Goal: Task Accomplishment & Management: Use online tool/utility

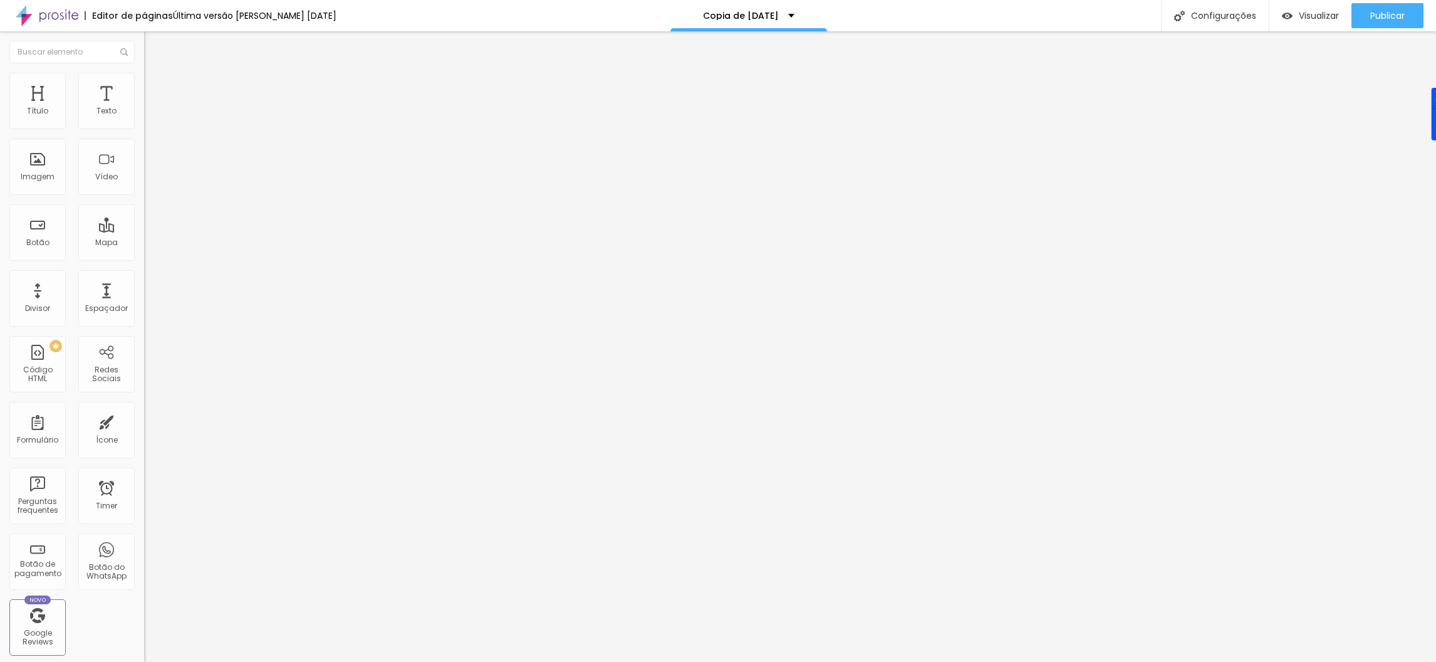
click at [144, 118] on span "Titulo 2" at bounding box center [164, 111] width 41 height 16
click at [1385, 17] on span "Publicar" at bounding box center [1387, 16] width 34 height 10
type input "79"
type input "95"
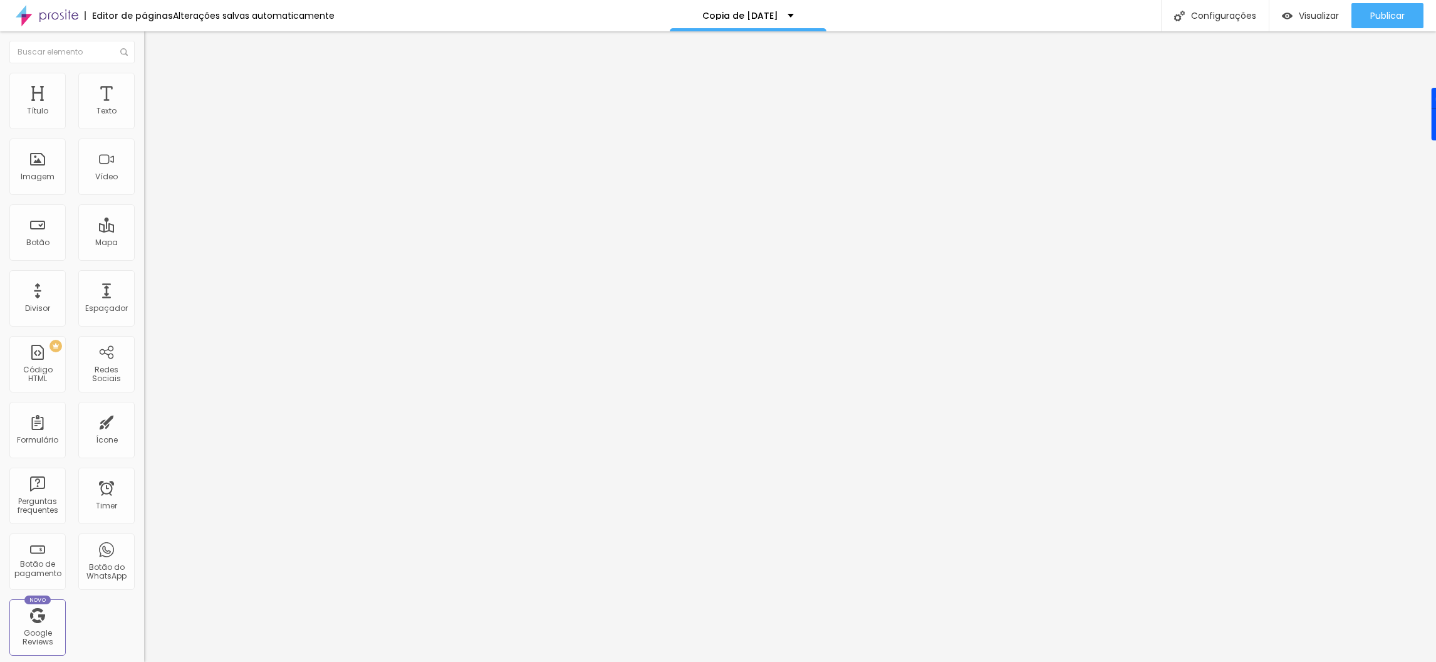
type input "97"
type input "98"
type input "99"
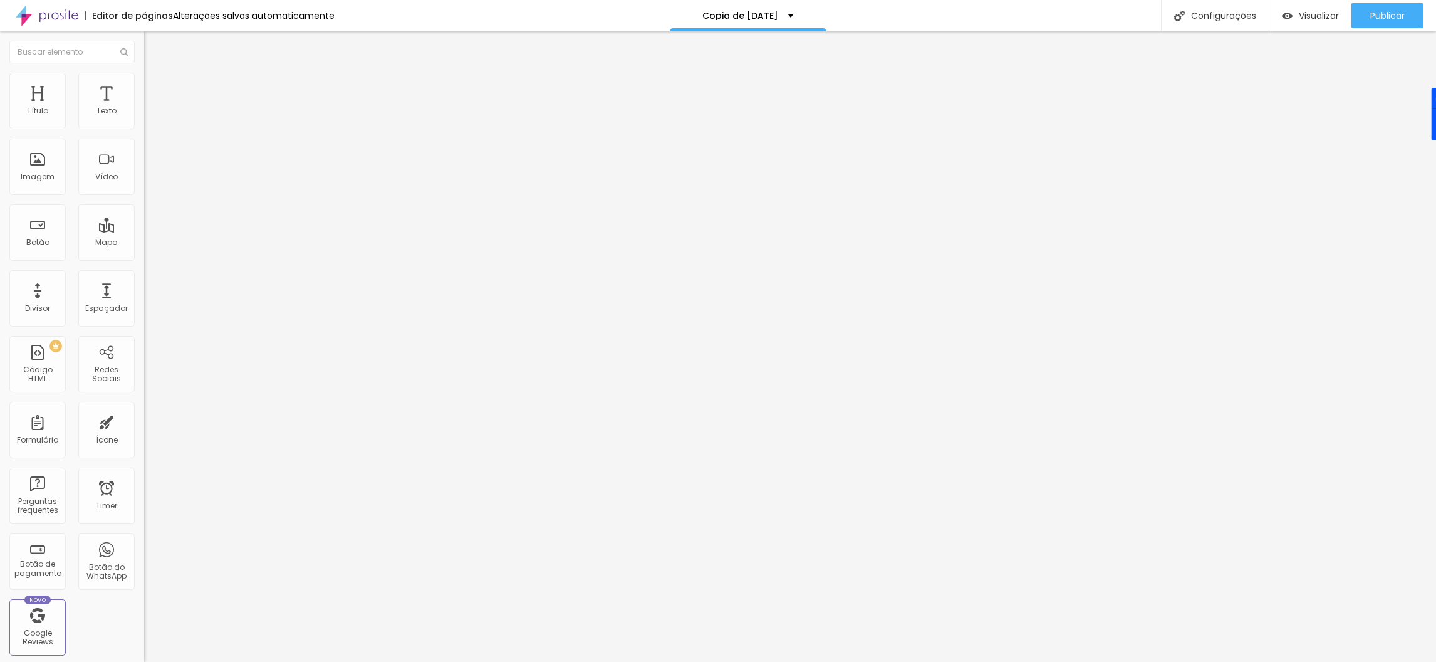
type input "99"
type input "100"
type input "99"
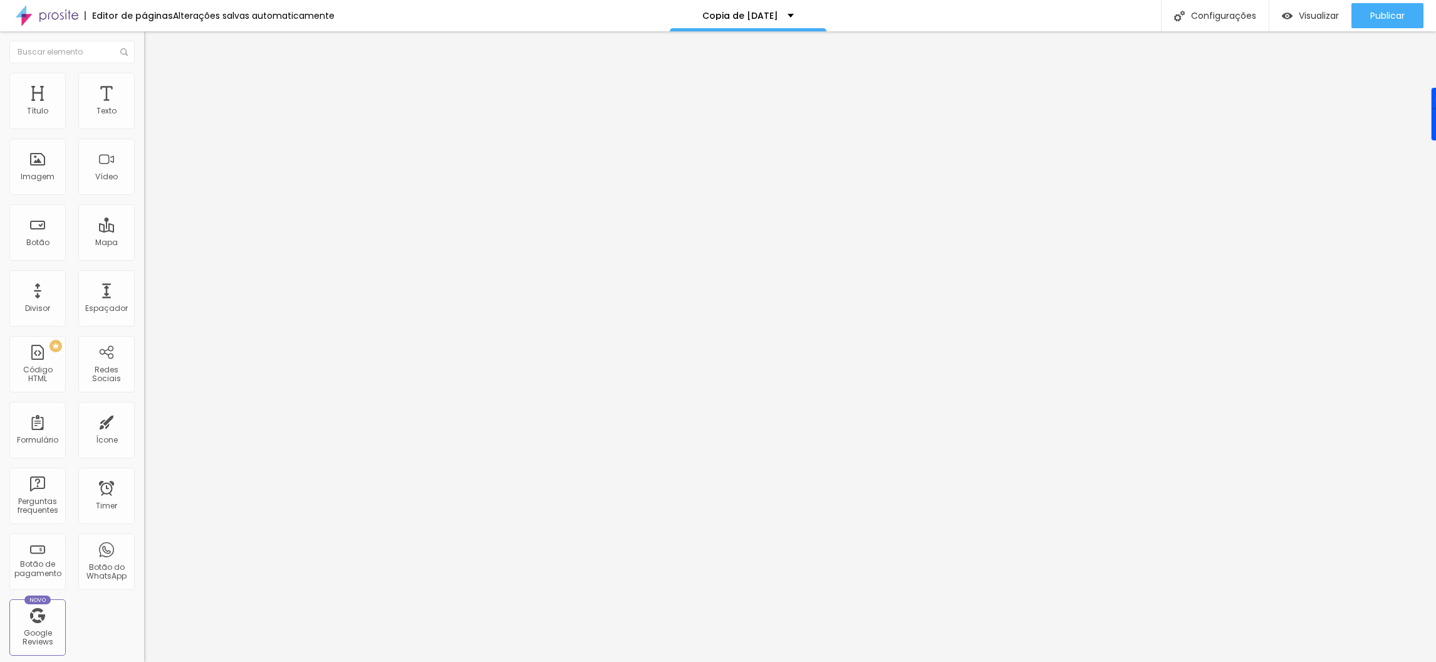
type input "97"
type input "96"
type input "95"
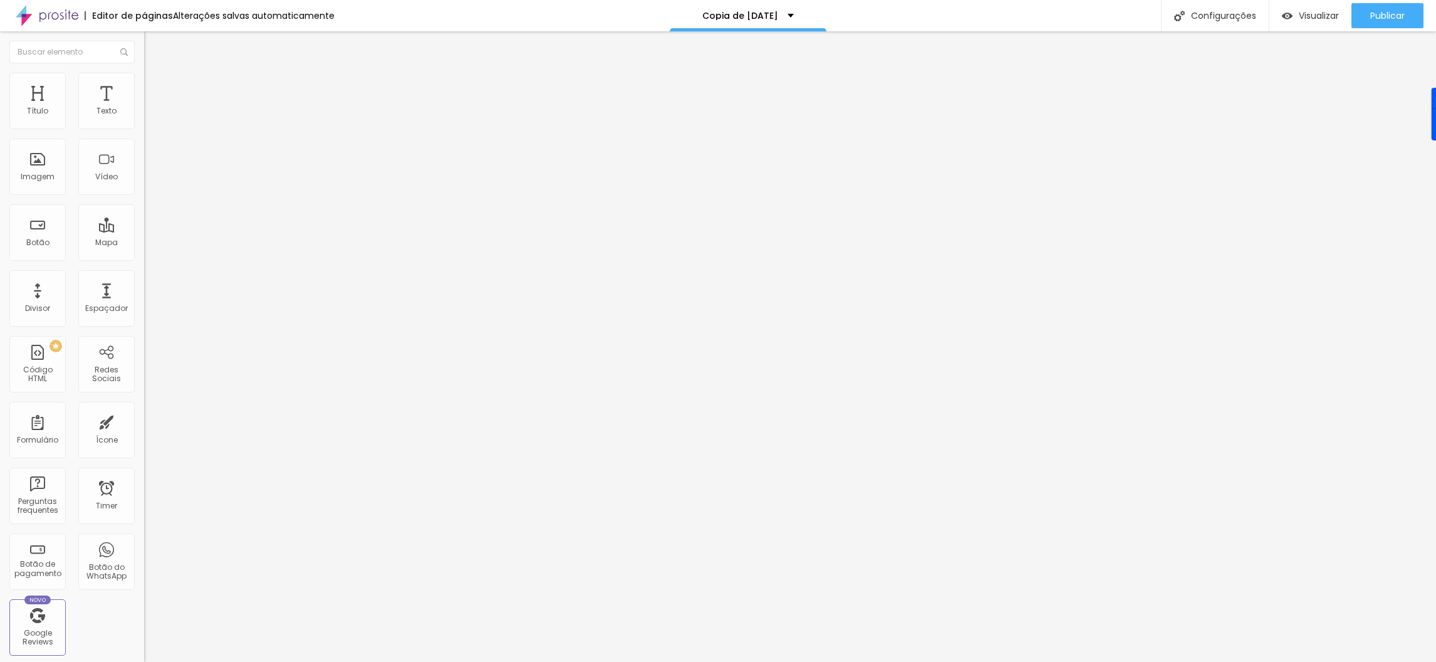
type input "95"
type input "94"
type input "93"
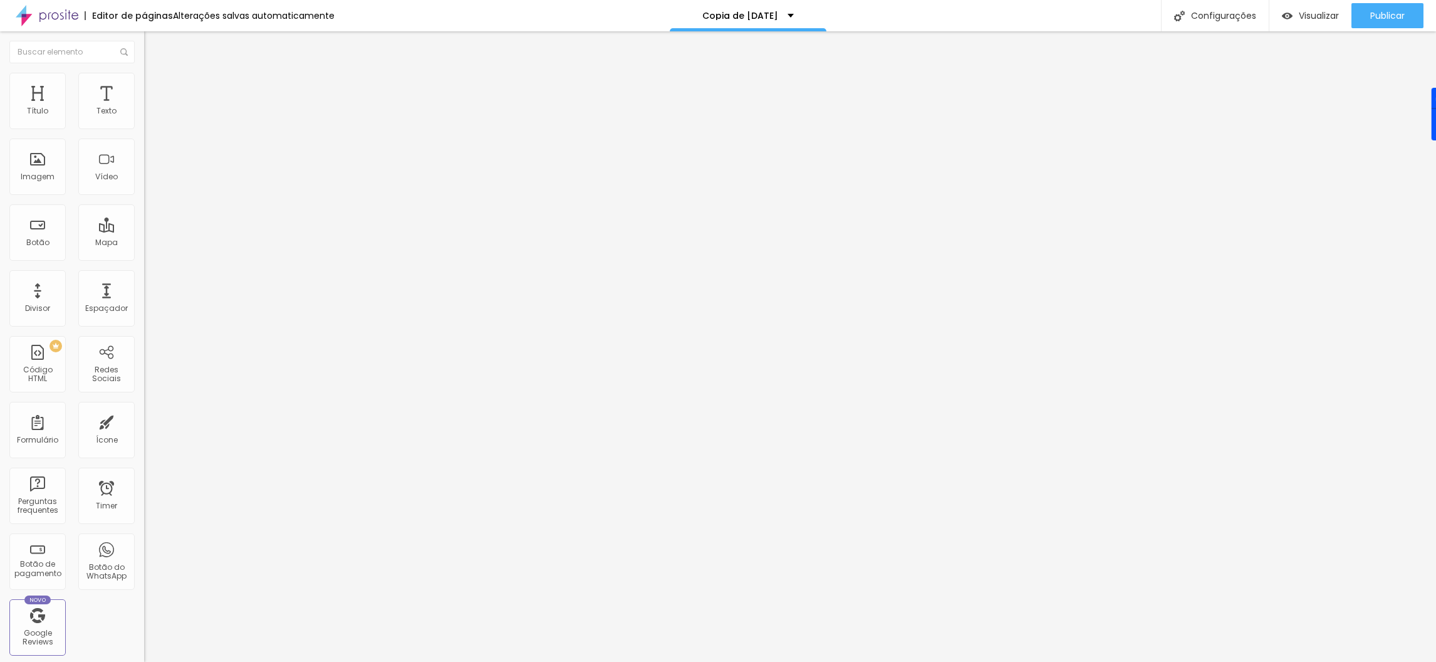
type input "92"
type input "90"
type input "89"
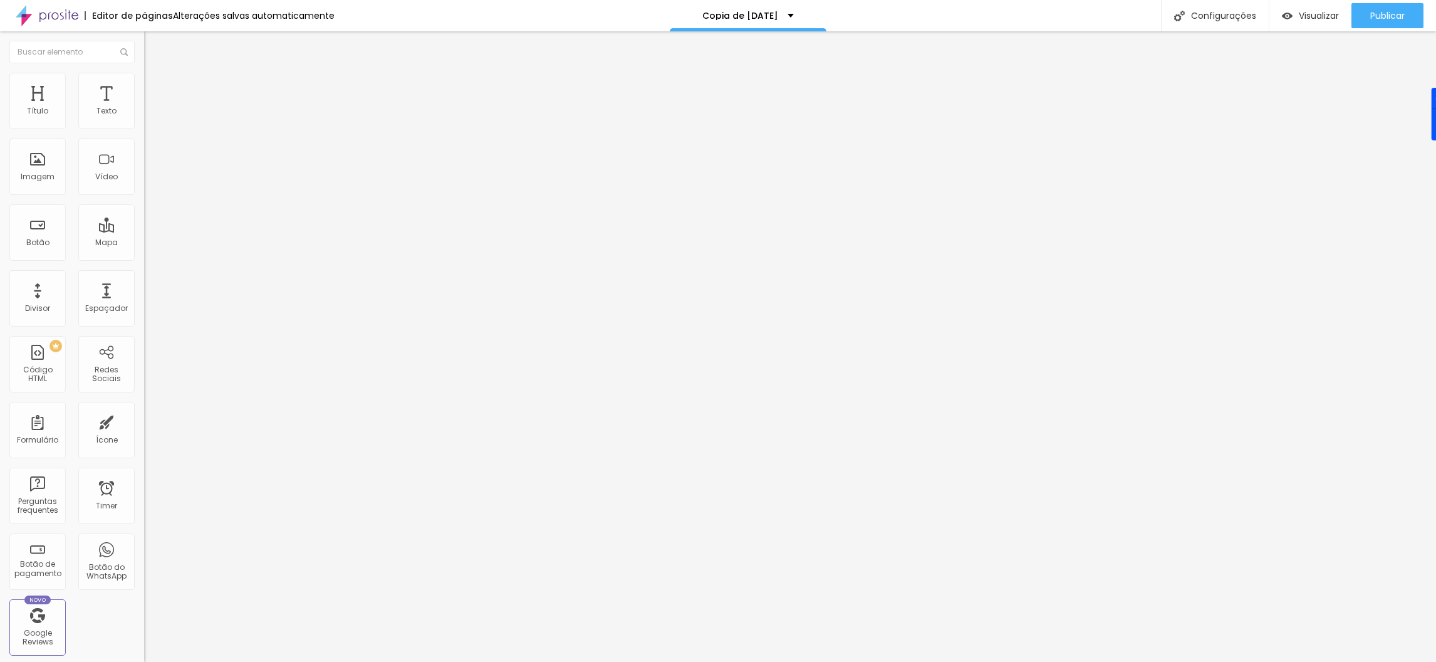
type input "89"
type input "88"
type input "89"
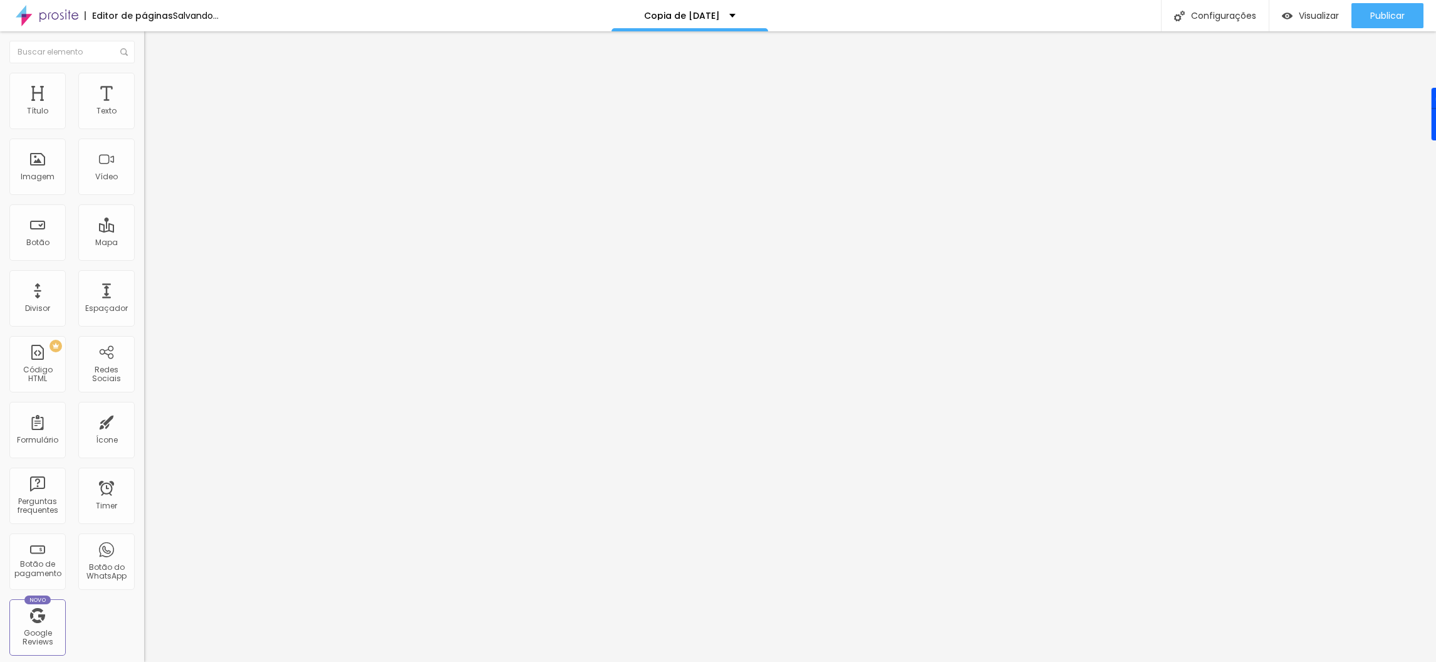
type input "90"
type input "91"
type input "92"
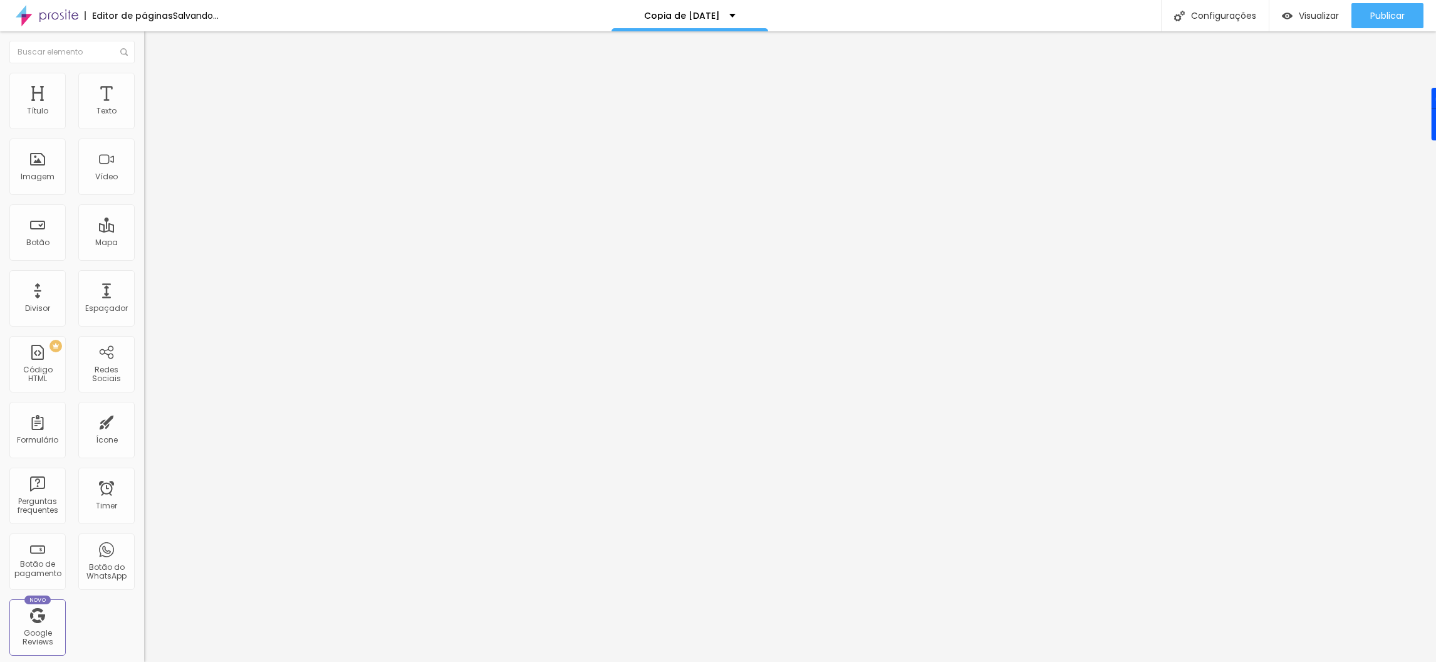
type input "92"
type input "91"
type input "90"
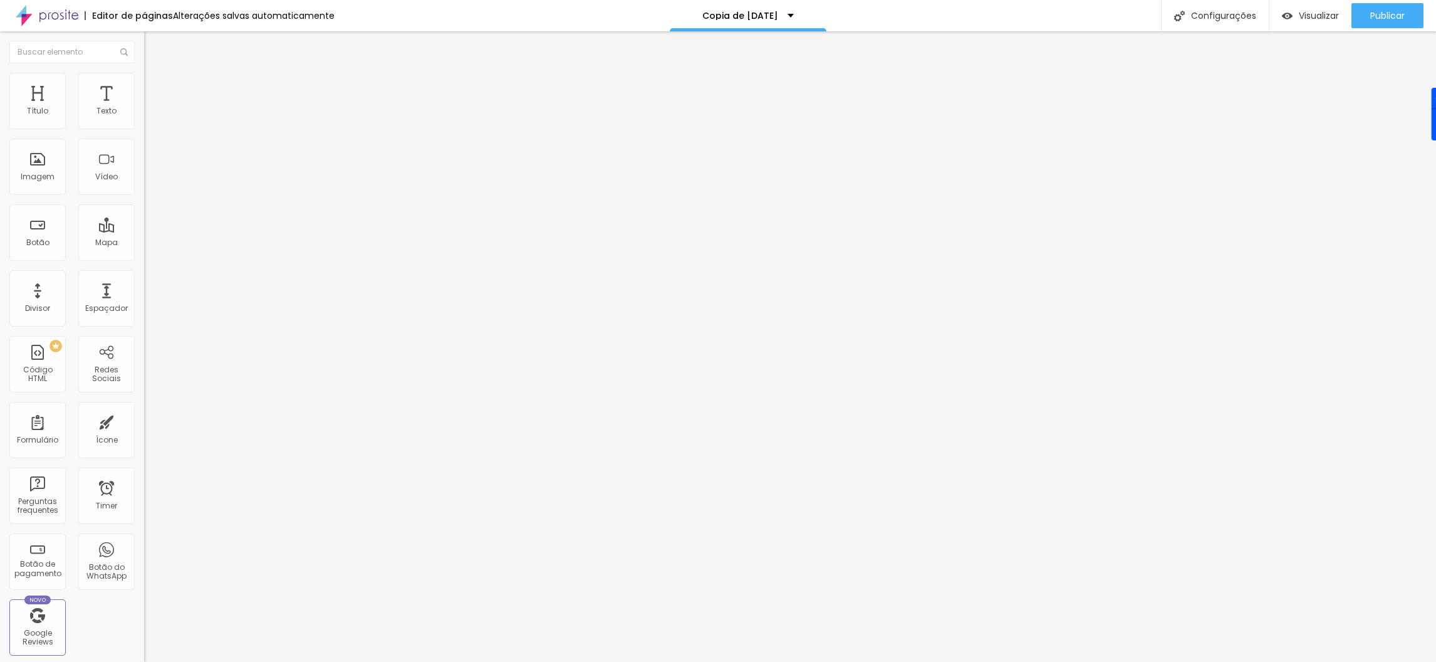
type input "89"
type input "88"
type input "86"
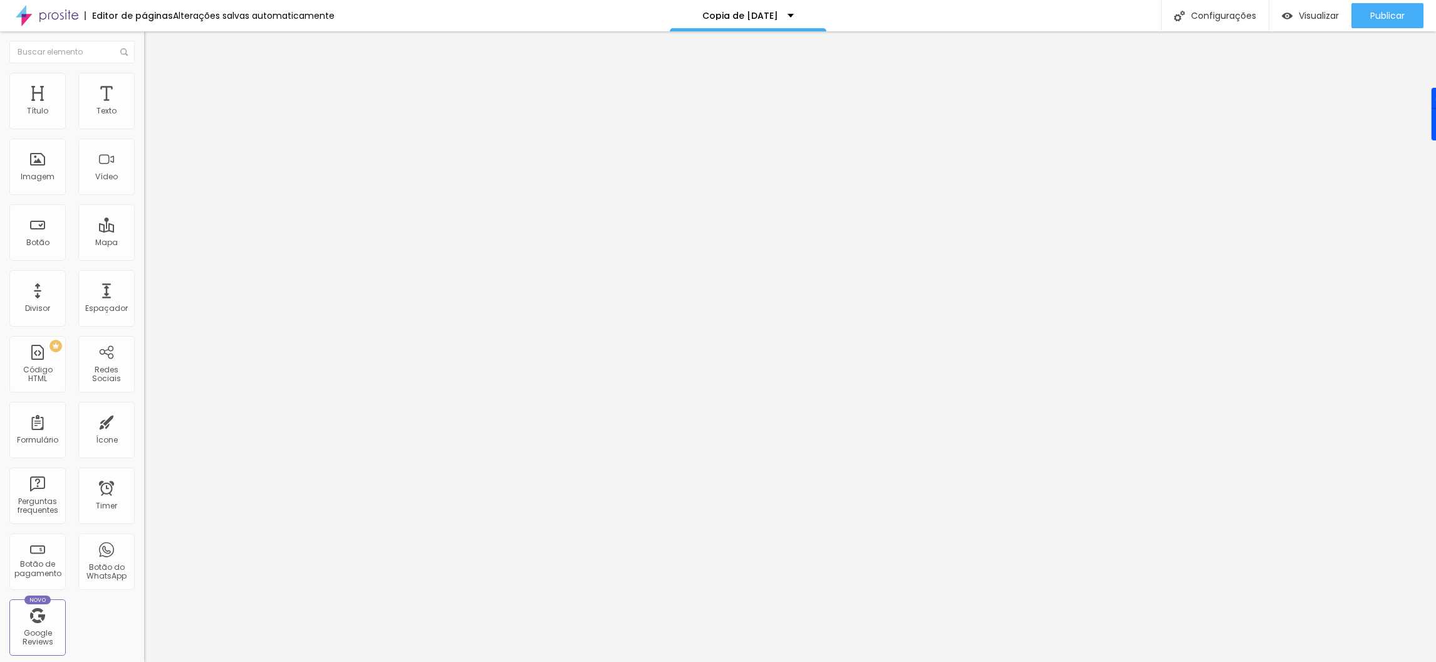
type input "86"
type input "85"
type input "84"
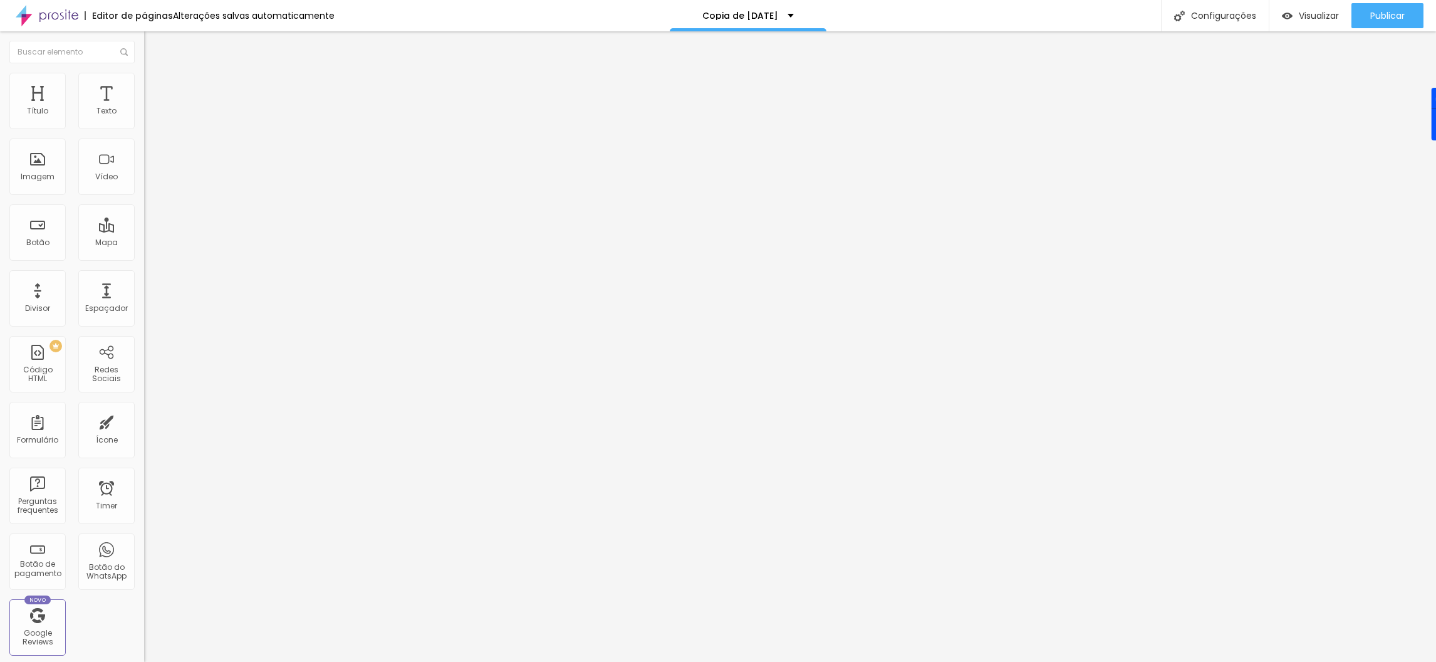
drag, startPoint x: 85, startPoint y: 261, endPoint x: 91, endPoint y: 262, distance: 6.9
type input "84"
click at [144, 296] on input "range" at bounding box center [184, 301] width 81 height 10
click at [155, 86] on span "Avançado" at bounding box center [175, 81] width 41 height 11
click at [155, 74] on span "Estilo" at bounding box center [164, 68] width 19 height 11
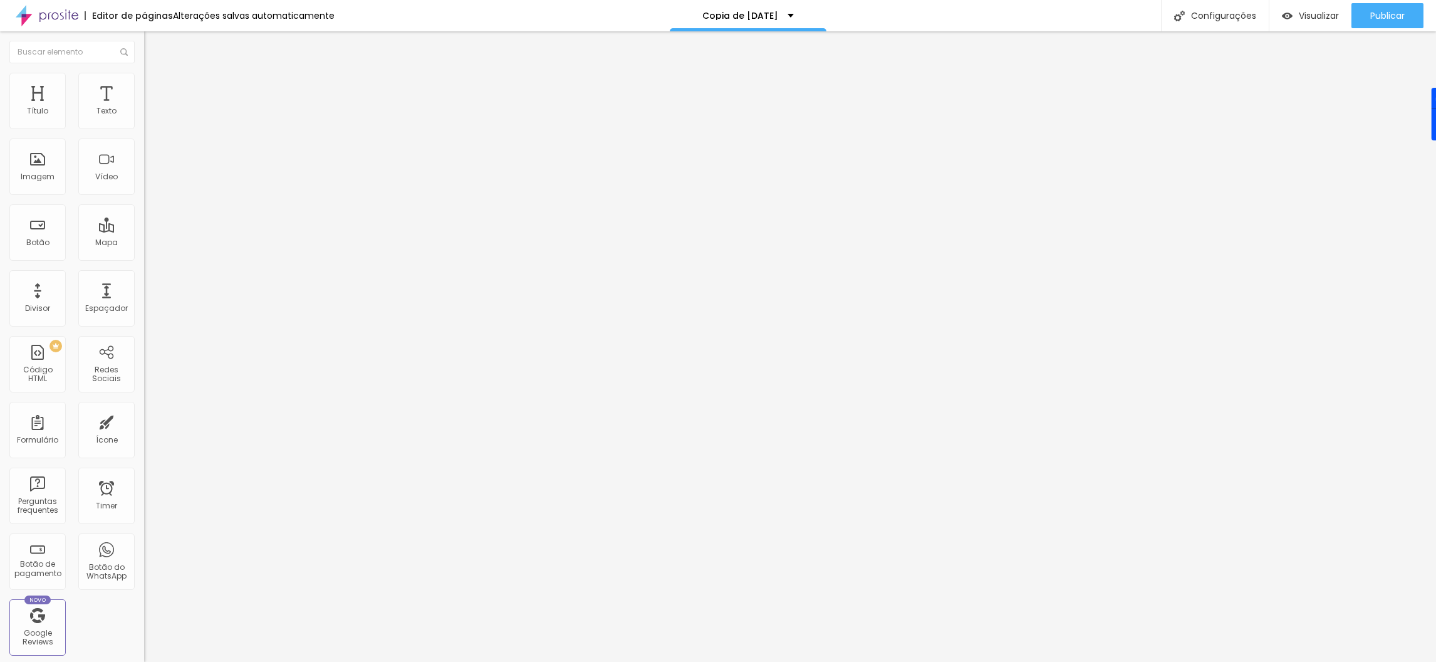
click at [155, 86] on span "Avançado" at bounding box center [175, 81] width 41 height 11
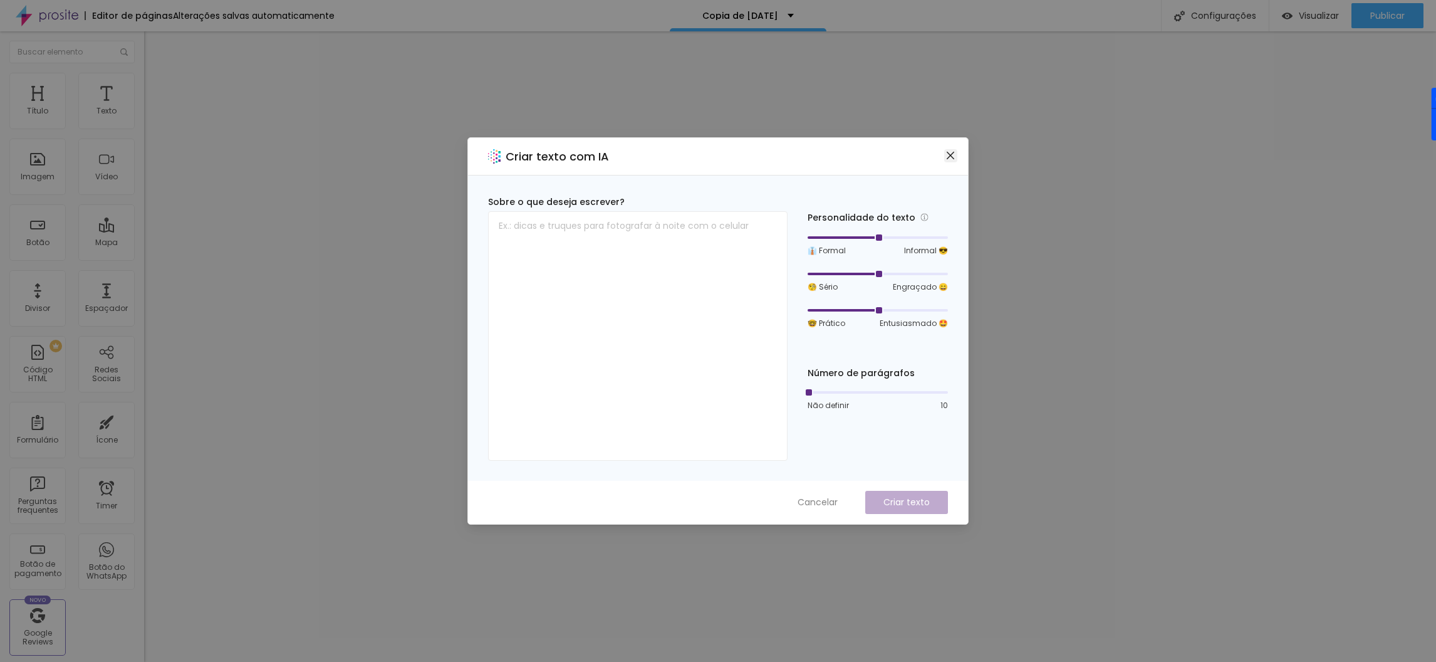
click at [946, 155] on icon "close" at bounding box center [951, 155] width 10 height 10
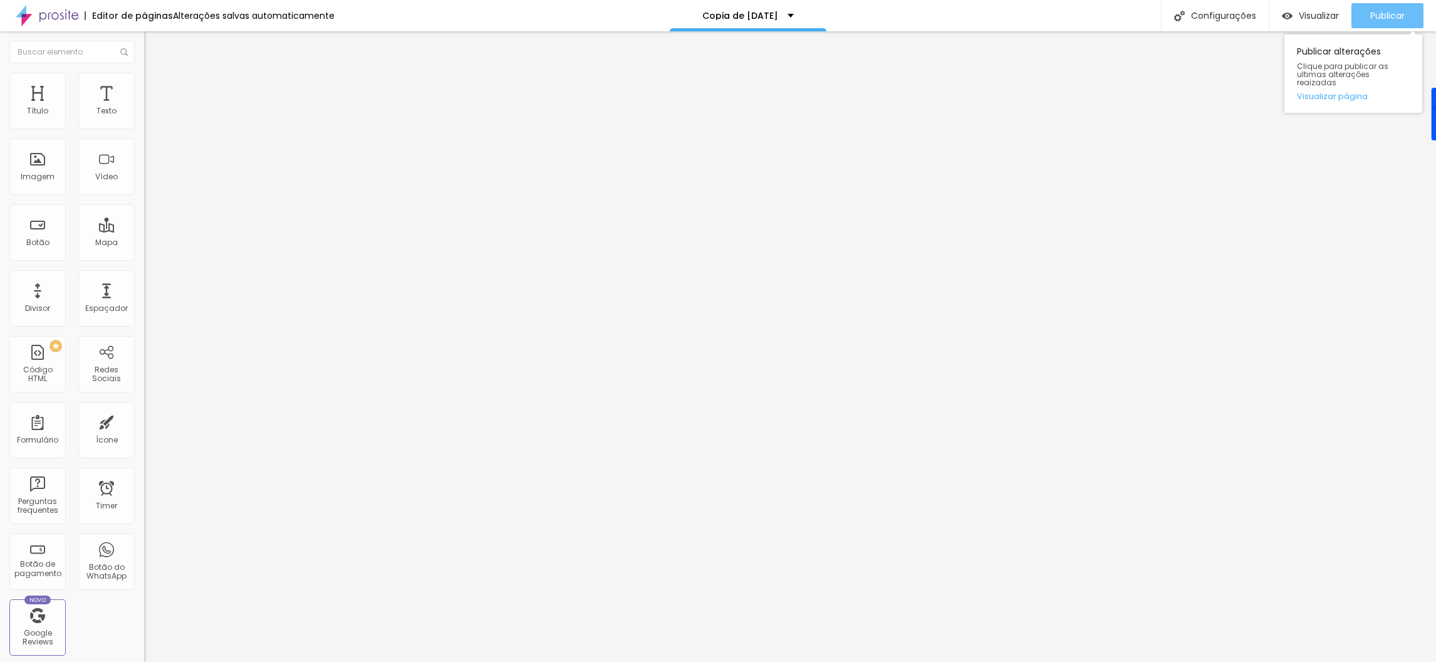
click at [1360, 18] on button "Publicar" at bounding box center [1388, 15] width 72 height 25
click at [1310, 18] on span "Visualizar" at bounding box center [1308, 16] width 40 height 10
click at [144, 78] on img at bounding box center [149, 78] width 11 height 11
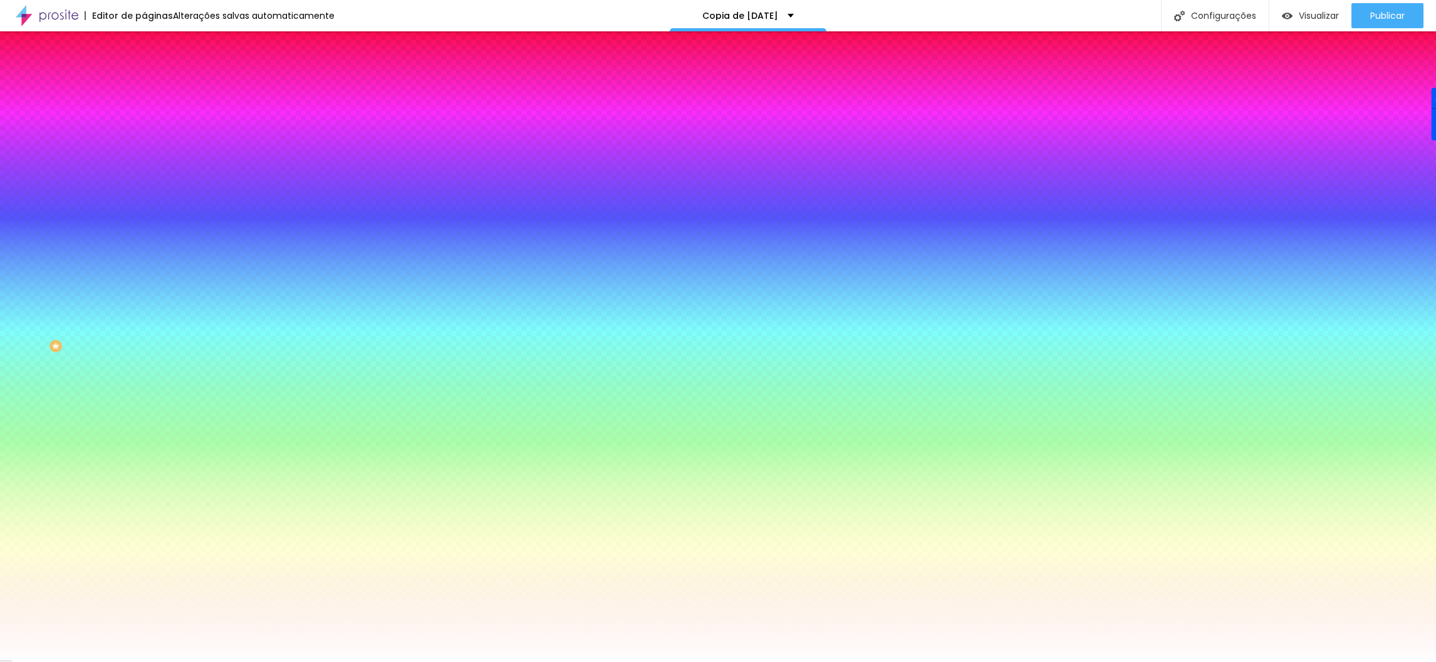
click at [144, 120] on div at bounding box center [216, 120] width 144 height 0
drag, startPoint x: 97, startPoint y: 191, endPoint x: 63, endPoint y: 197, distance: 34.3
click at [63, 197] on div at bounding box center [718, 331] width 1436 height 662
click at [111, 225] on div at bounding box center [718, 331] width 1436 height 662
type input "#674805"
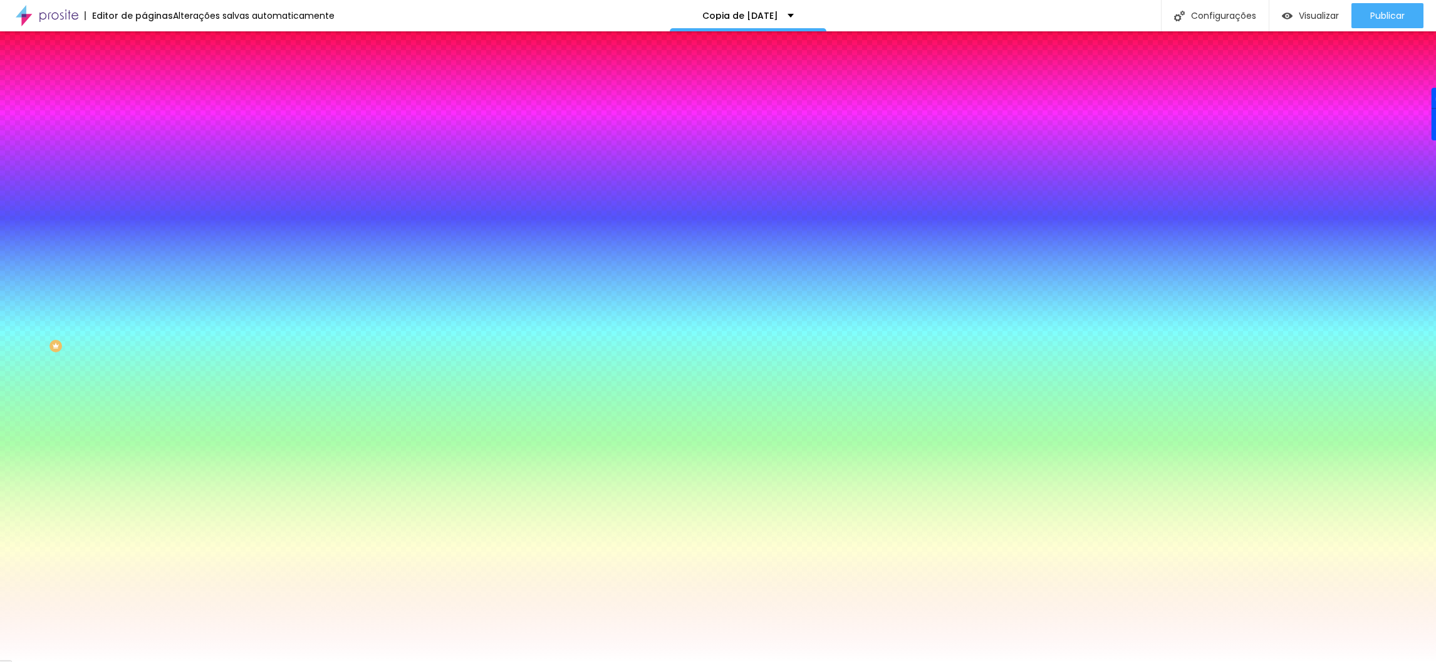
drag, startPoint x: 74, startPoint y: 195, endPoint x: 97, endPoint y: 199, distance: 23.5
click at [97, 199] on div at bounding box center [718, 331] width 1436 height 662
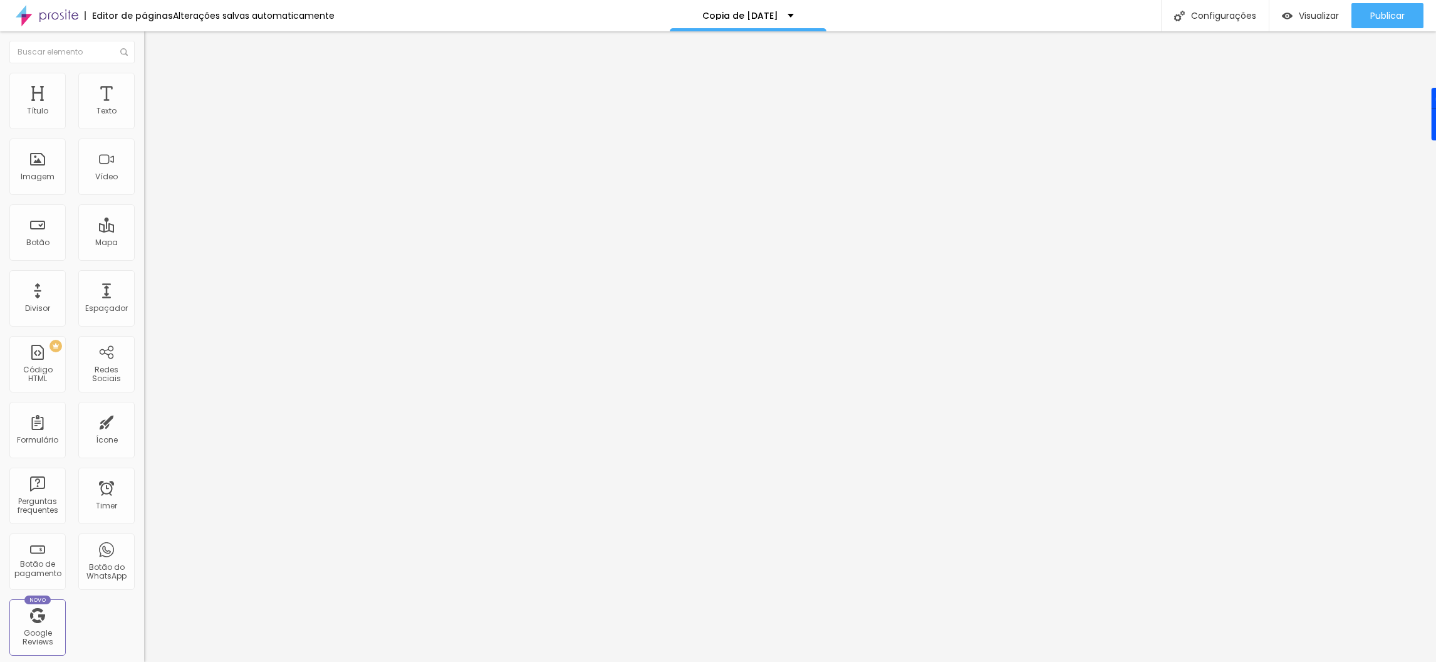
click at [144, 78] on li "Estilo" at bounding box center [216, 79] width 144 height 13
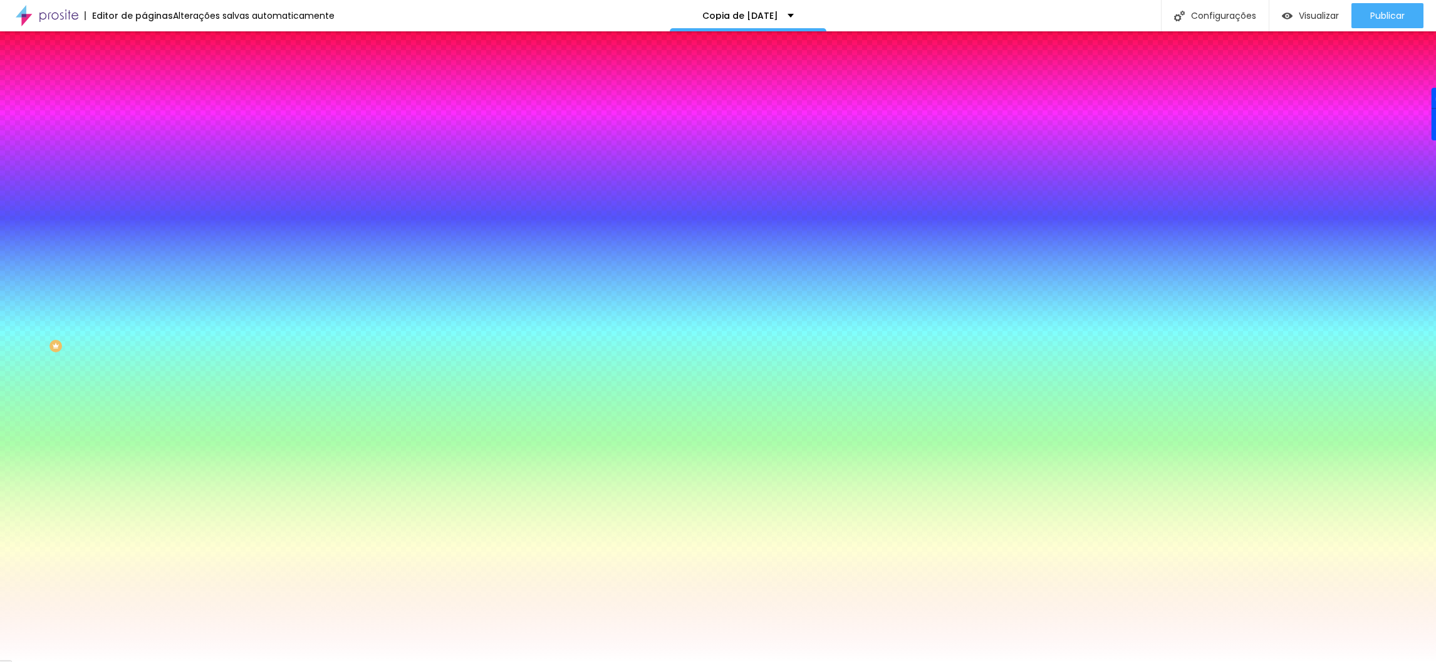
click at [144, 120] on div at bounding box center [216, 120] width 144 height 0
click at [110, 221] on div at bounding box center [718, 331] width 1436 height 662
click at [110, 225] on div at bounding box center [718, 331] width 1436 height 662
type input "#C39737"
drag, startPoint x: 89, startPoint y: 194, endPoint x: 78, endPoint y: 165, distance: 31.3
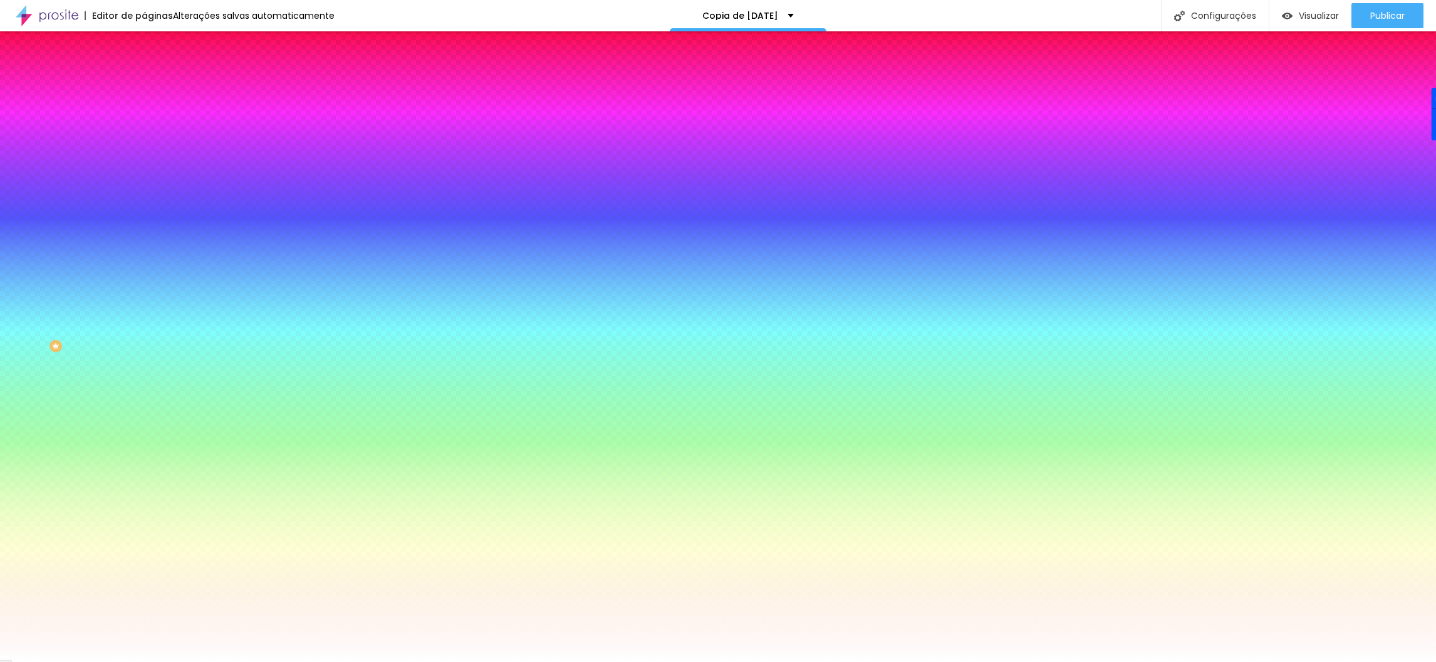
click at [1033, 162] on div at bounding box center [1034, 161] width 3 height 3
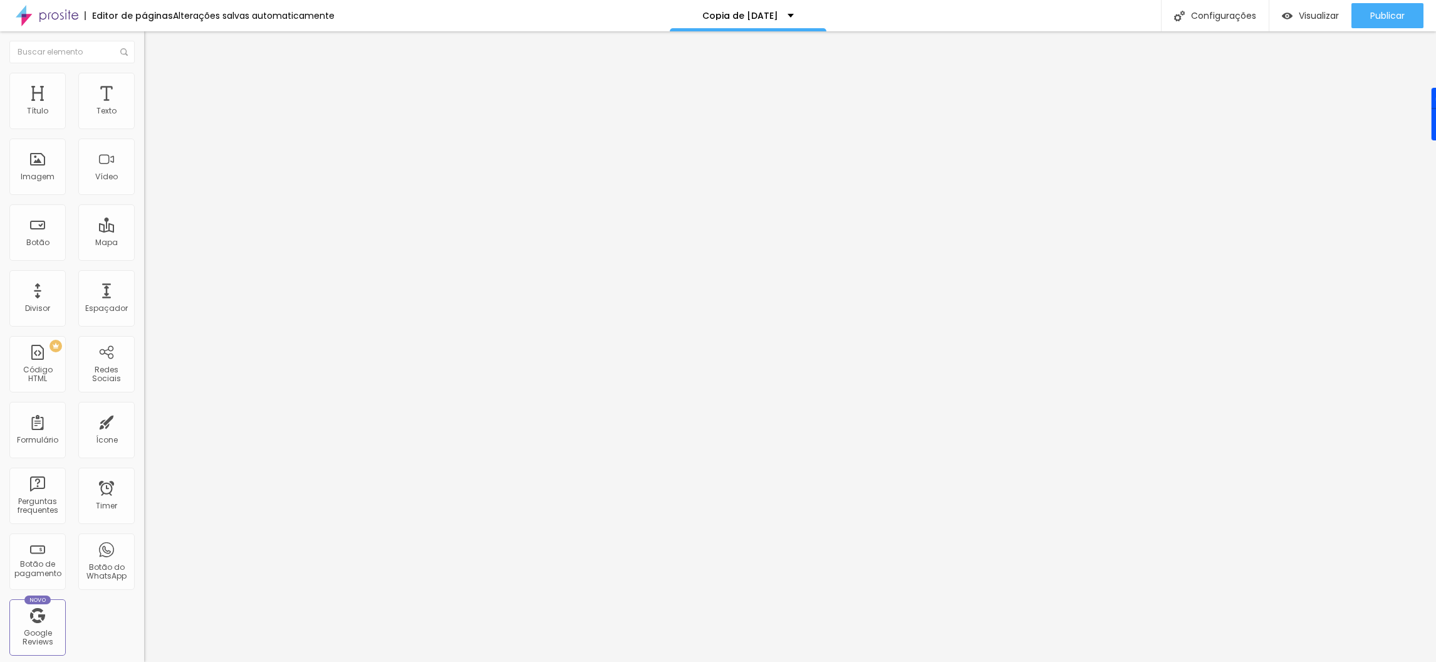
click at [144, 73] on img at bounding box center [149, 78] width 11 height 11
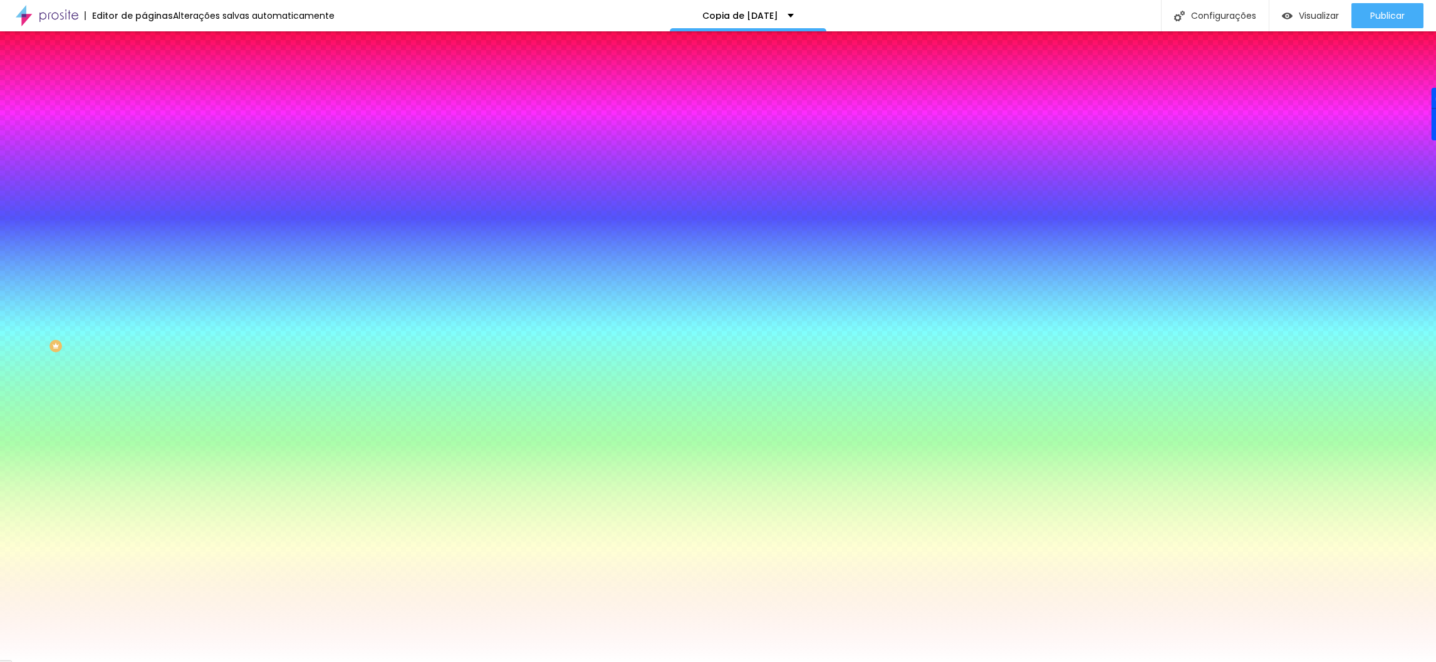
click at [144, 120] on div at bounding box center [216, 120] width 144 height 0
click at [86, 155] on div at bounding box center [718, 331] width 1436 height 662
drag, startPoint x: 86, startPoint y: 155, endPoint x: 83, endPoint y: 144, distance: 12.2
click at [1097, 12] on div at bounding box center [1098, 10] width 3 height 3
click at [112, 231] on div at bounding box center [718, 331] width 1436 height 662
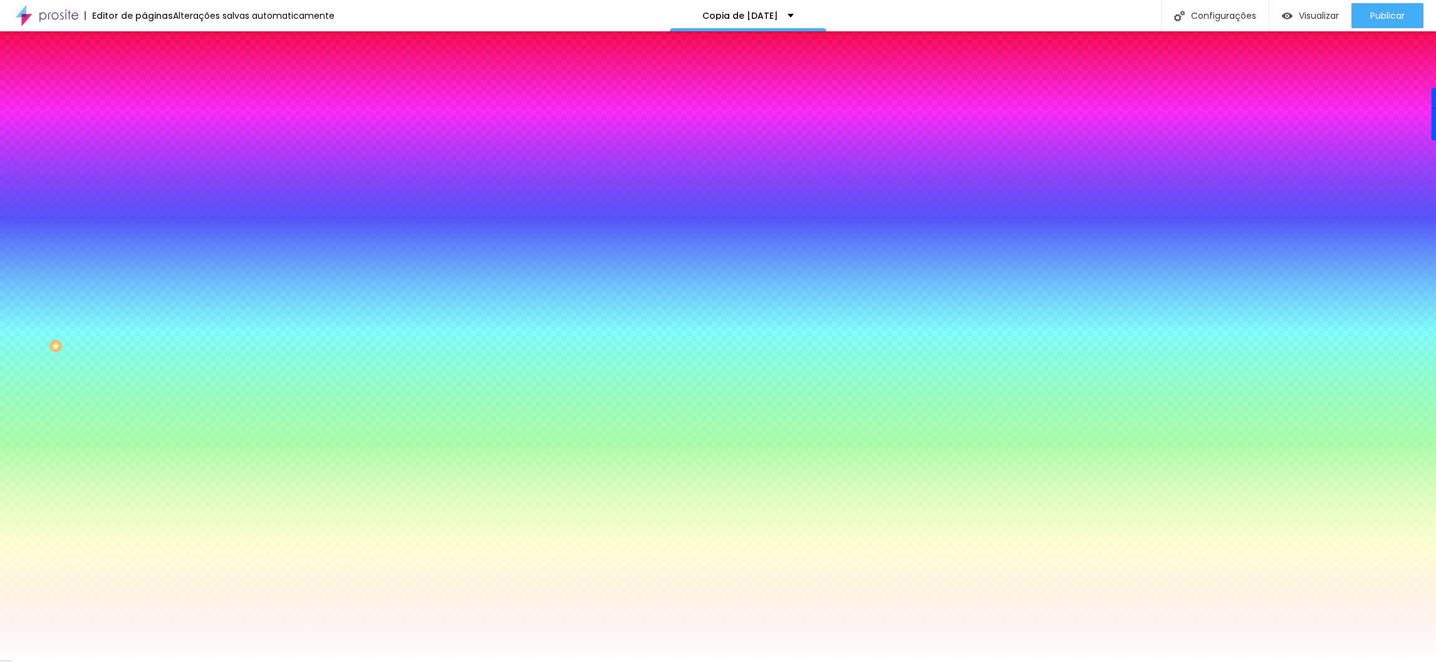
drag, startPoint x: 112, startPoint y: 231, endPoint x: 113, endPoint y: 238, distance: 7.8
click at [144, 238] on div "Editar Ícone Conteúdo Estilo Avançado Cor do icone Voltar ao padrão #FB3A37 Cor…" at bounding box center [216, 346] width 144 height 630
click at [144, 120] on div at bounding box center [216, 120] width 144 height 0
type input "#C82C2C"
drag, startPoint x: 83, startPoint y: 144, endPoint x: 84, endPoint y: 161, distance: 16.9
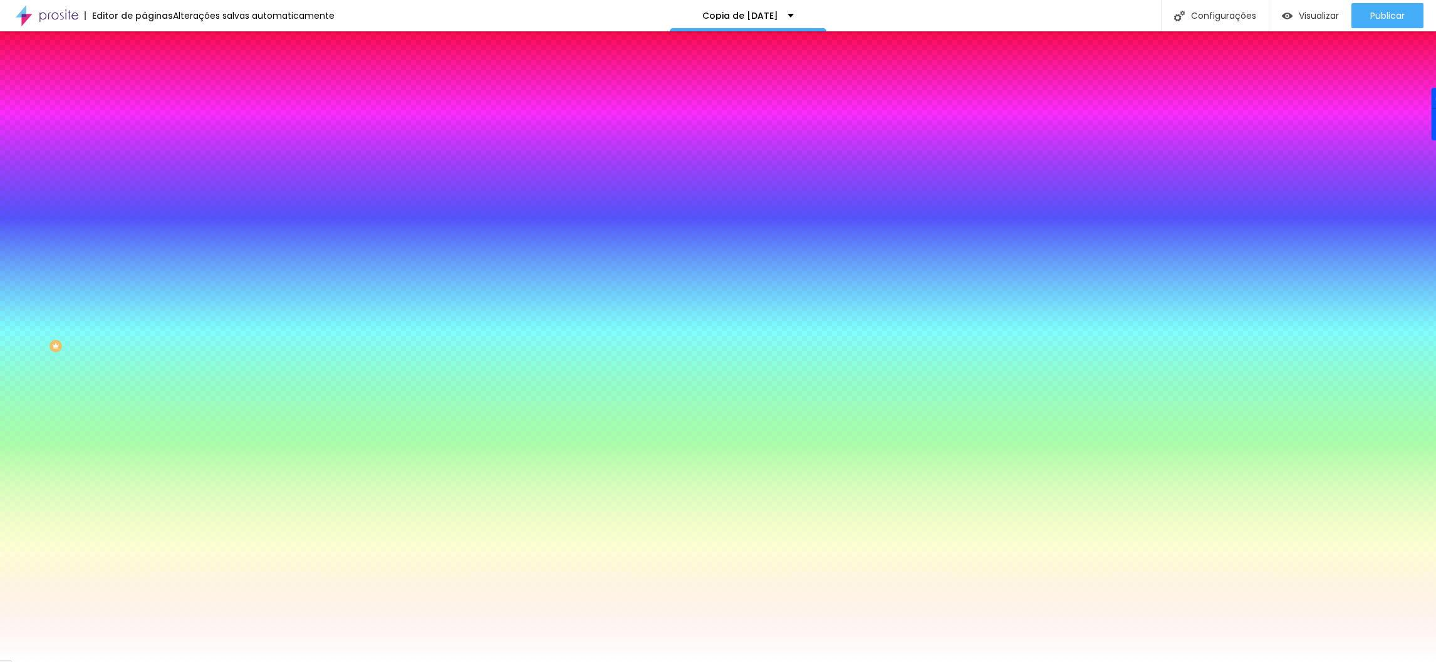
click at [1132, 137] on div at bounding box center [1133, 136] width 3 height 3
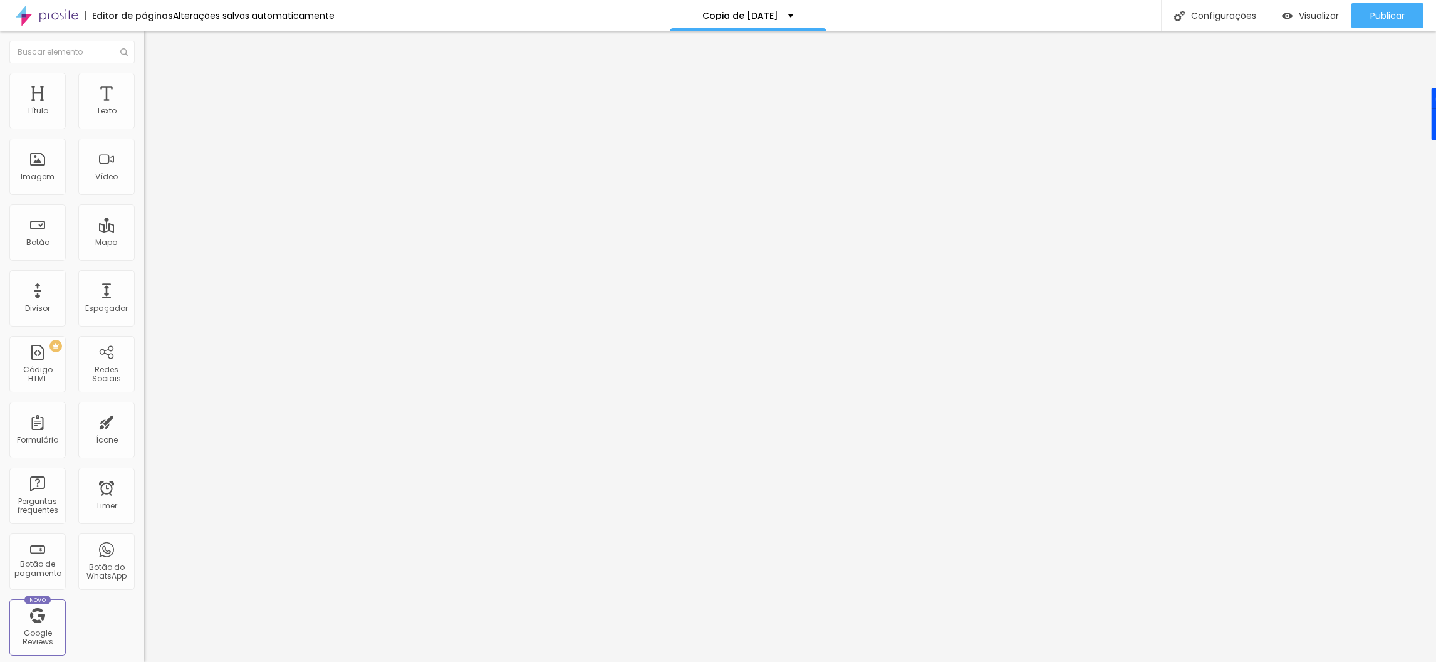
drag, startPoint x: 110, startPoint y: 150, endPoint x: 78, endPoint y: 162, distance: 34.3
click at [144, 114] on icon at bounding box center [147, 111] width 7 height 8
click at [144, 76] on img at bounding box center [149, 78] width 11 height 11
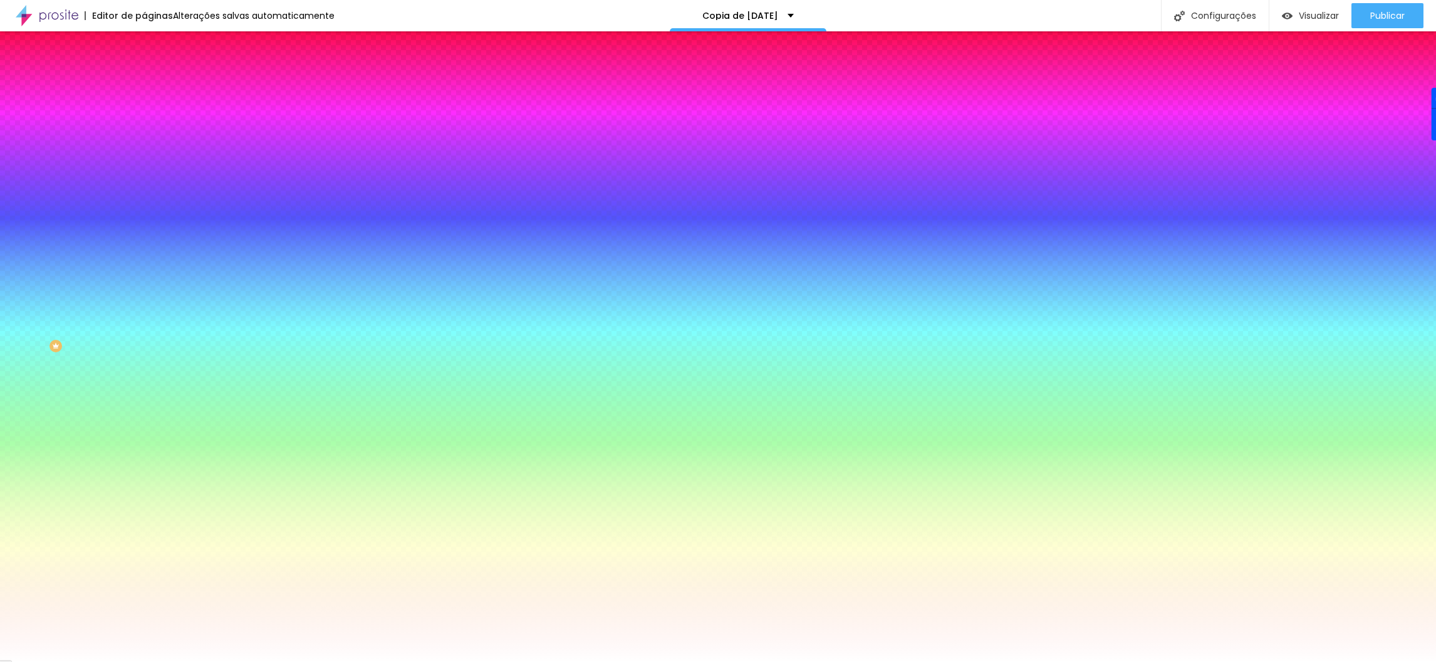
click at [144, 120] on div at bounding box center [216, 120] width 144 height 0
click at [112, 225] on div at bounding box center [718, 331] width 1436 height 662
click at [112, 231] on div at bounding box center [718, 331] width 1436 height 662
drag, startPoint x: 41, startPoint y: 182, endPoint x: 95, endPoint y: 168, distance: 55.6
click at [95, 168] on div at bounding box center [718, 331] width 1436 height 662
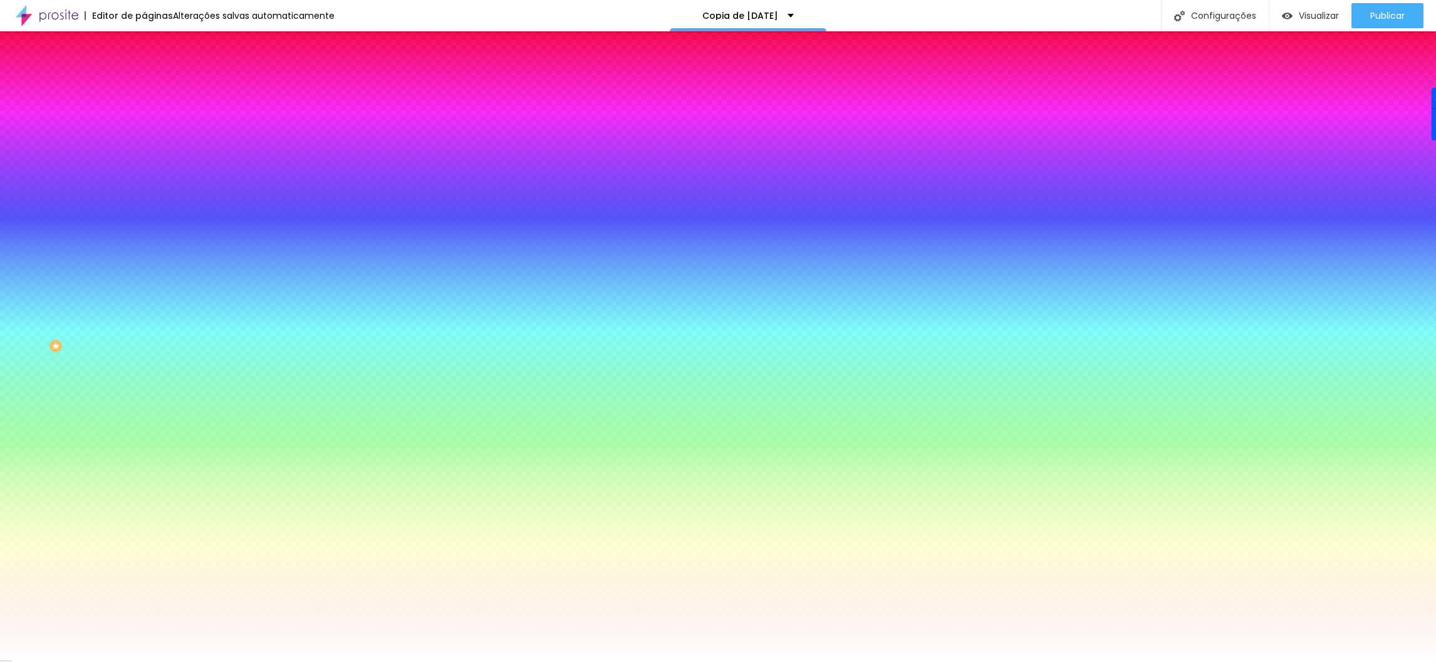
click at [115, 231] on div at bounding box center [718, 331] width 1436 height 662
click at [112, 234] on div at bounding box center [718, 331] width 1436 height 662
drag, startPoint x: 100, startPoint y: 227, endPoint x: 75, endPoint y: 186, distance: 48.4
click at [75, 186] on div at bounding box center [718, 331] width 1436 height 662
type input "#852F29"
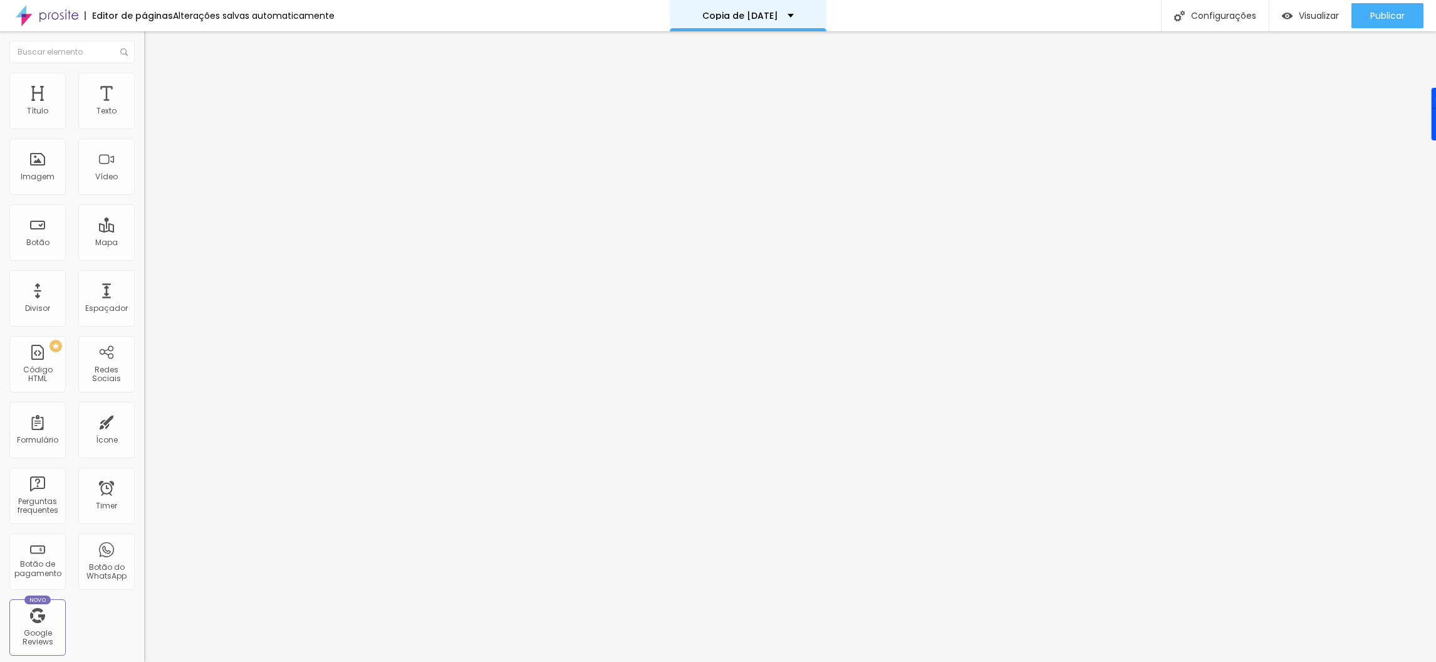
click at [749, 14] on p "Copia de [DATE]" at bounding box center [740, 15] width 76 height 9
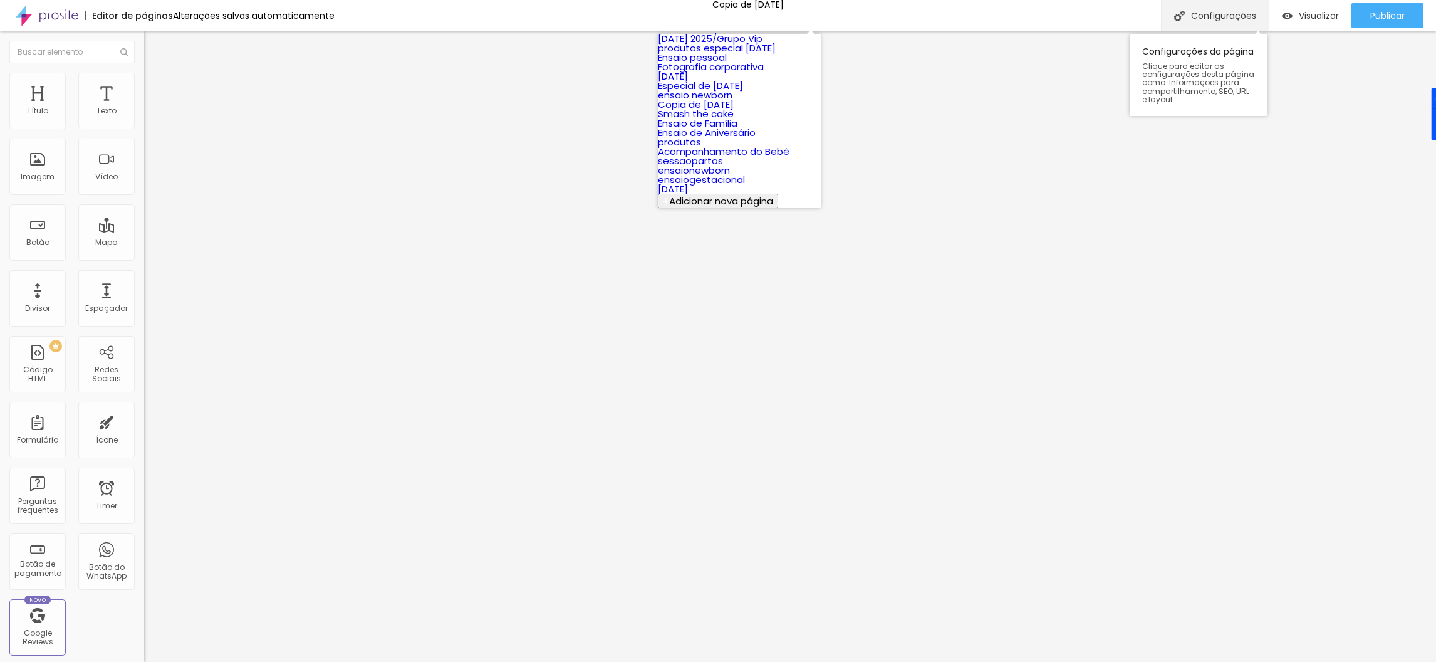
click at [1235, 6] on div "Configurações" at bounding box center [1215, 15] width 108 height 31
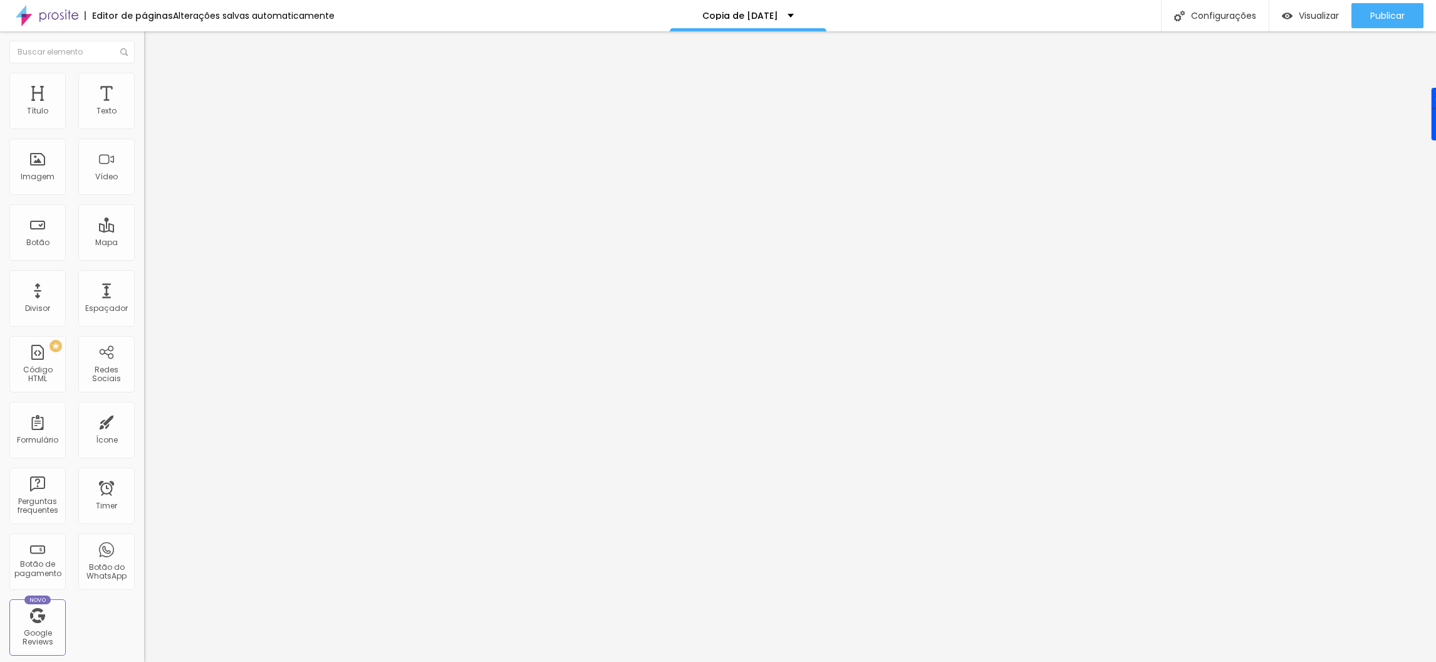
type input "C"
type input "Natal com fotos"
click at [942, 661] on div at bounding box center [718, 674] width 1436 height 11
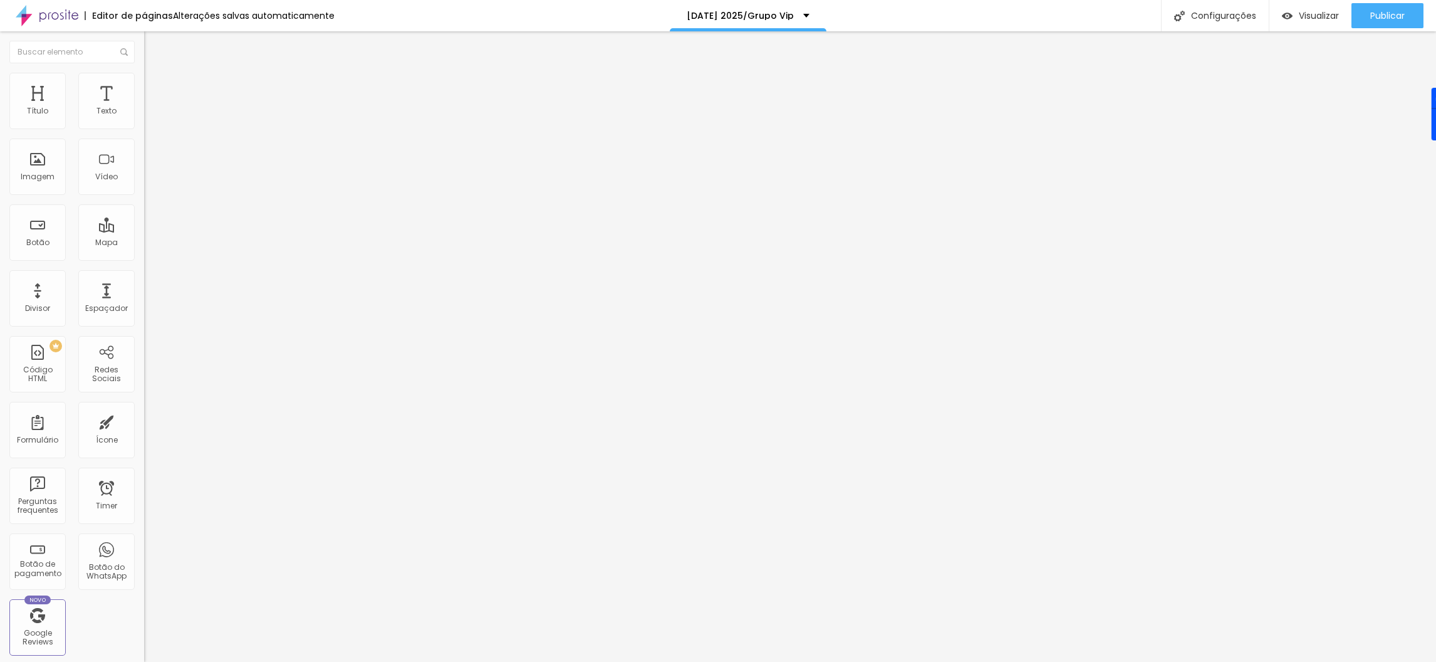
click at [144, 108] on span "Trocar imagem" at bounding box center [178, 102] width 68 height 11
click at [155, 86] on span "Estilo" at bounding box center [164, 81] width 19 height 11
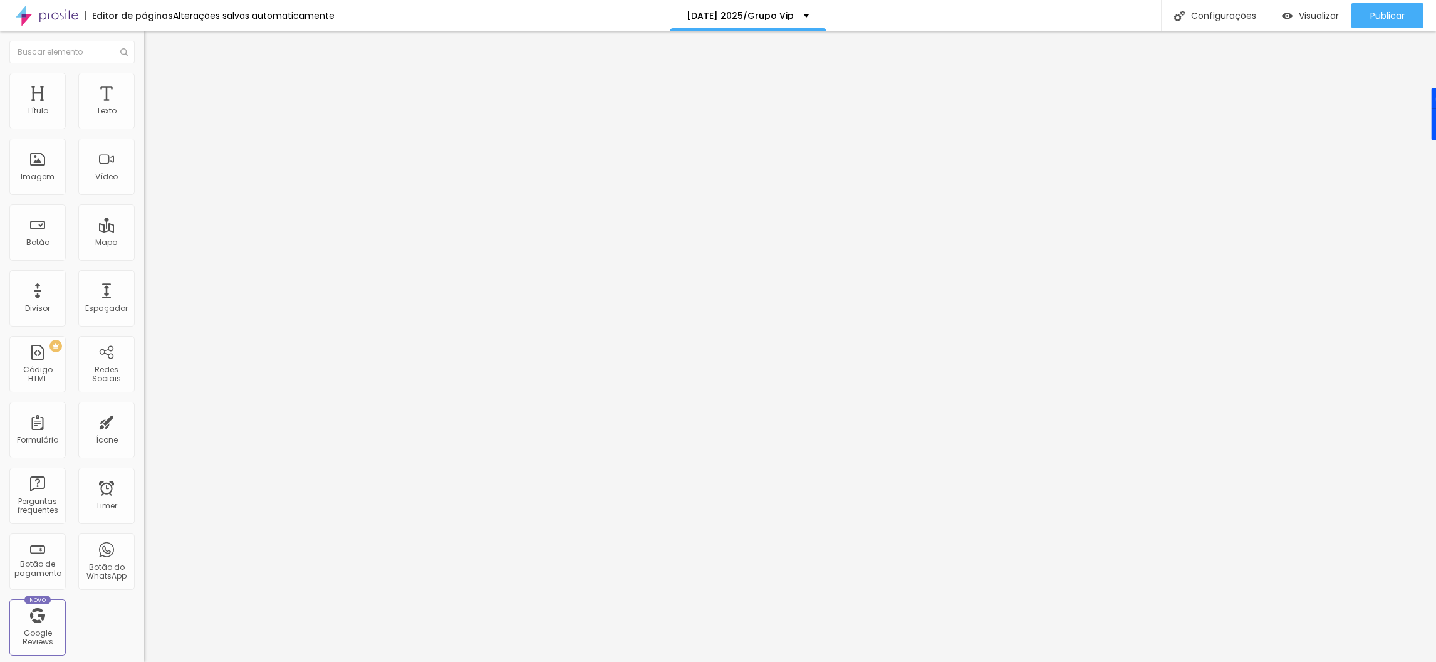
type input "150"
type input "110"
type input "29"
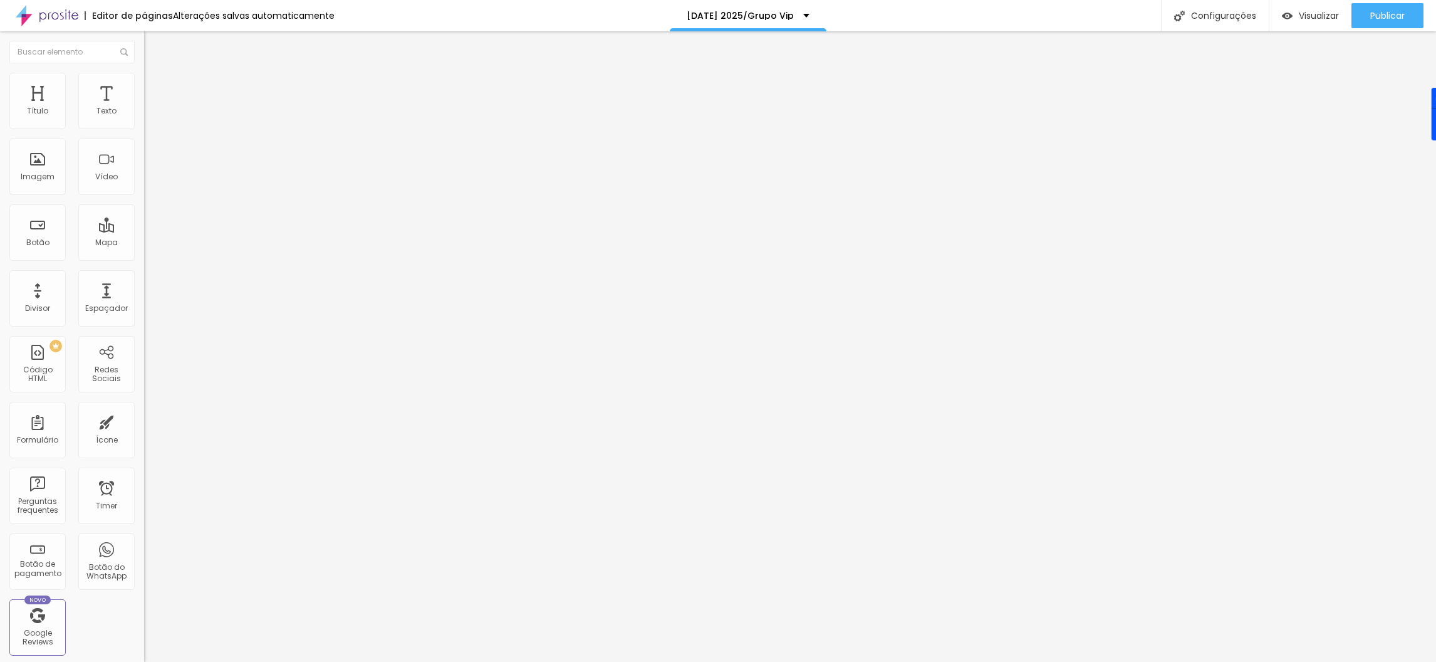
type input "29"
type input "19"
type input "17"
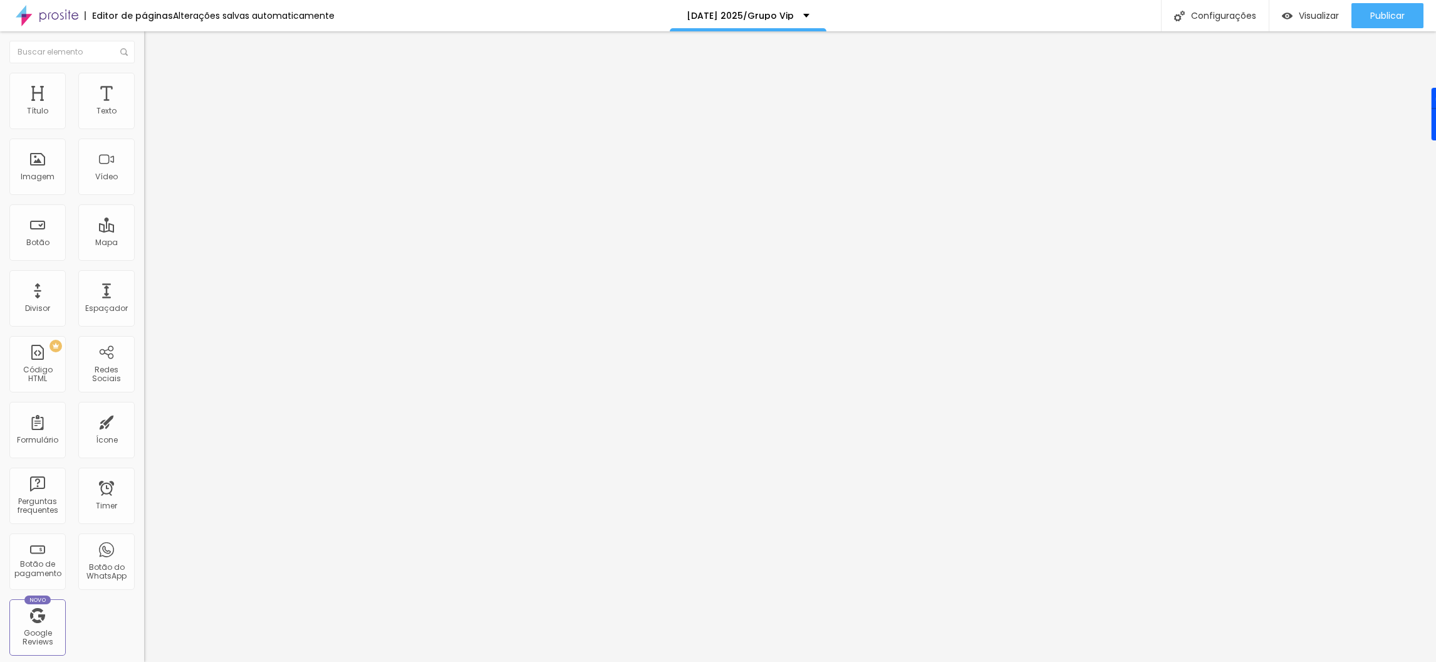
type input "13"
type input "9"
type input "8"
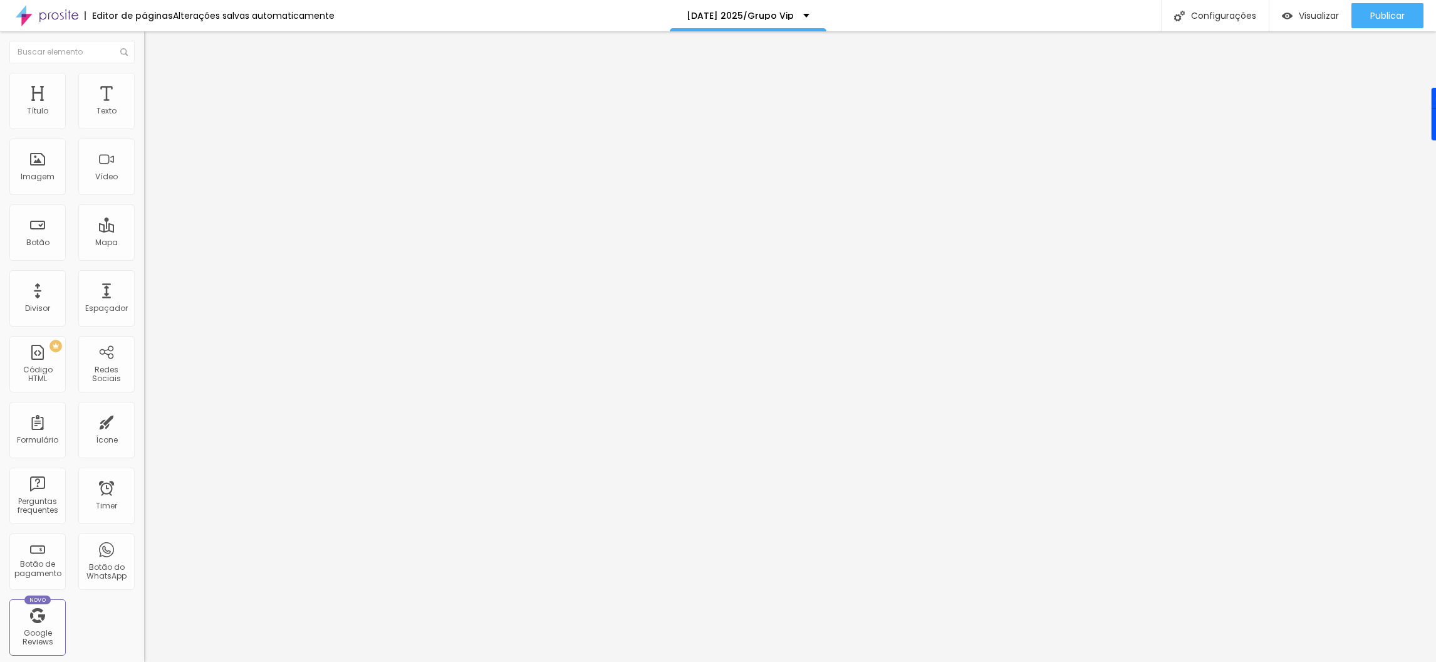
type input "8"
type input "6"
type input "4"
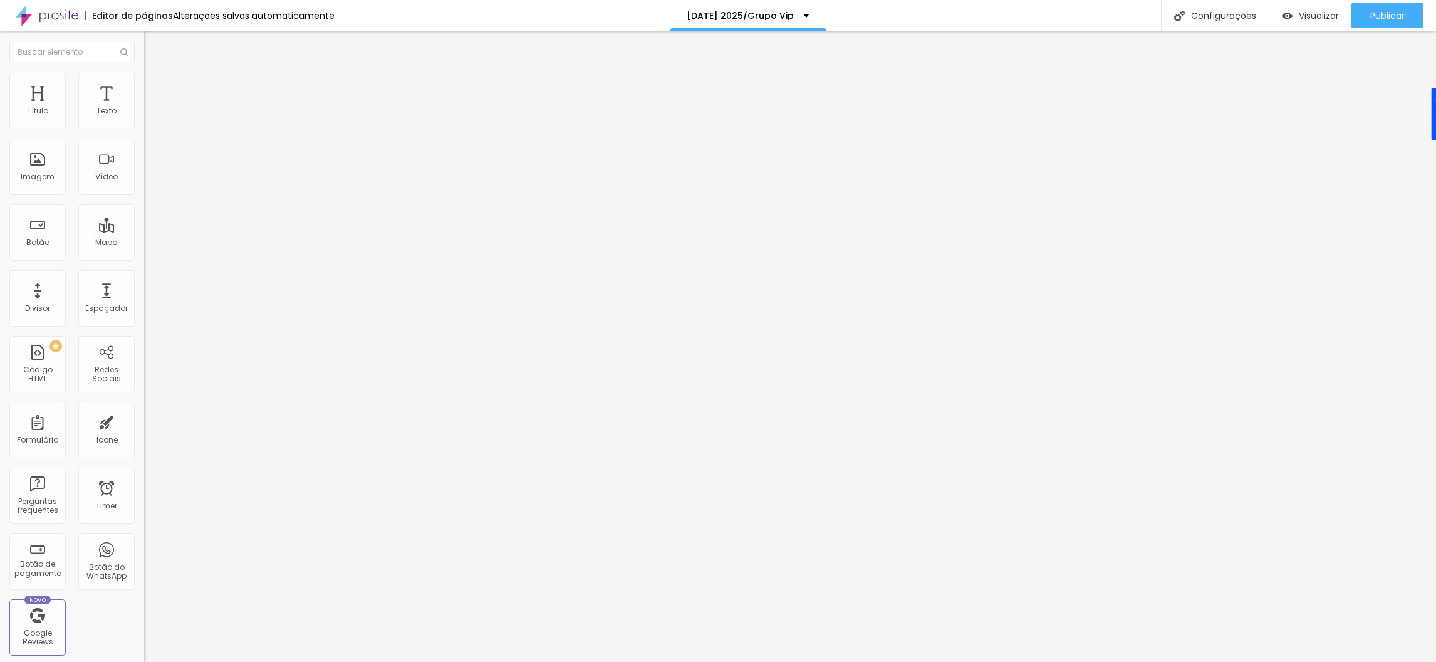
type input "0"
type input "8"
type input "13"
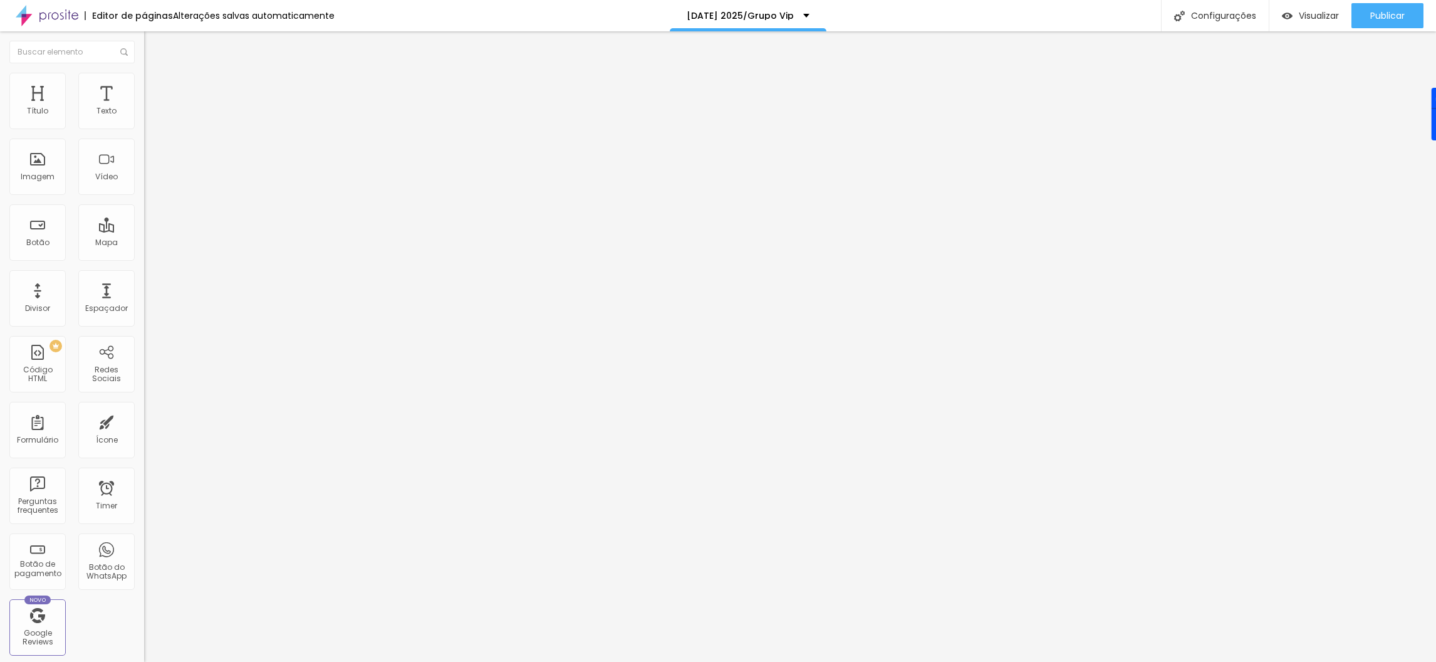
type input "13"
type input "29"
type input "33"
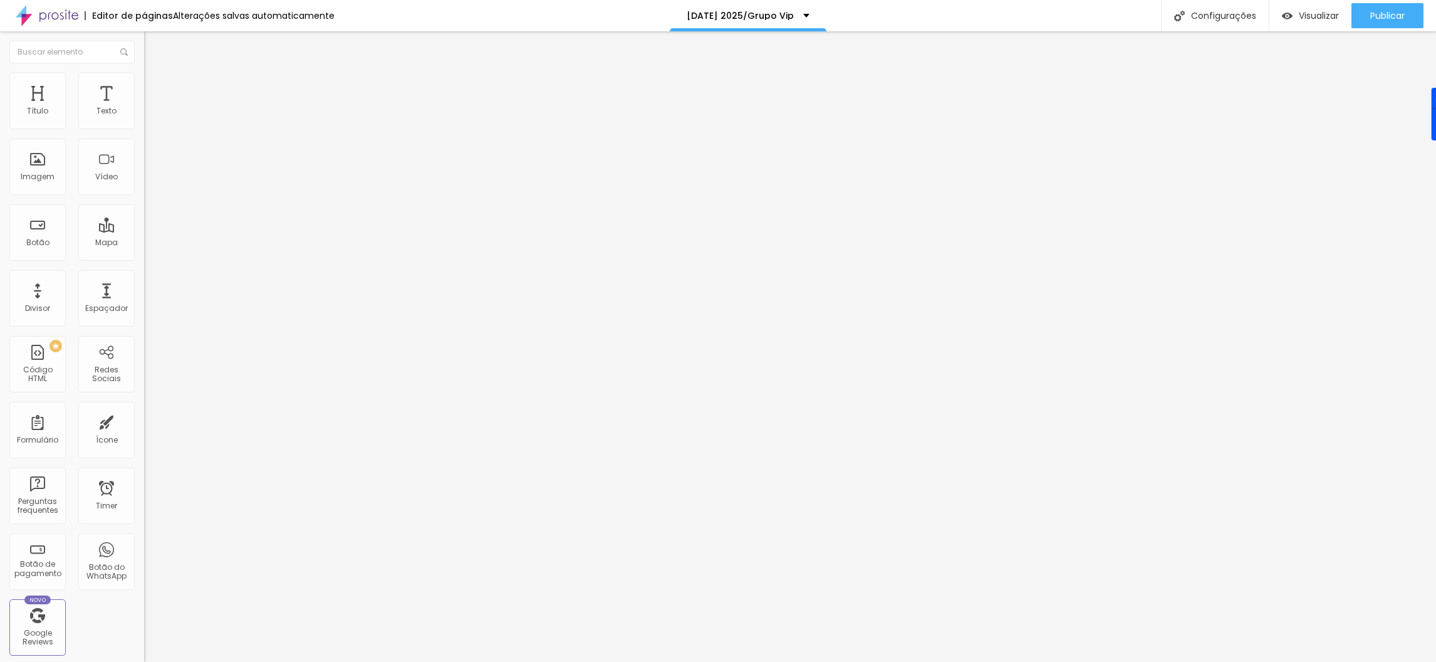
type input "35"
type input "39"
type input "41"
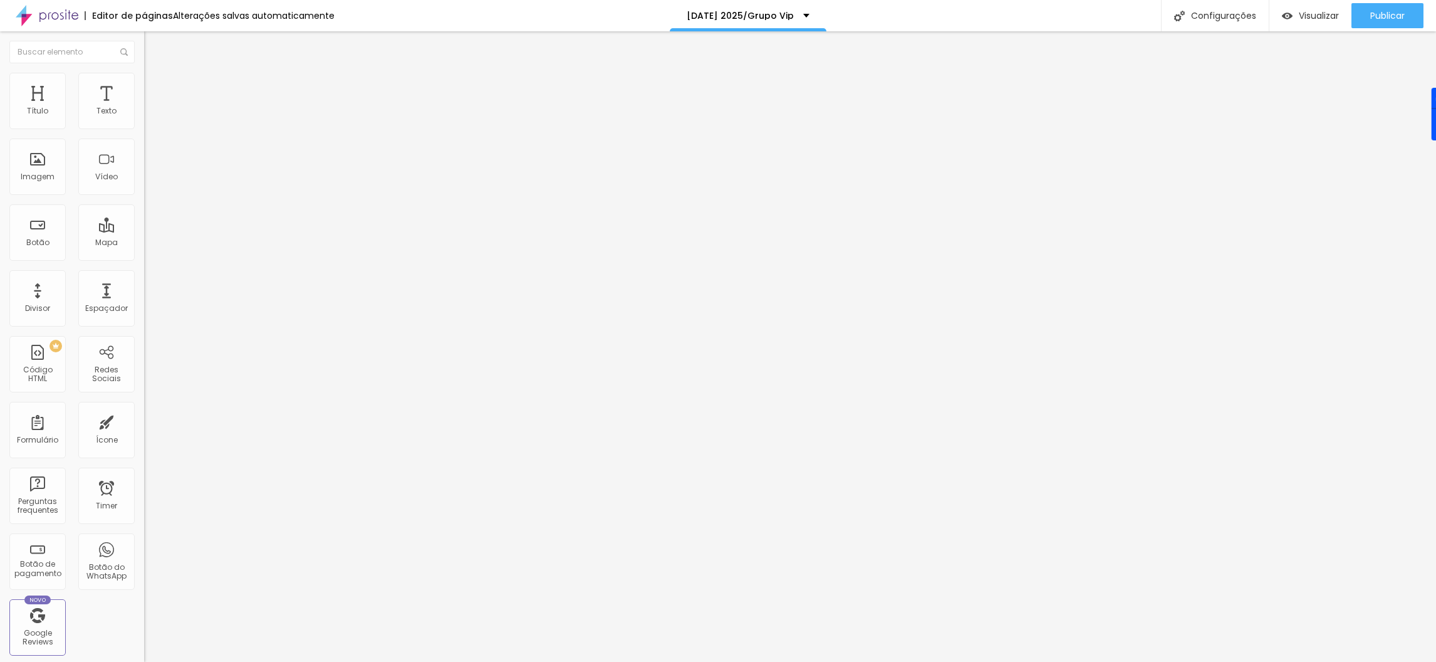
type input "41"
type input "43"
type input "45"
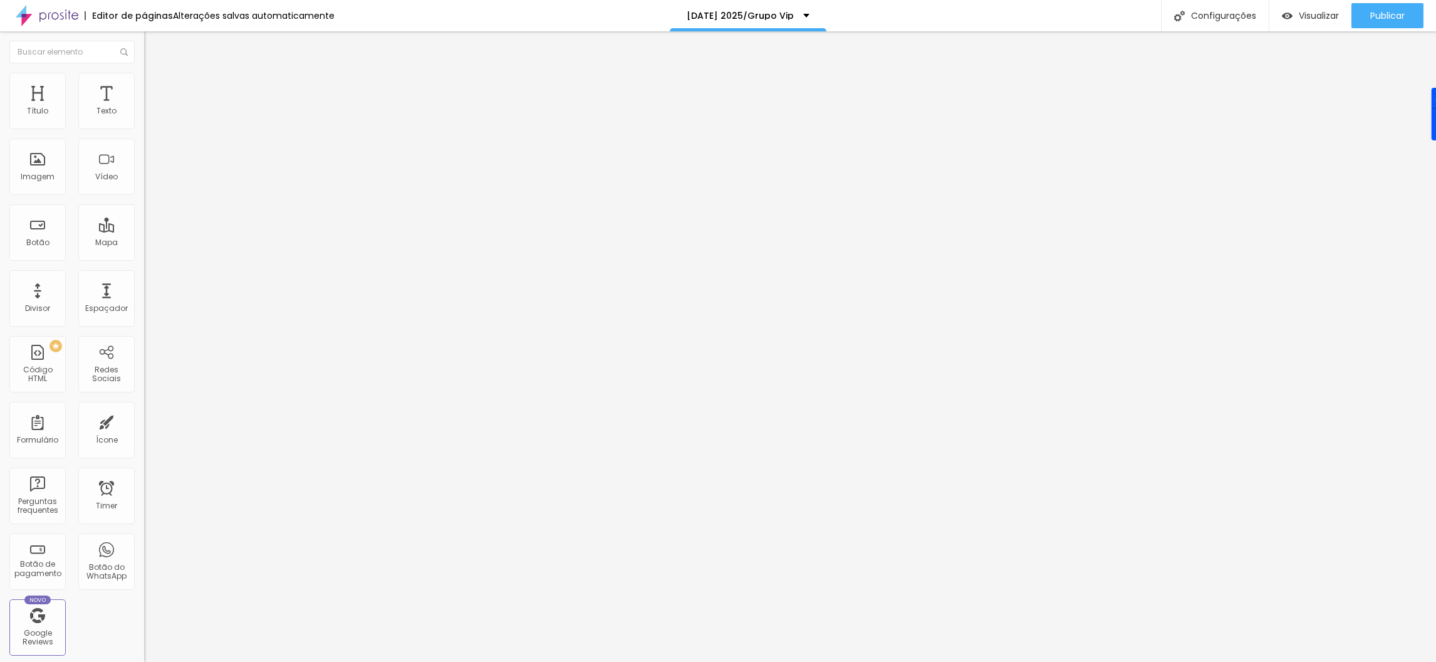
type input "47"
type input "49"
type input "53"
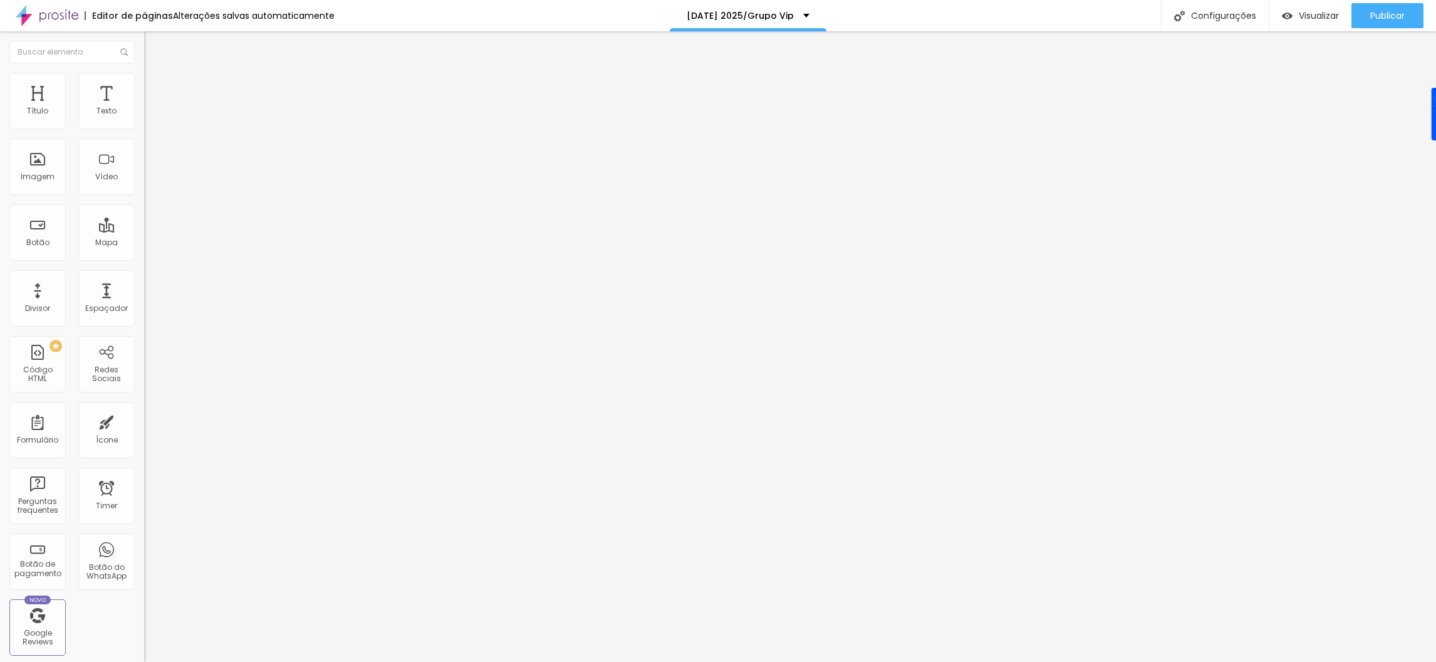
type input "53"
type input "55"
type input "57"
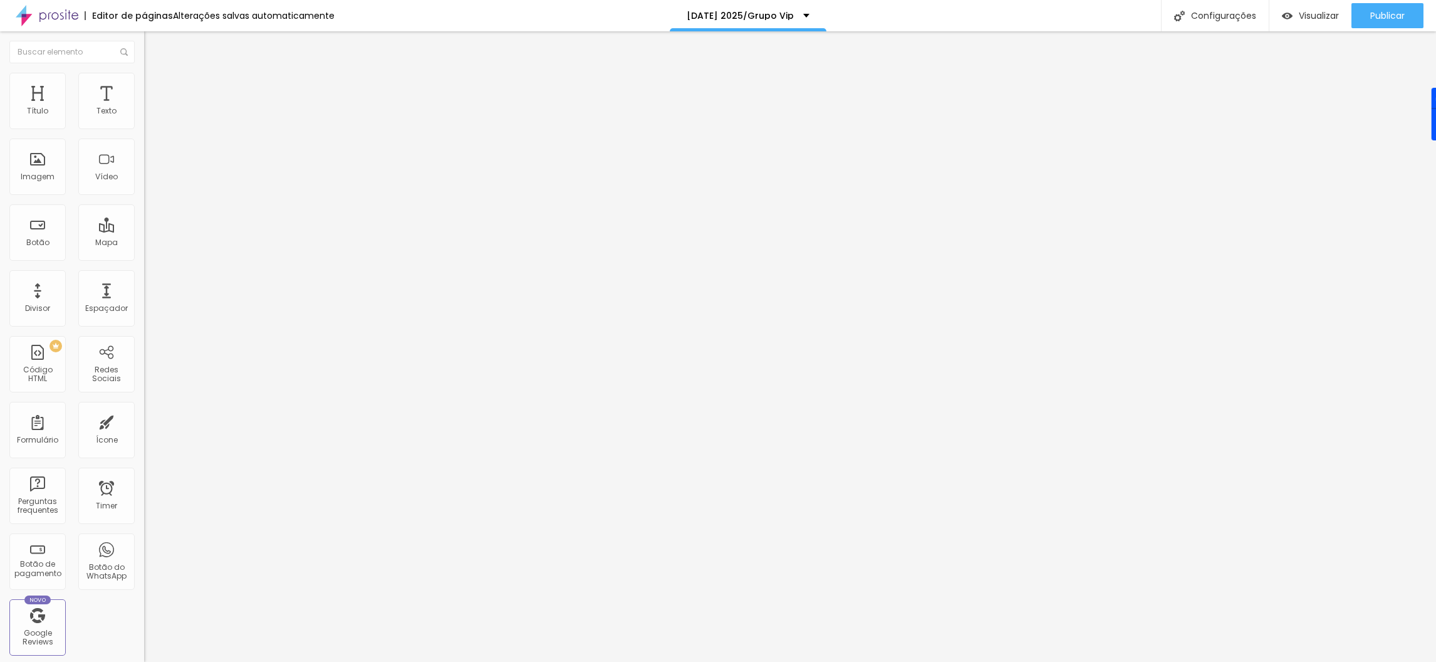
drag, startPoint x: 105, startPoint y: 162, endPoint x: 51, endPoint y: 178, distance: 56.1
type input "57"
click at [144, 275] on input "range" at bounding box center [184, 280] width 81 height 10
click at [144, 85] on li "Avançado" at bounding box center [216, 91] width 144 height 13
click at [155, 74] on span "Conteúdo" at bounding box center [174, 68] width 39 height 11
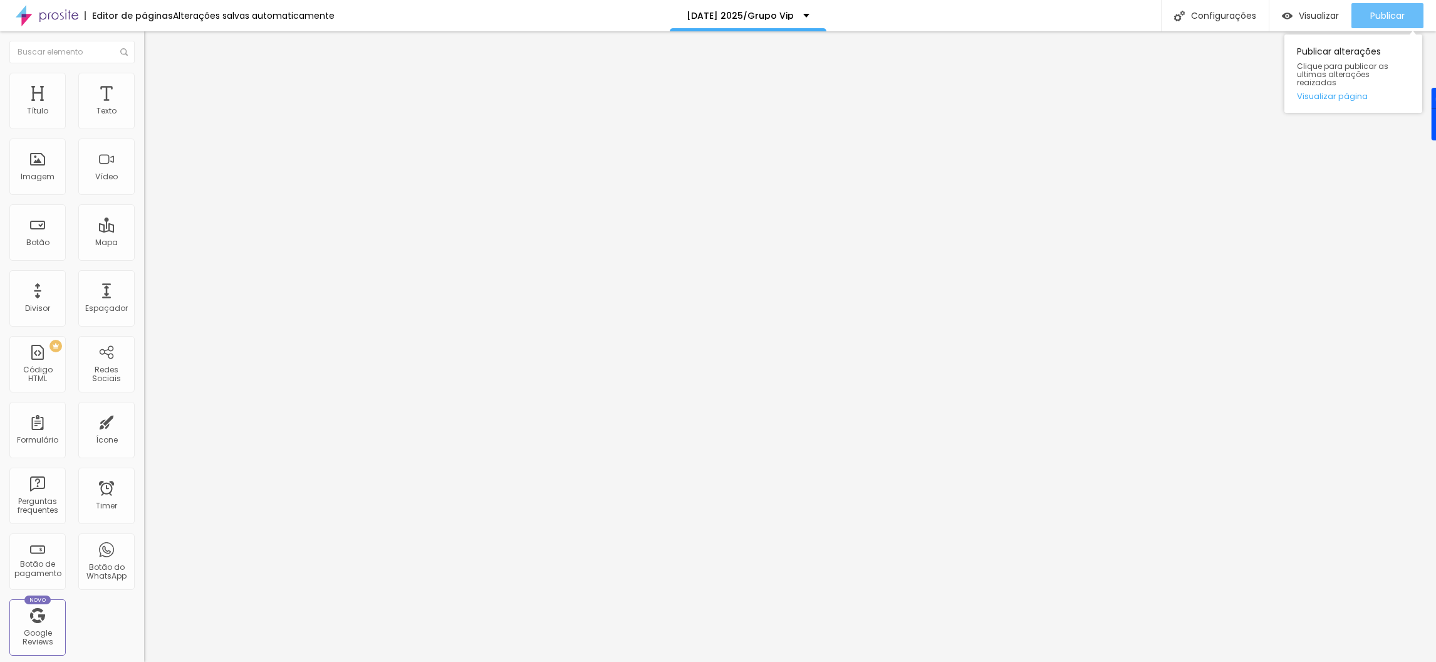
click at [1384, 12] on span "Publicar" at bounding box center [1387, 16] width 34 height 10
click at [1328, 16] on span "Visualizar" at bounding box center [1308, 16] width 40 height 10
click at [144, 108] on span "Trocar imagem" at bounding box center [178, 102] width 68 height 11
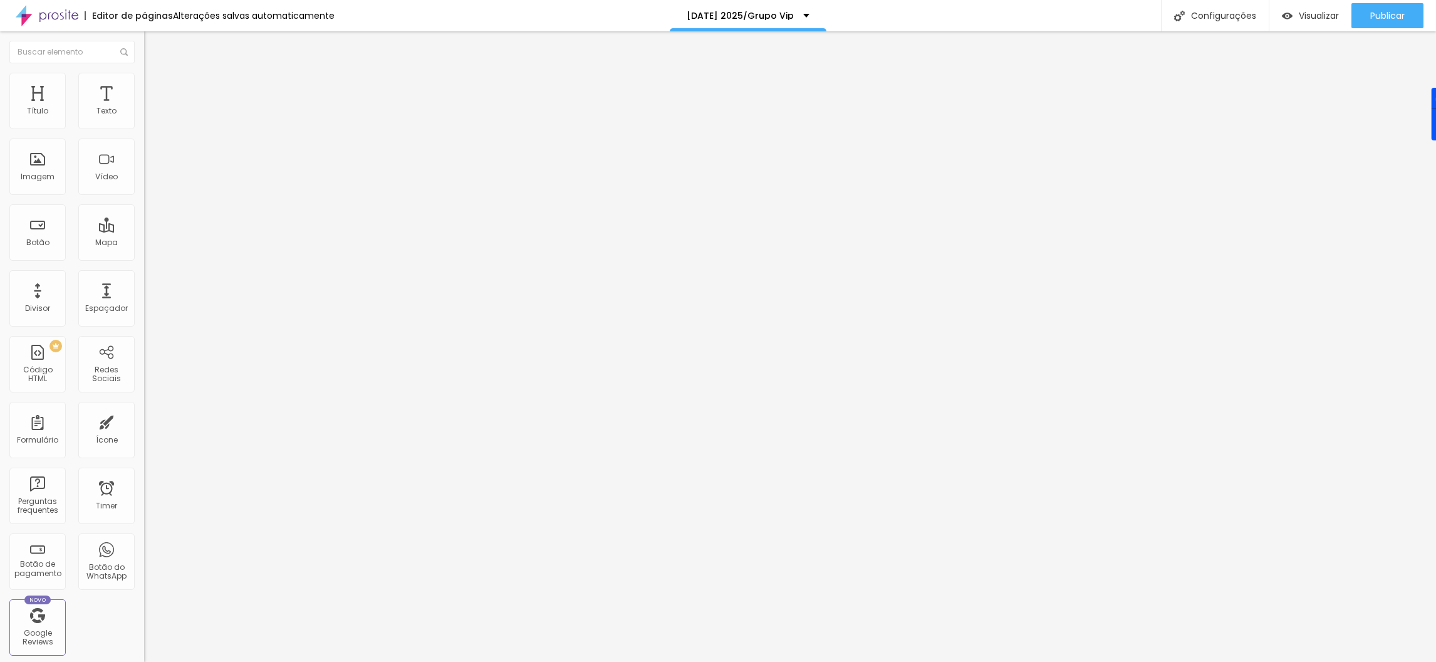
click at [144, 196] on span "4:3 Padrão" at bounding box center [164, 190] width 41 height 11
click at [144, 204] on span "Cinema" at bounding box center [159, 198] width 31 height 11
click at [155, 86] on span "Estilo" at bounding box center [164, 81] width 19 height 11
type input "110"
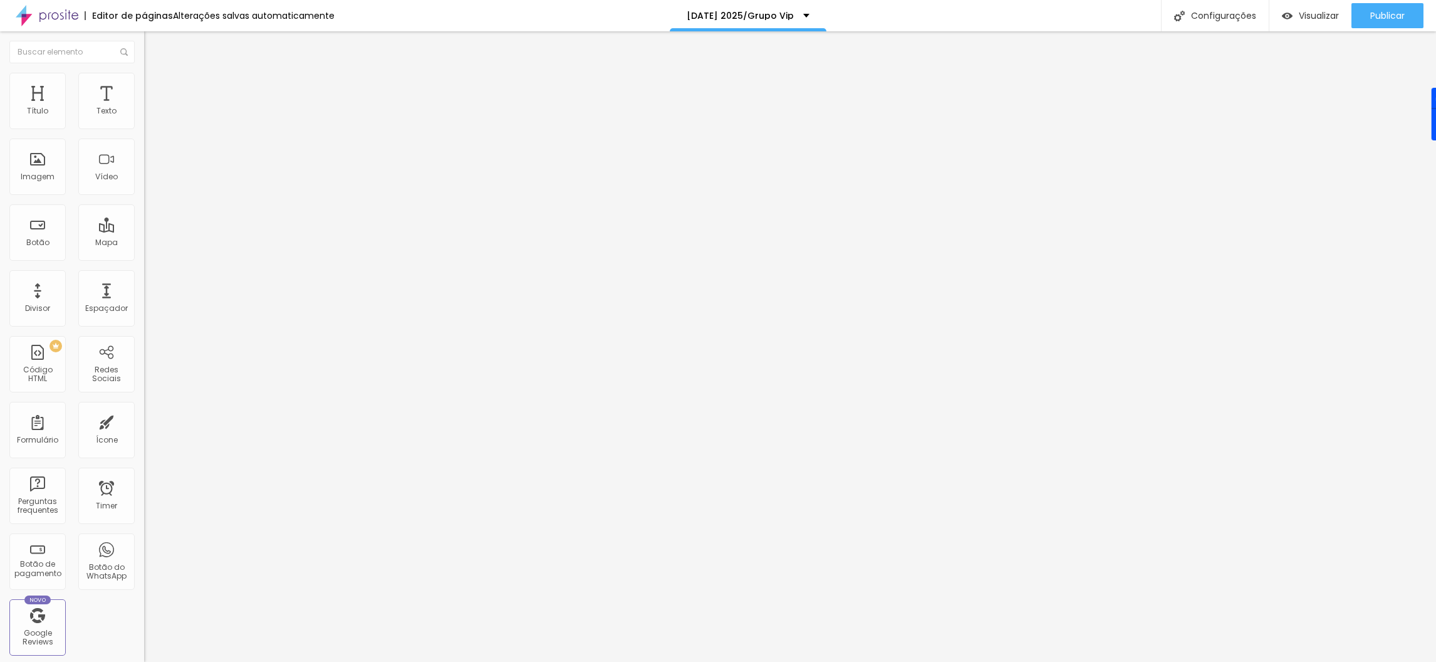
type input "110"
type input "128"
type input "168"
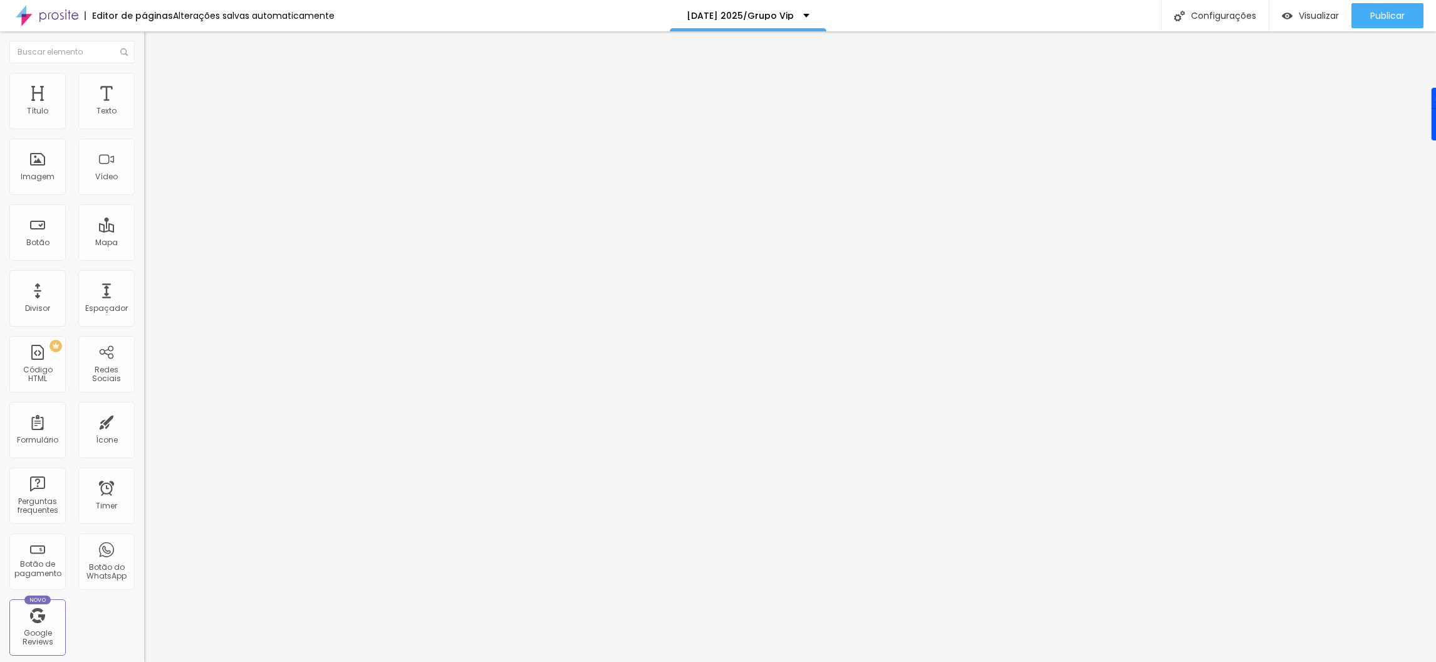
type input "172"
type input "173"
type input "177"
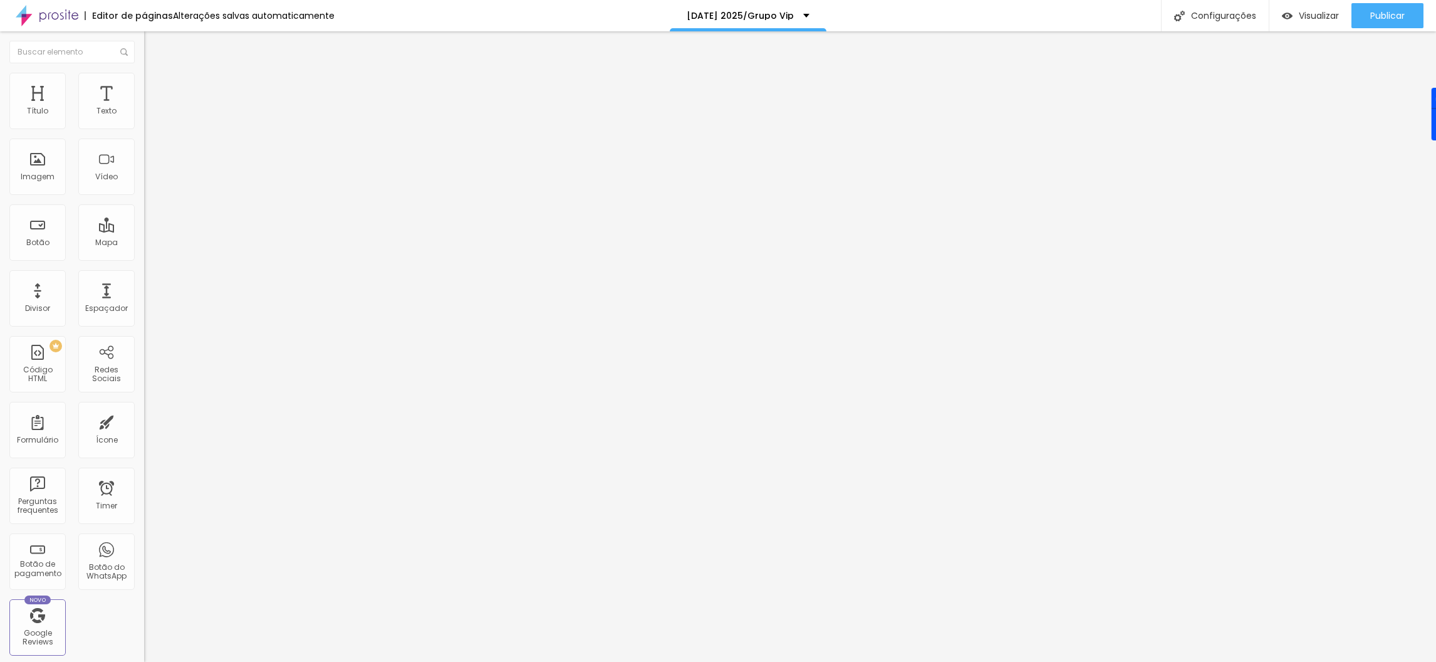
type input "177"
type input "181"
type input "183"
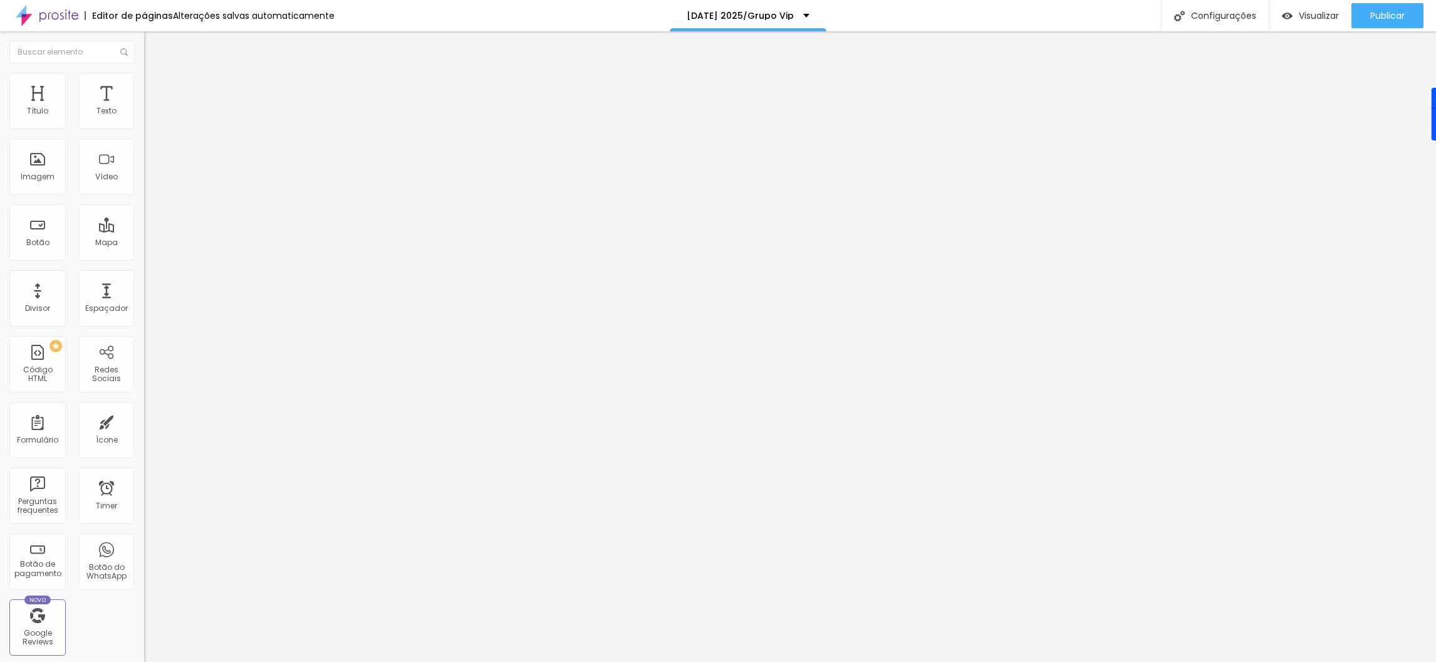
type input "185"
type input "187"
type input "189"
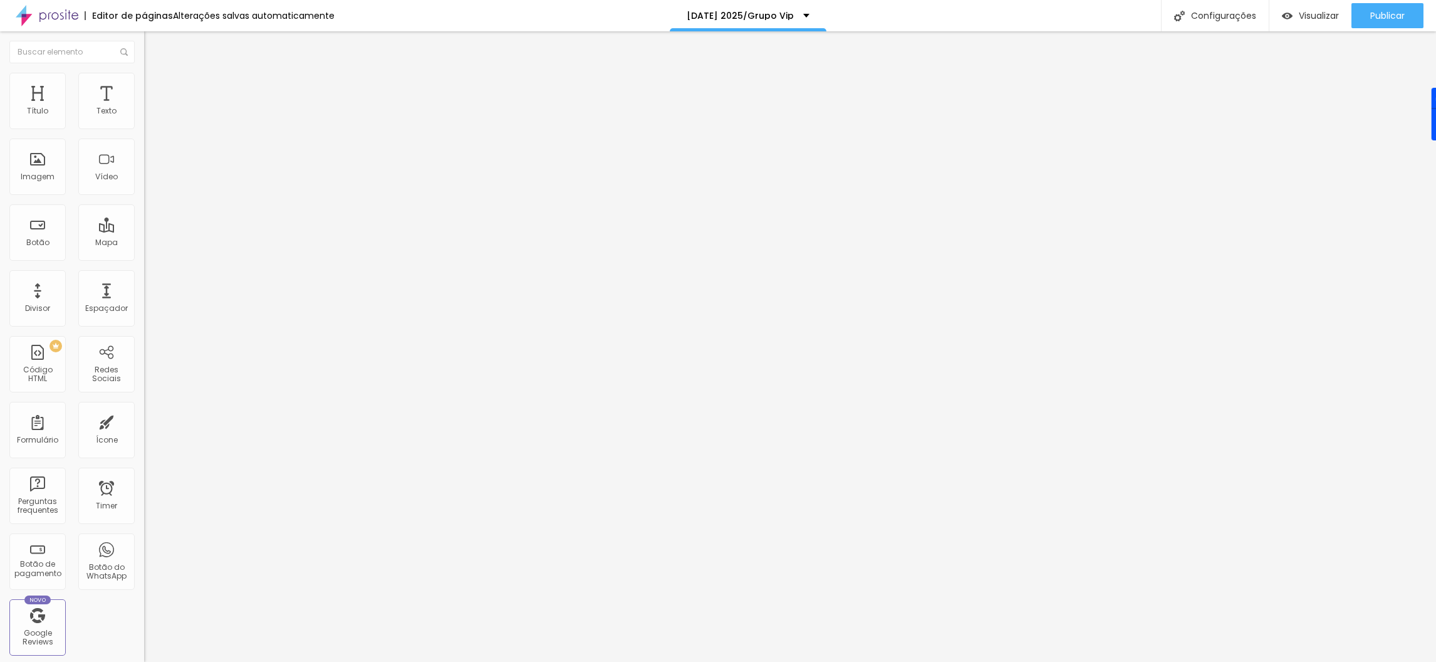
type input "189"
type input "191"
type input "193"
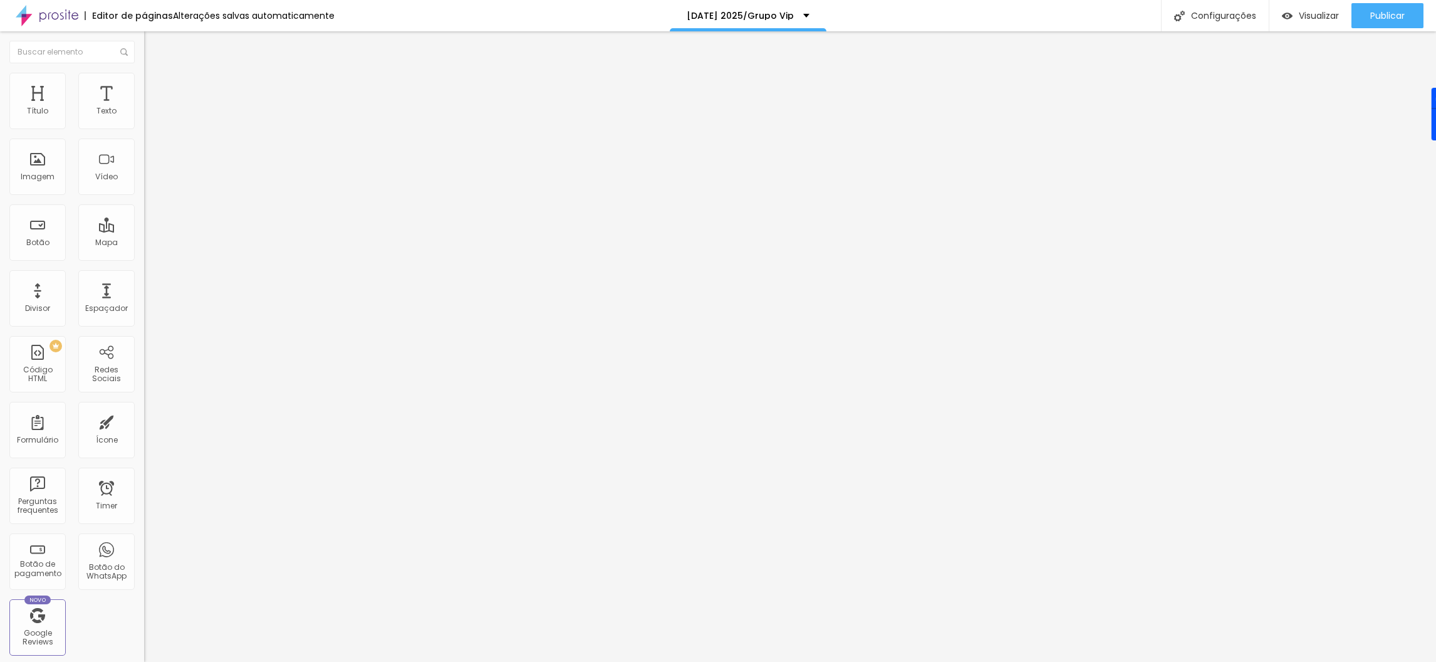
type input "195"
type input "199"
type input "200"
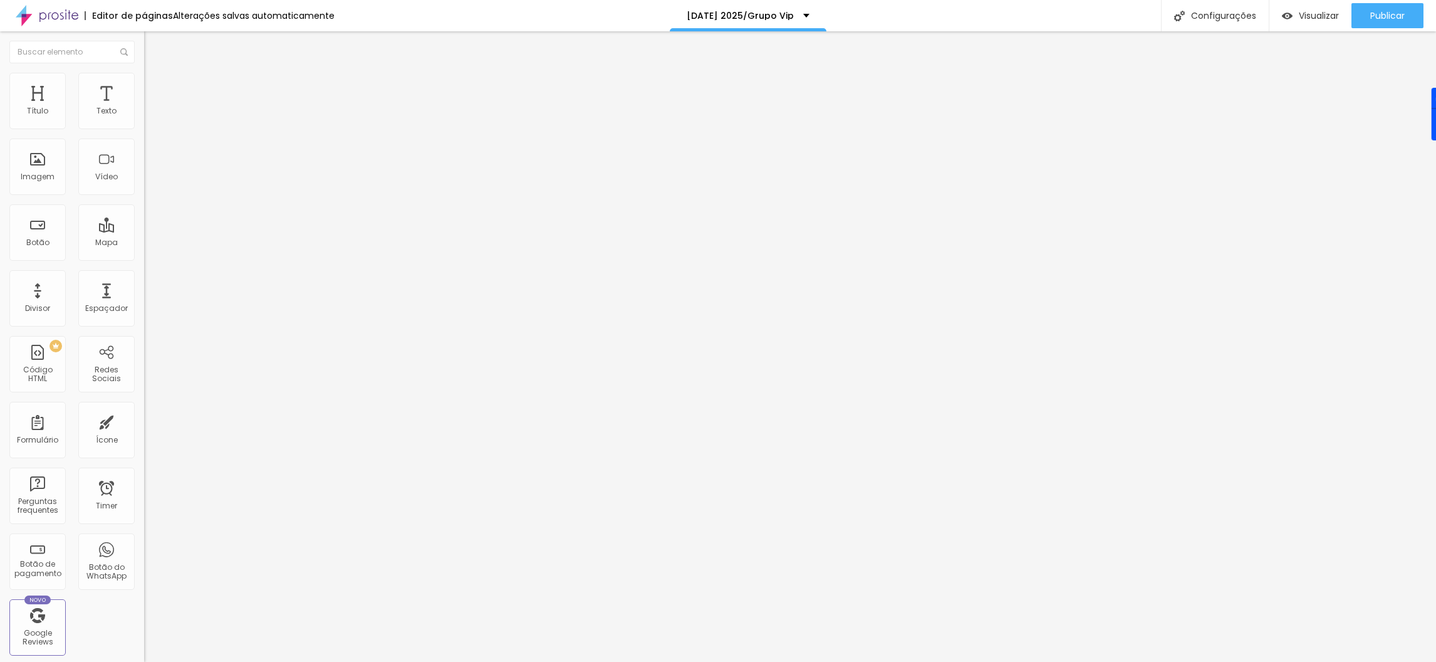
type input "200"
type input "199"
type input "193"
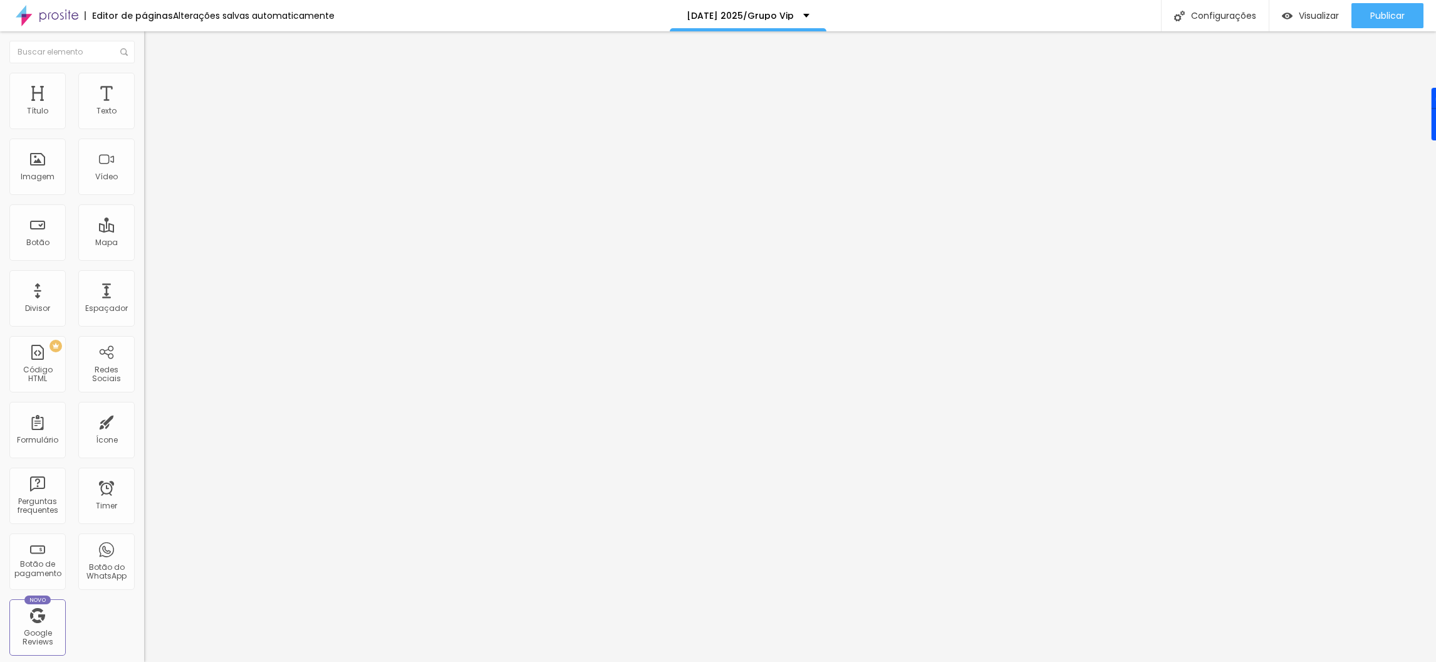
type input "189"
type input "181"
type input "172"
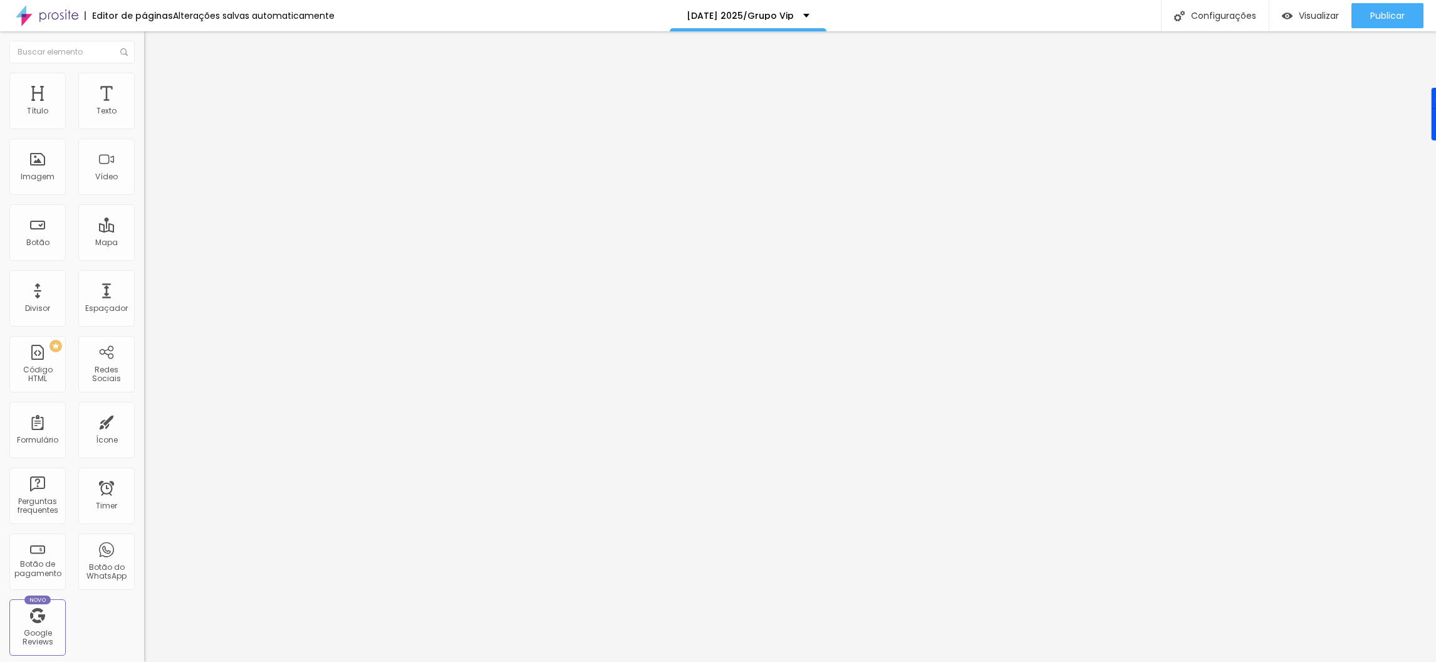
type input "172"
type input "166"
type input "142"
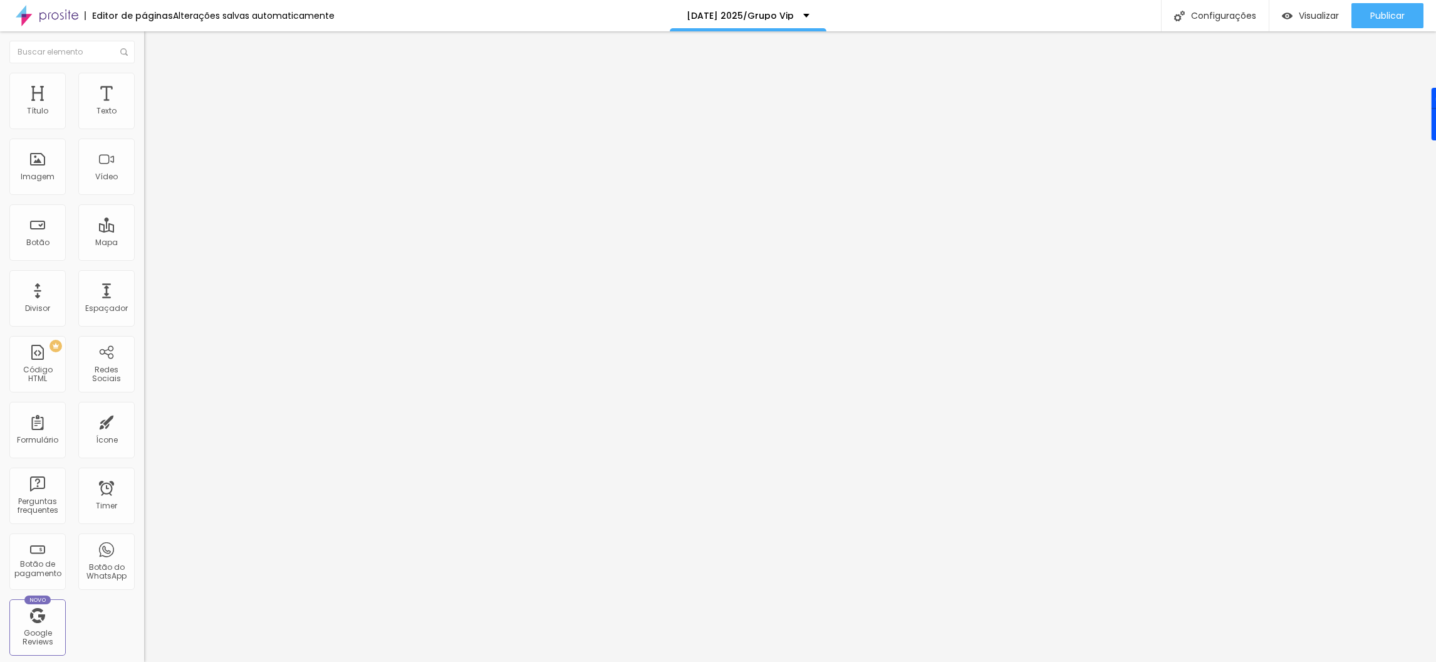
type input "122"
type input "59"
type input "25"
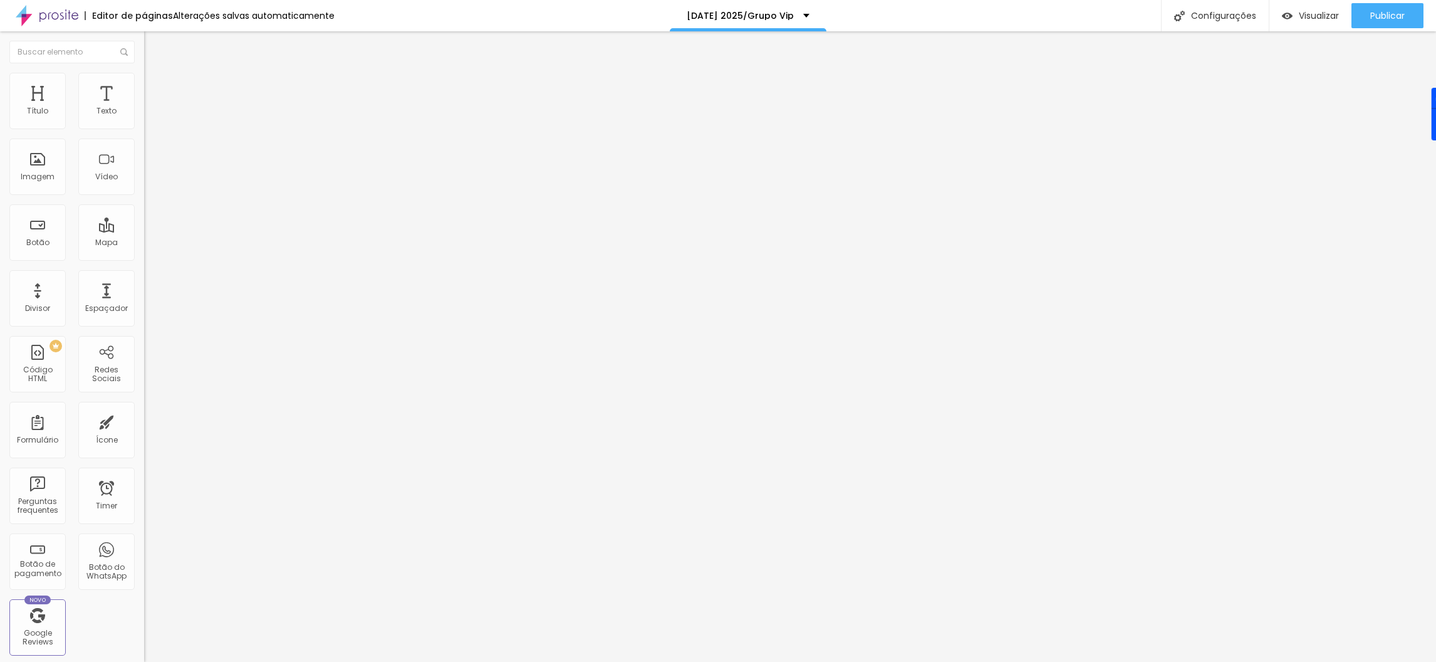
type input "25"
type input "8"
type input "0"
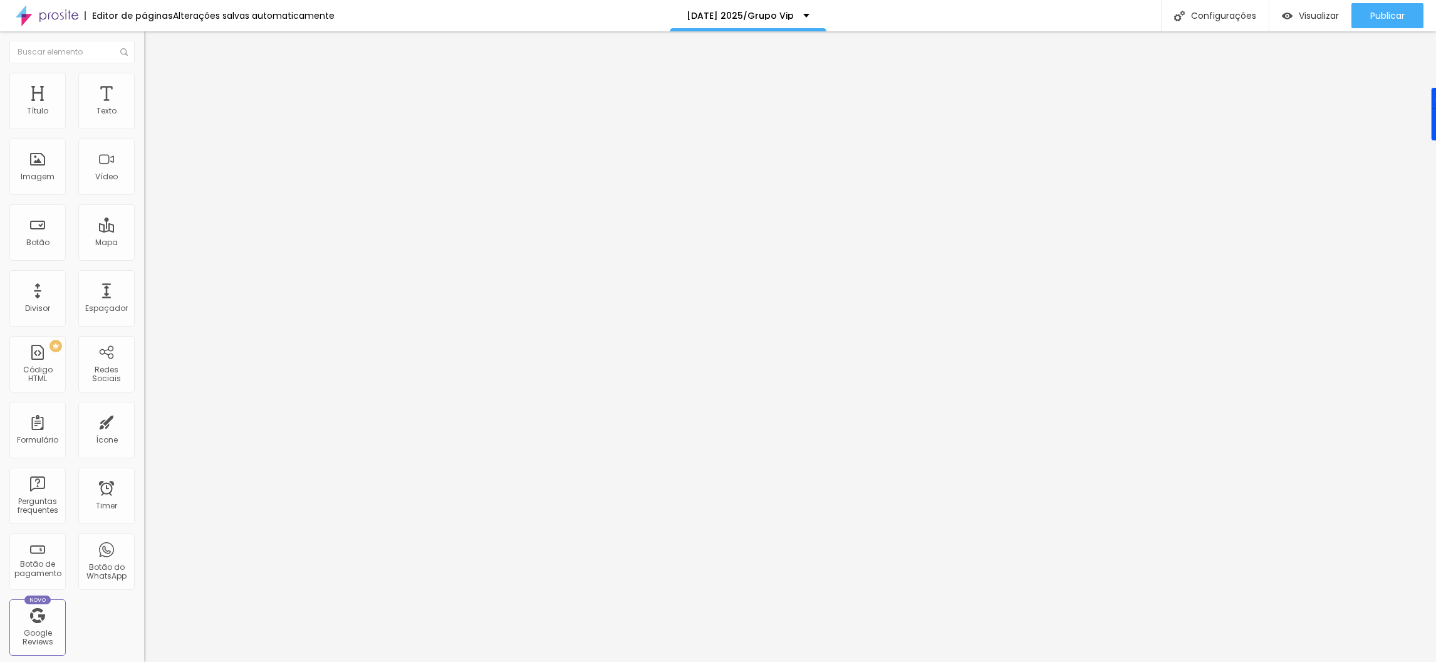
type input "2"
type input "8"
type input "11"
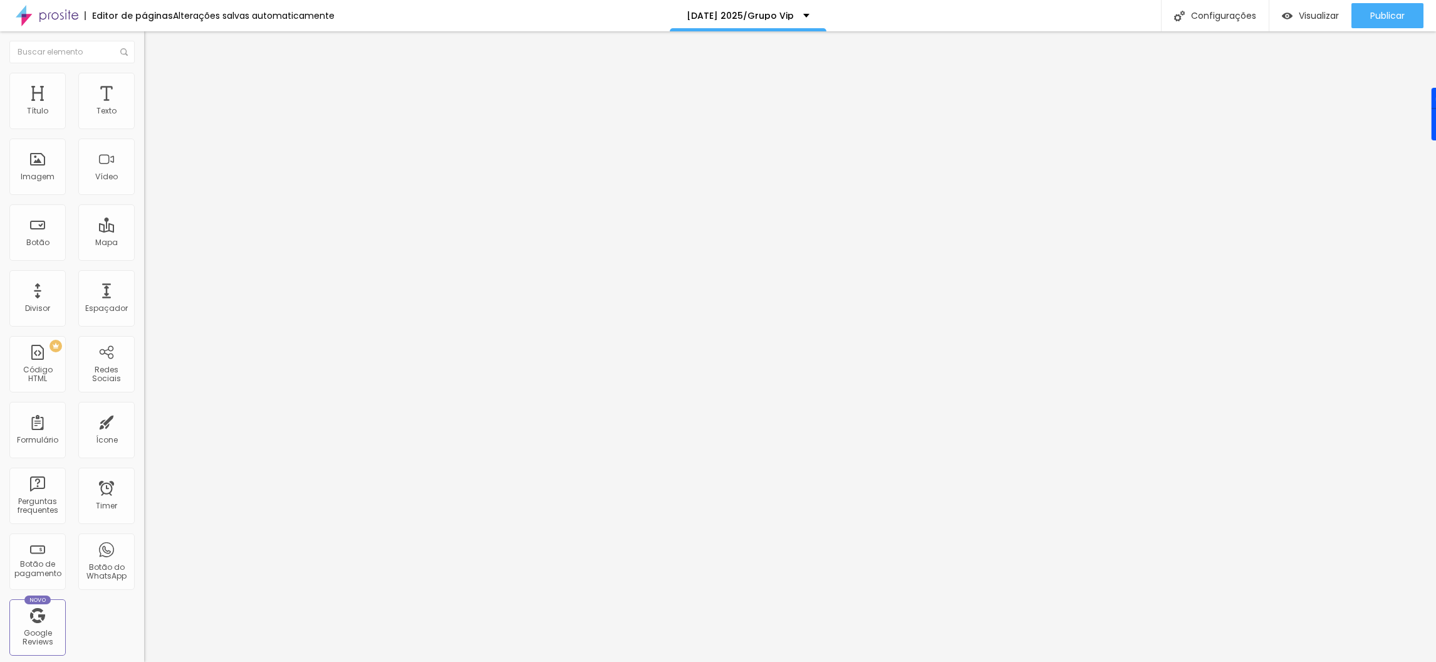
type input "11"
type input "23"
type input "27"
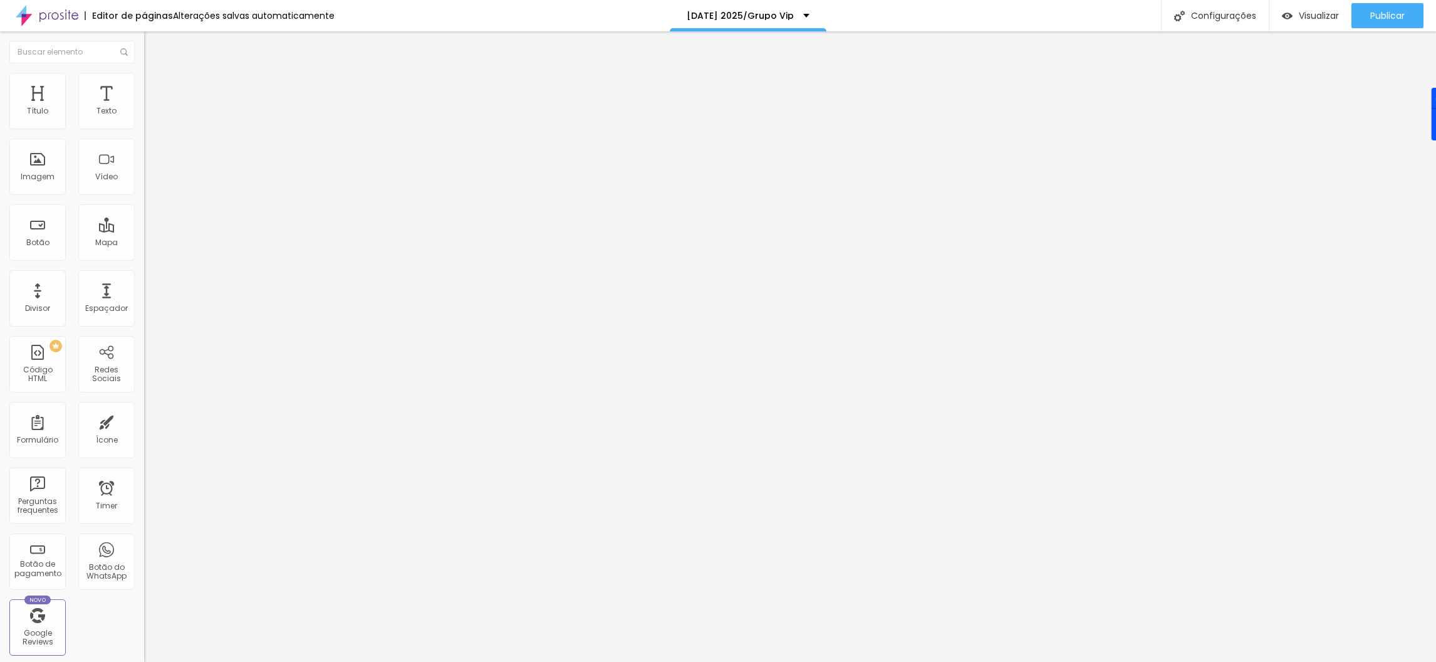
type input "33"
type input "35"
type input "37"
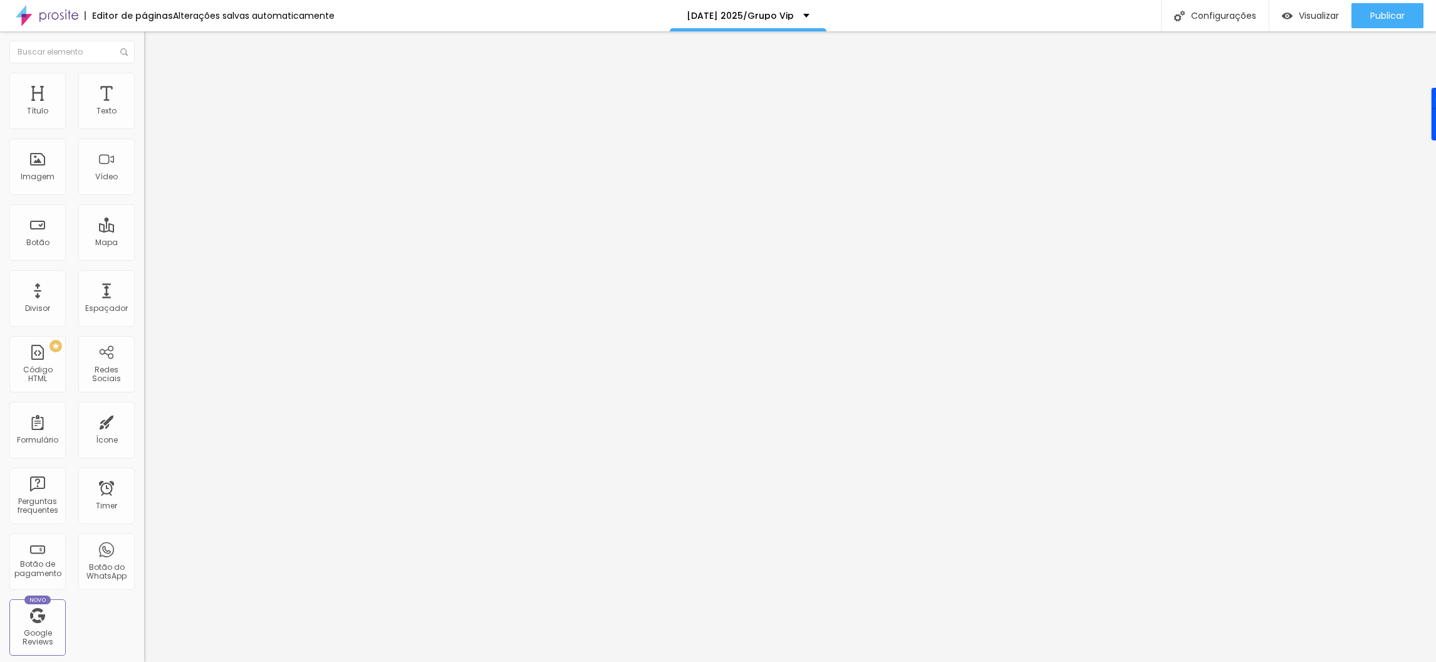
type input "37"
type input "47"
type input "55"
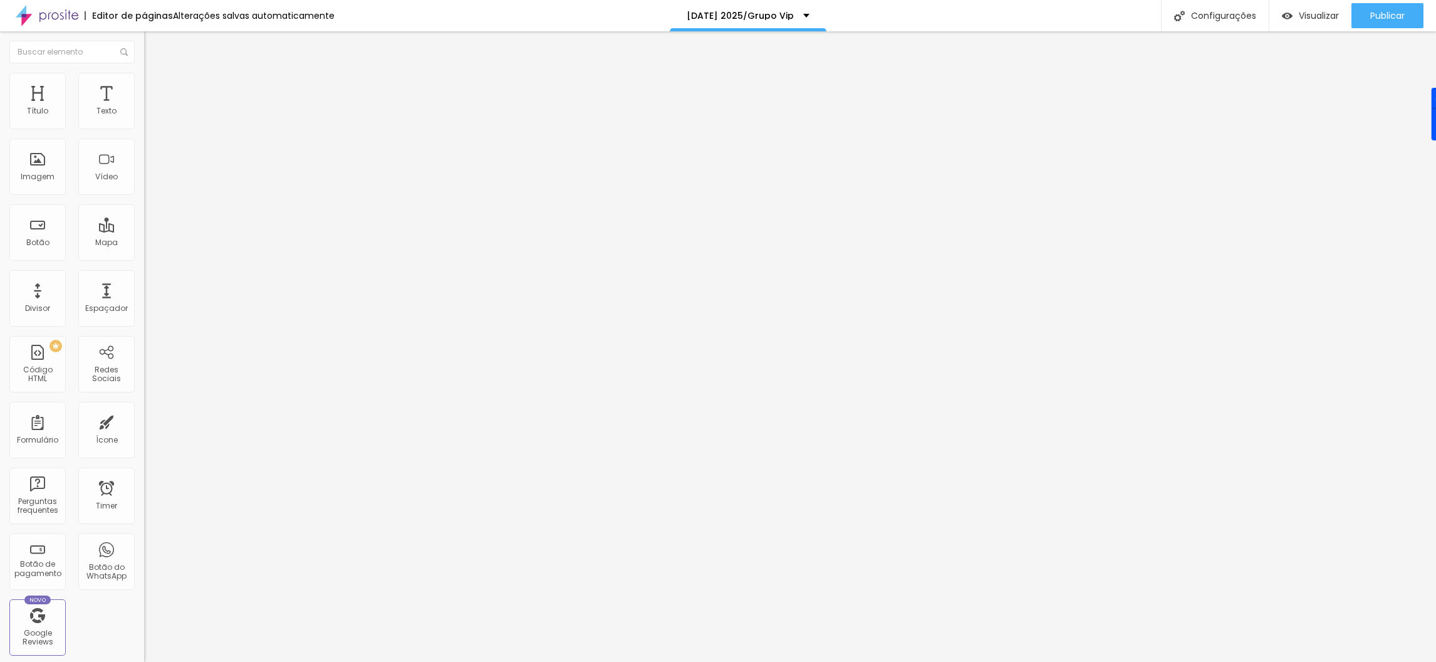
type input "63"
type input "67"
type input "73"
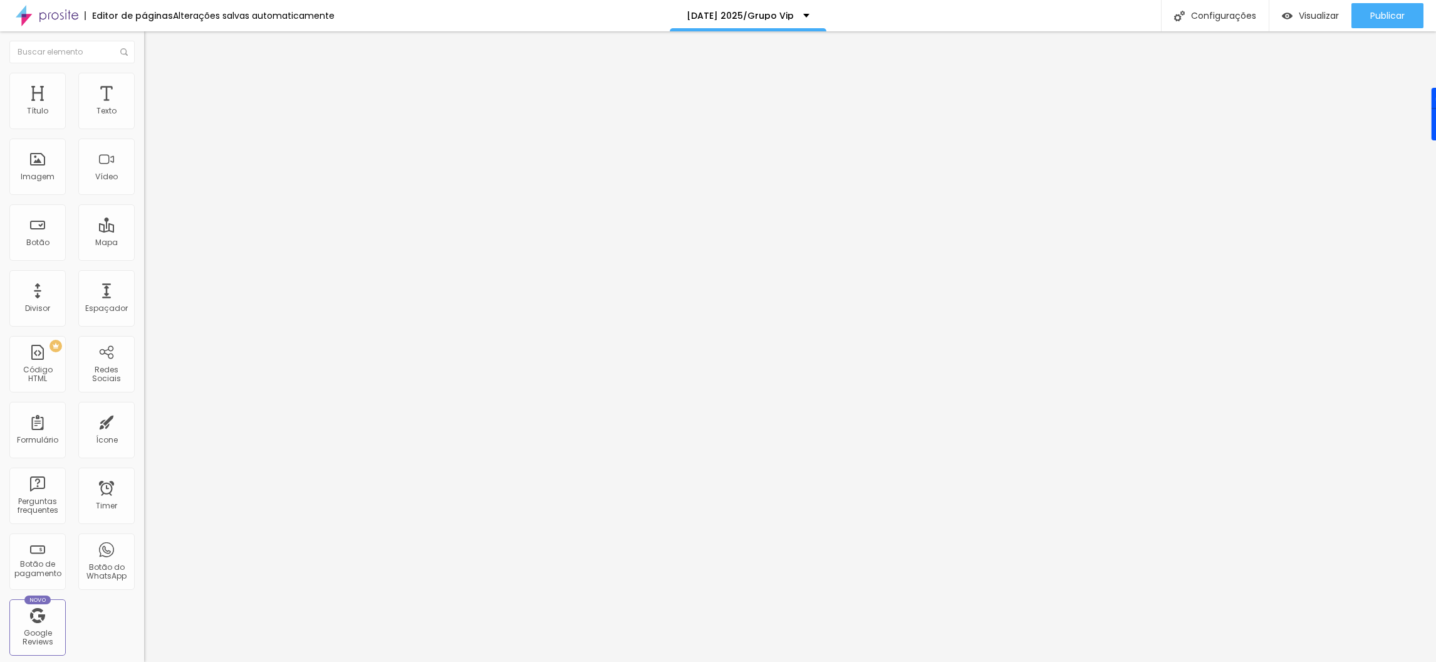
type input "73"
type input "75"
type input "77"
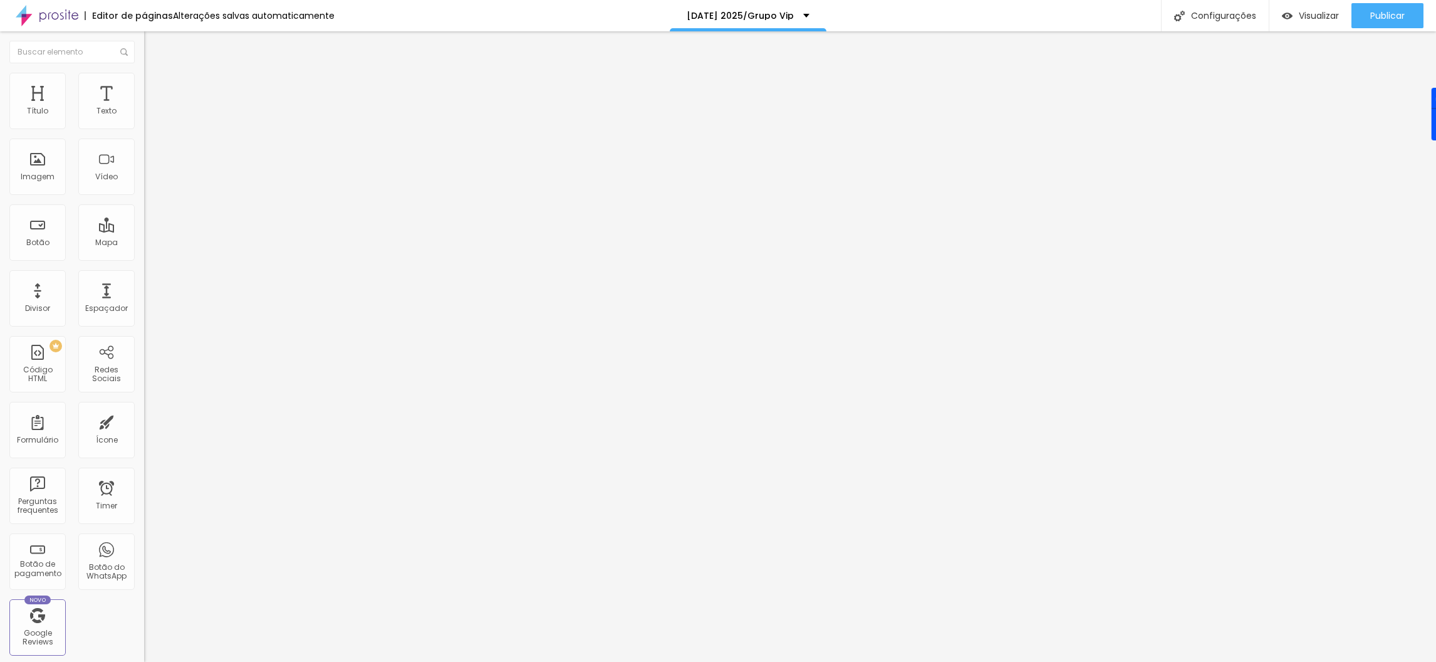
type input "81"
type input "83"
type input "85"
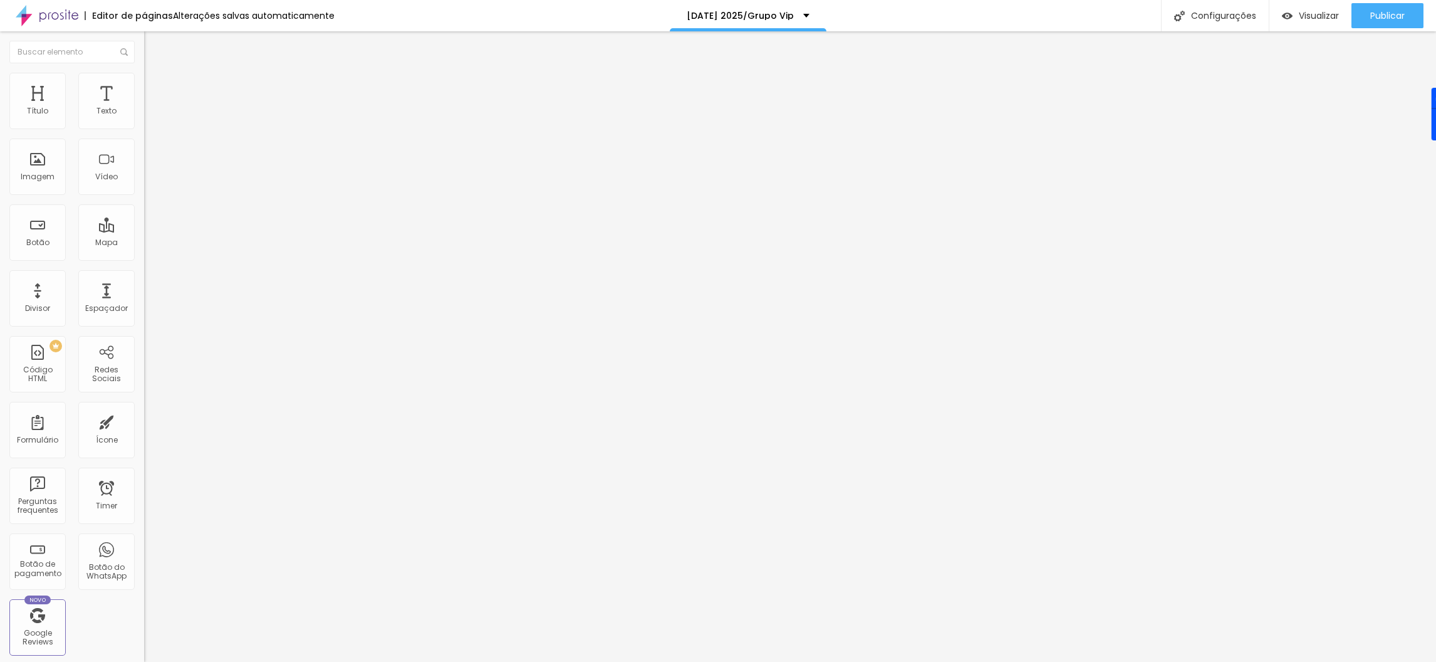
type input "85"
type input "87"
type input "90"
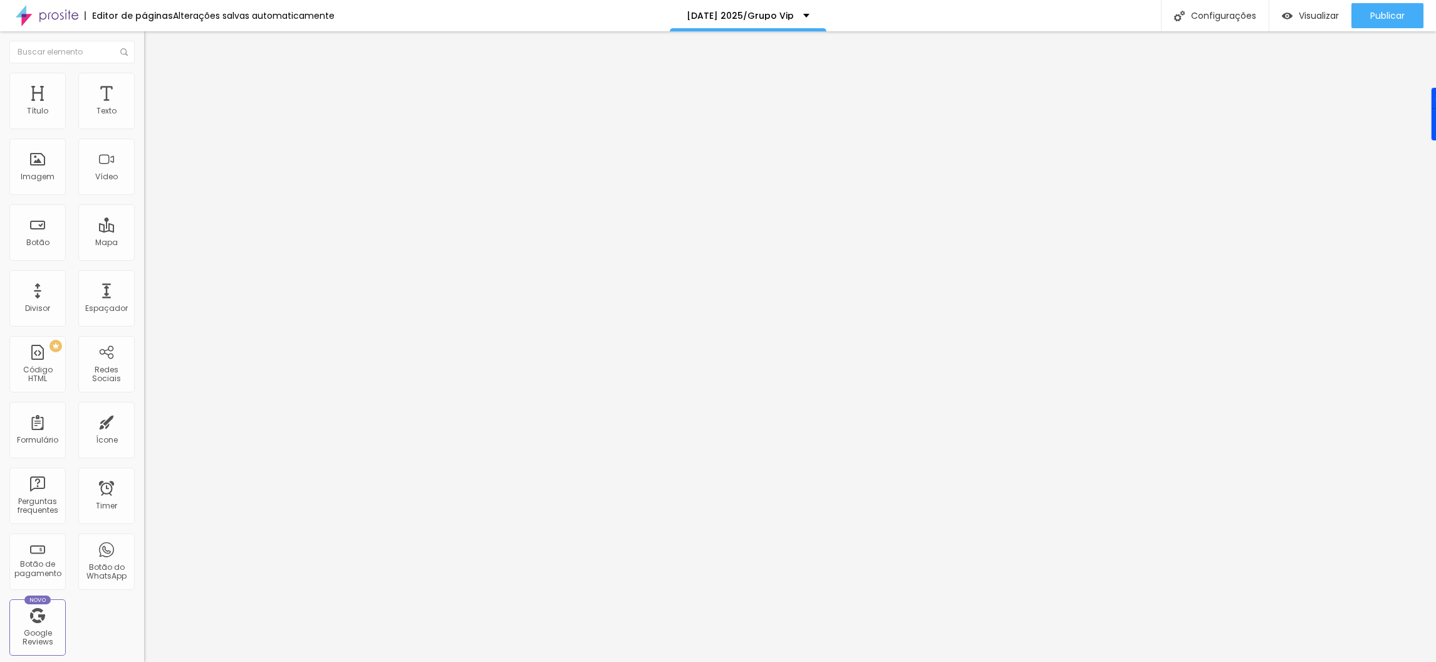
type input "94"
type input "96"
type input "100"
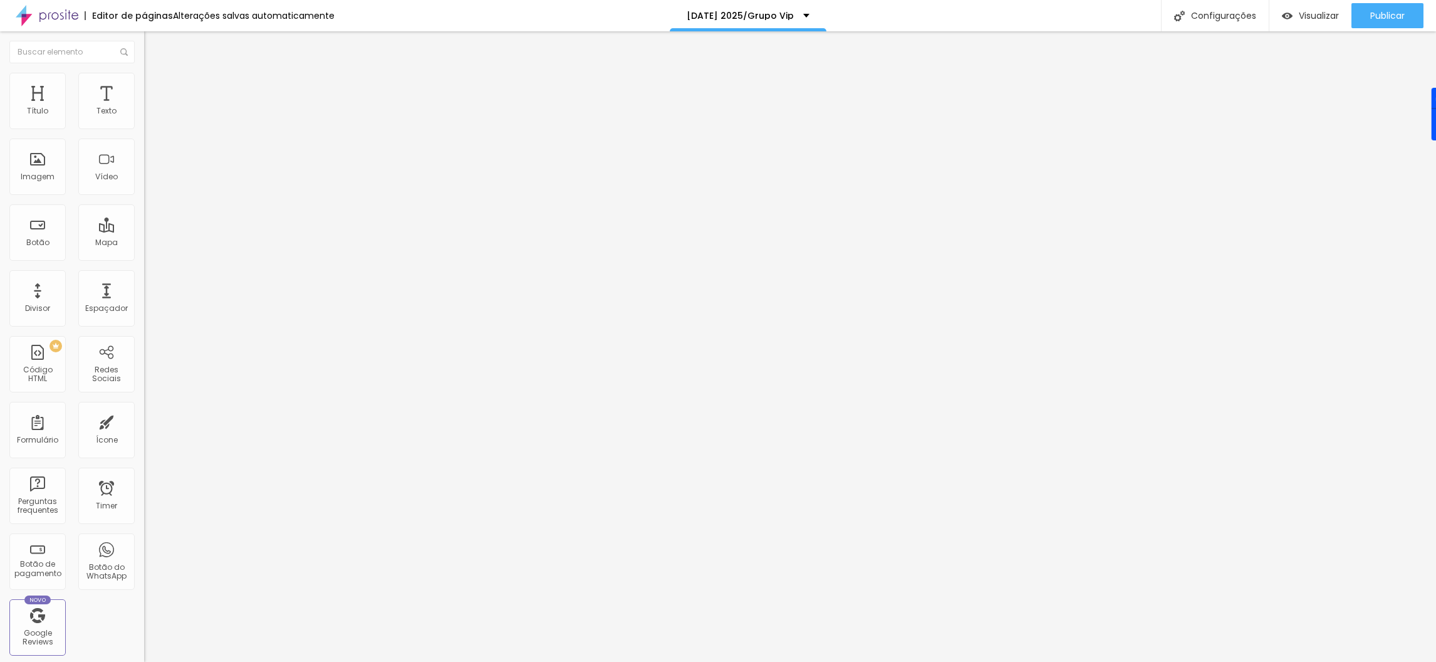
type input "100"
type input "102"
type input "106"
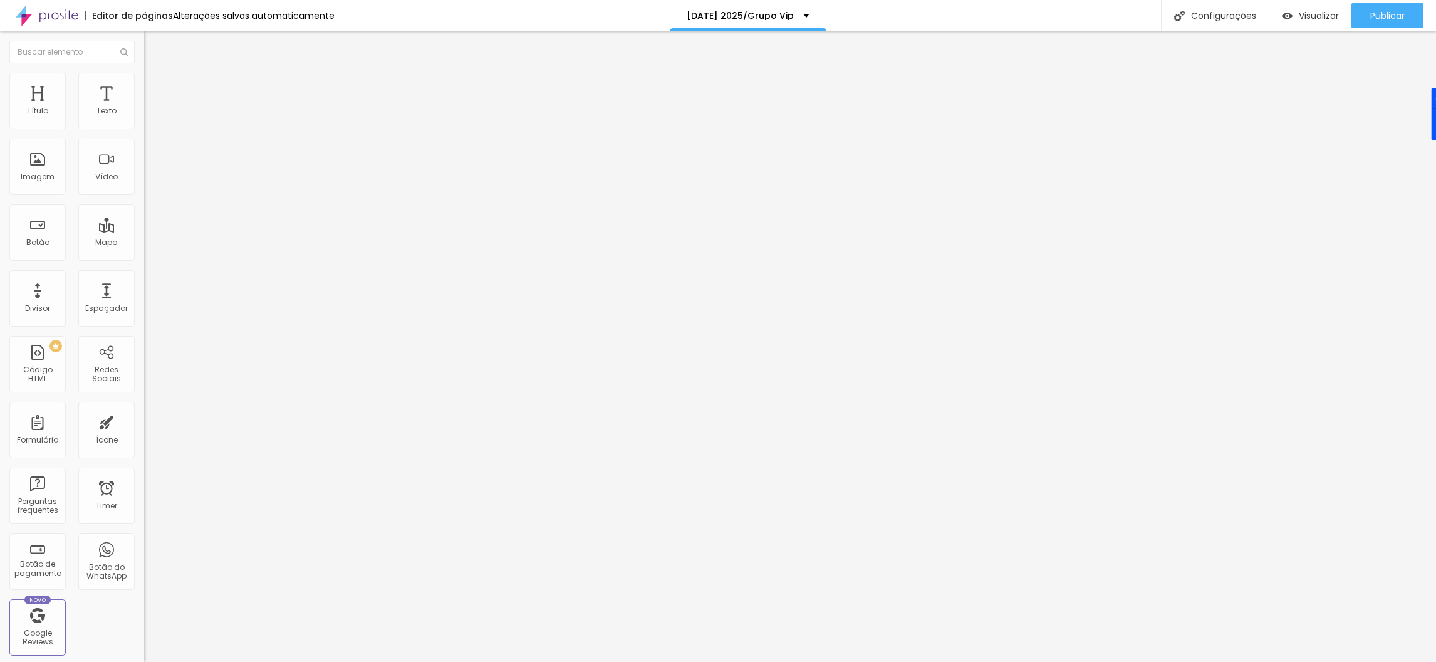
type input "108"
type input "110"
type input "114"
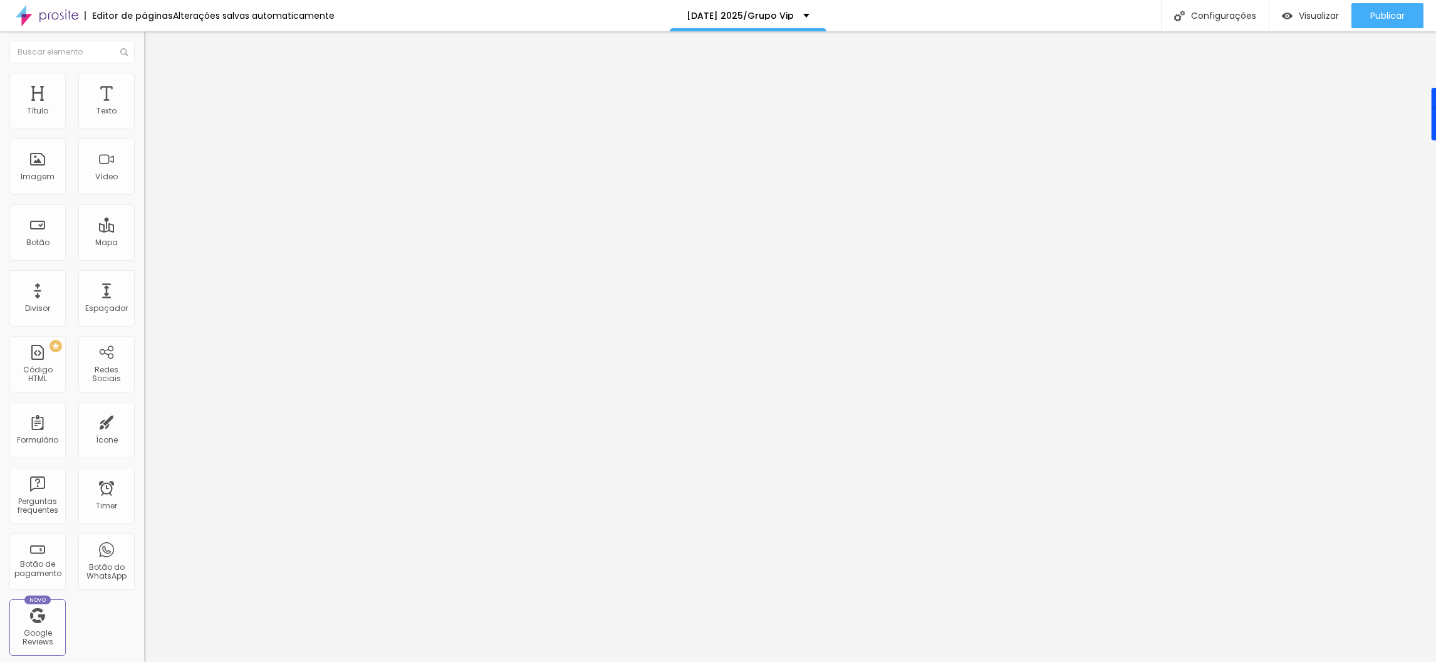
type input "114"
type input "116"
type input "118"
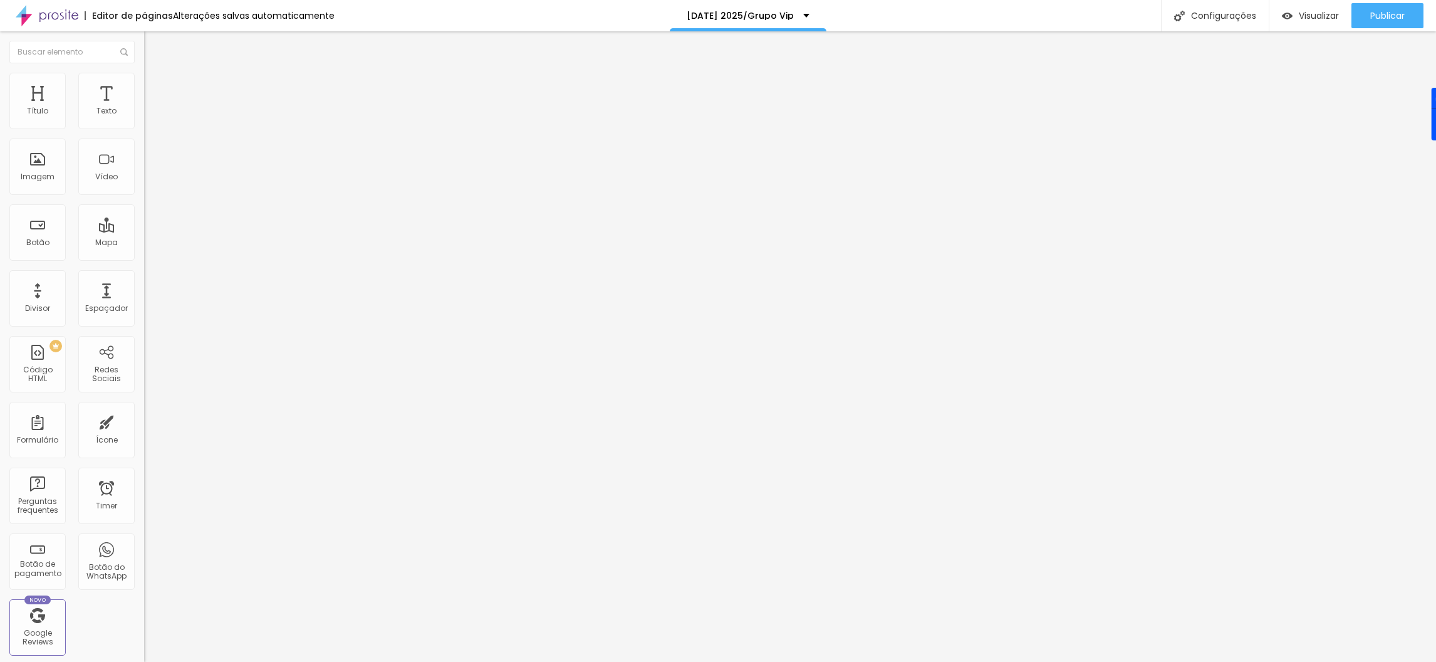
type input "116"
type input "114"
type input "112"
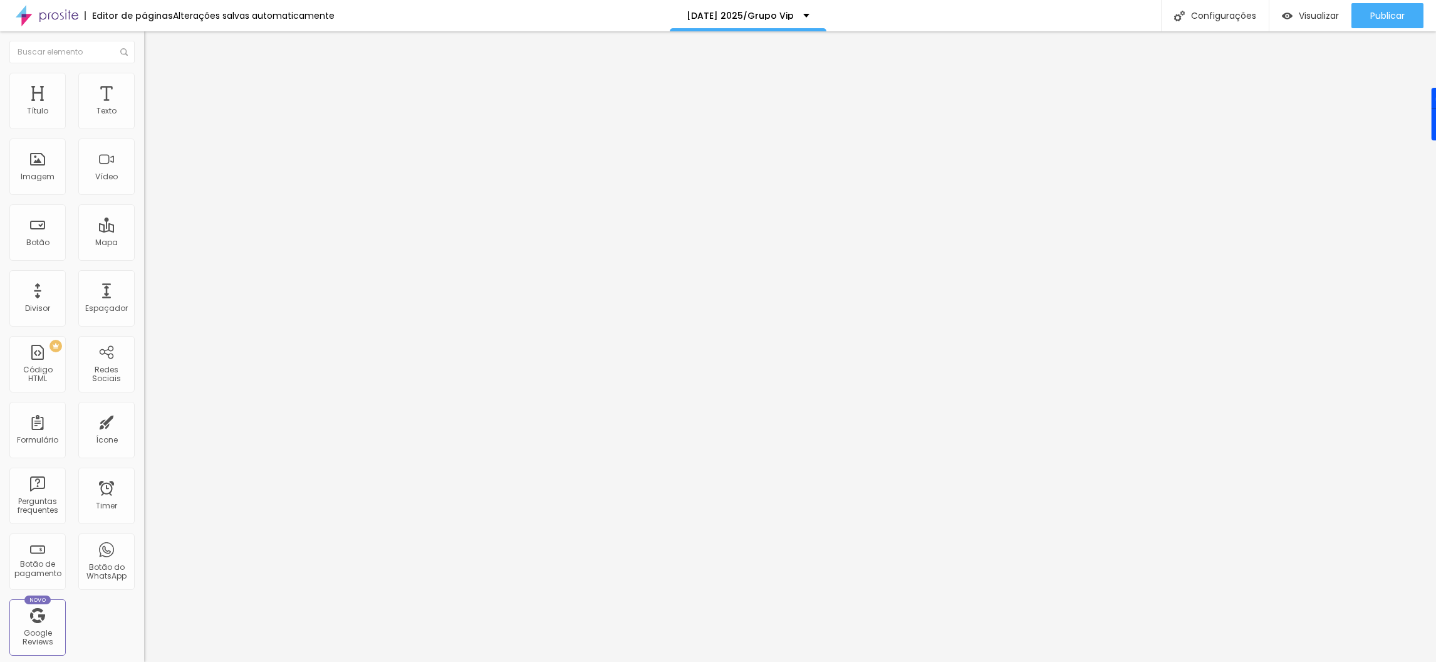
type input "112"
type input "110"
type input "108"
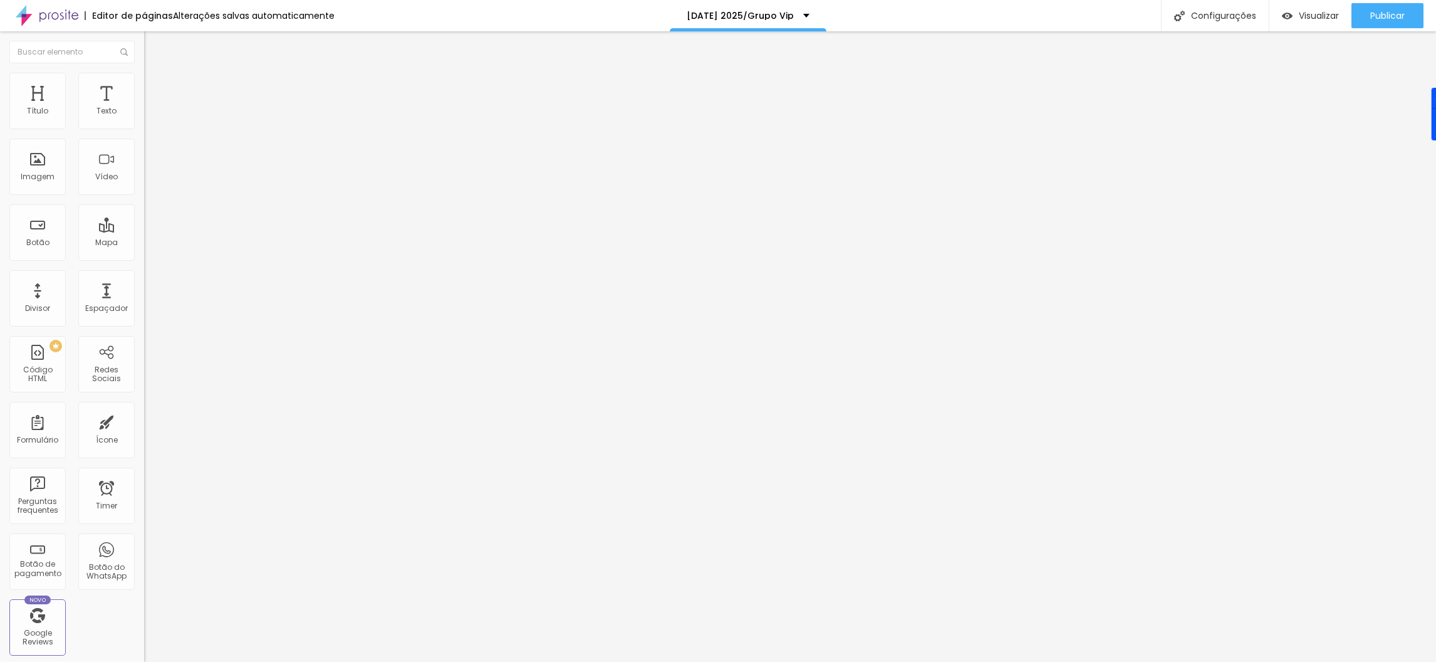
drag, startPoint x: 50, startPoint y: 162, endPoint x: 70, endPoint y: 170, distance: 21.4
type input "108"
click at [144, 275] on input "range" at bounding box center [184, 280] width 81 height 10
click at [144, 78] on img at bounding box center [149, 78] width 11 height 11
drag, startPoint x: 98, startPoint y: 221, endPoint x: 36, endPoint y: 78, distance: 155.4
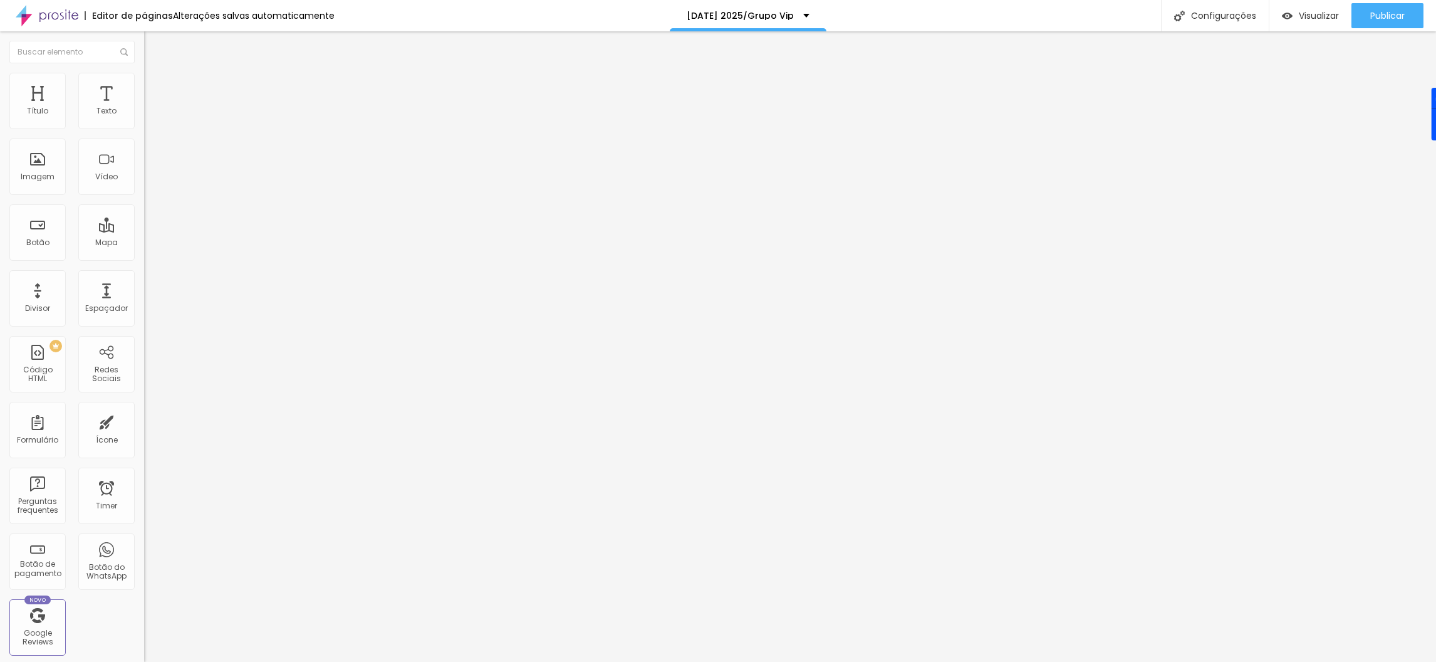
click at [144, 71] on img at bounding box center [149, 65] width 11 height 11
click at [149, 117] on icon "button" at bounding box center [153, 113] width 8 height 8
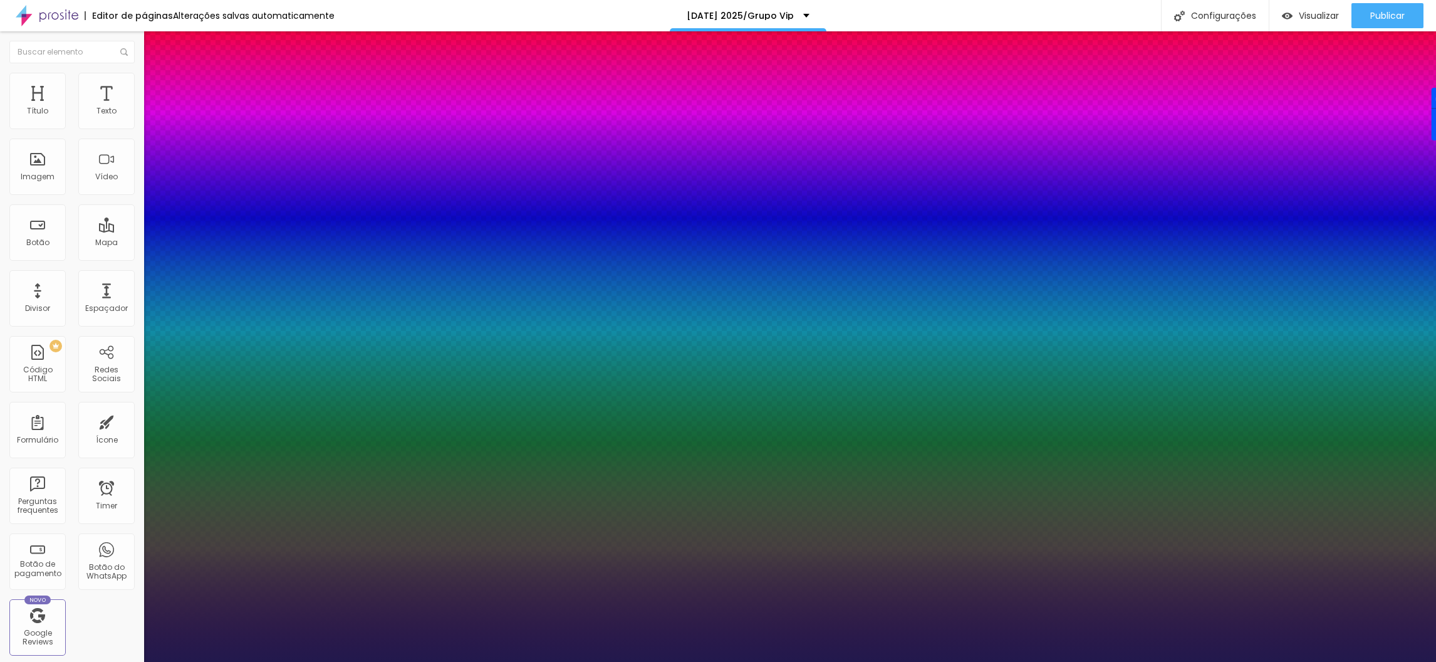
type input "1.6"
type input "1.7"
type input "1.8"
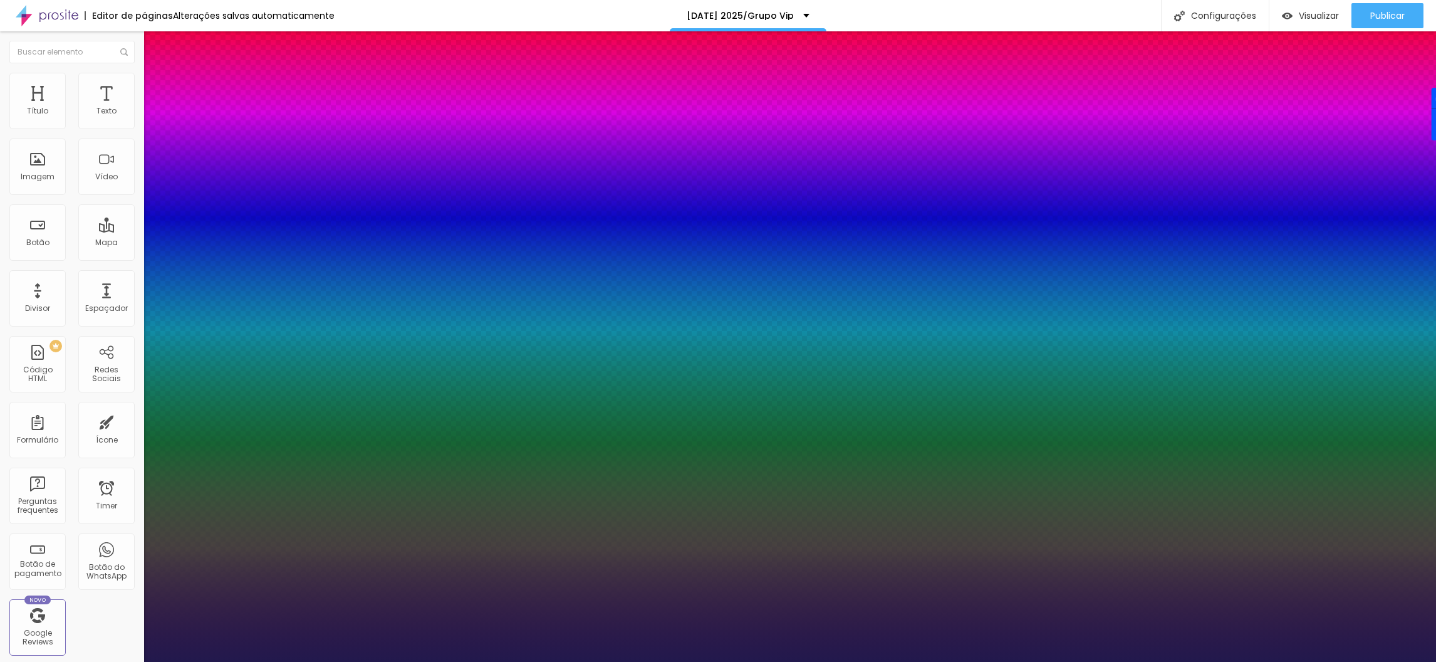
type input "1.8"
type input "1.7"
drag, startPoint x: 197, startPoint y: 301, endPoint x: 232, endPoint y: 300, distance: 35.1
type input "1.7"
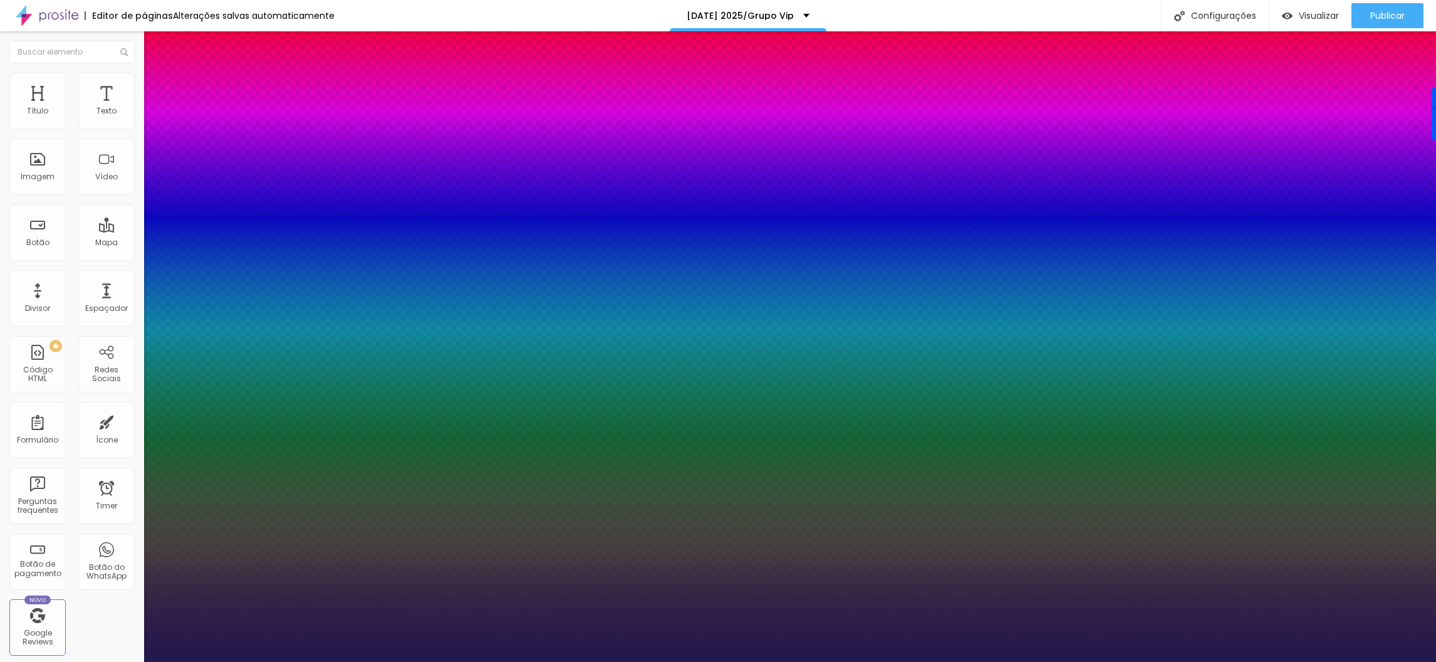
type input "26"
type input "20"
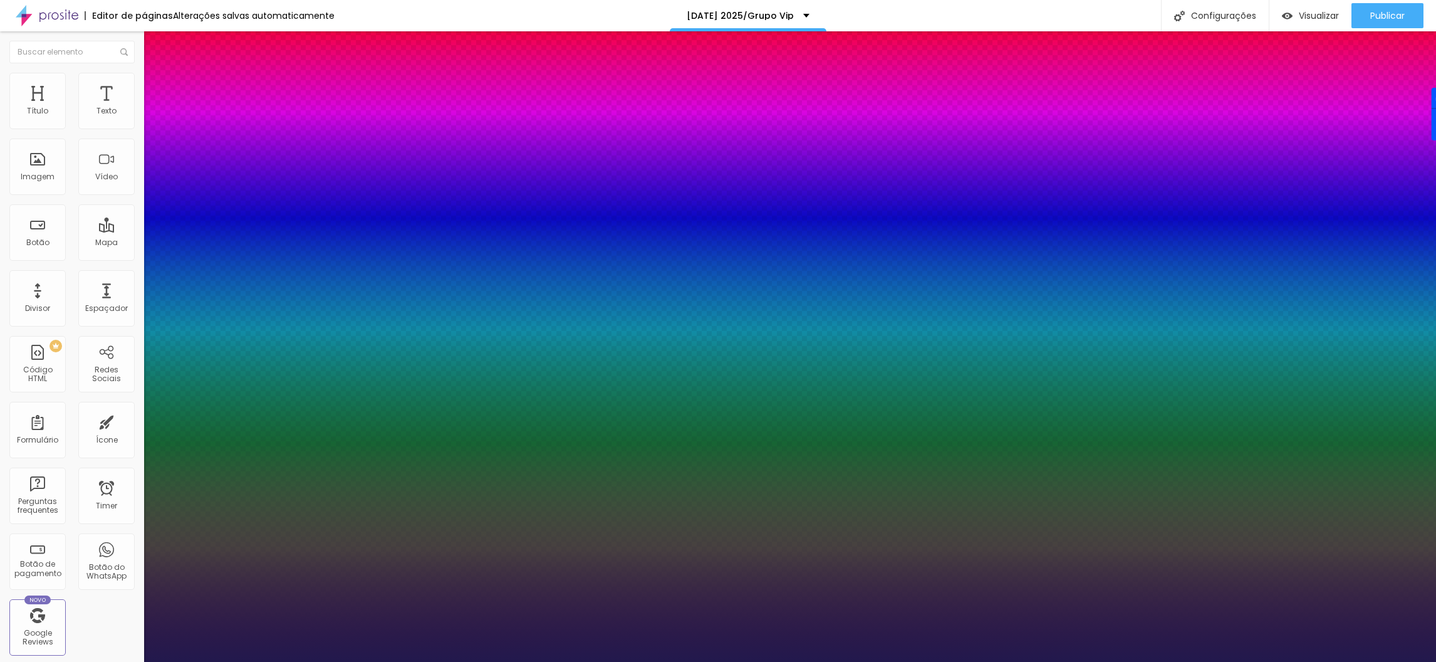
type input "14"
type input "12"
type input "11"
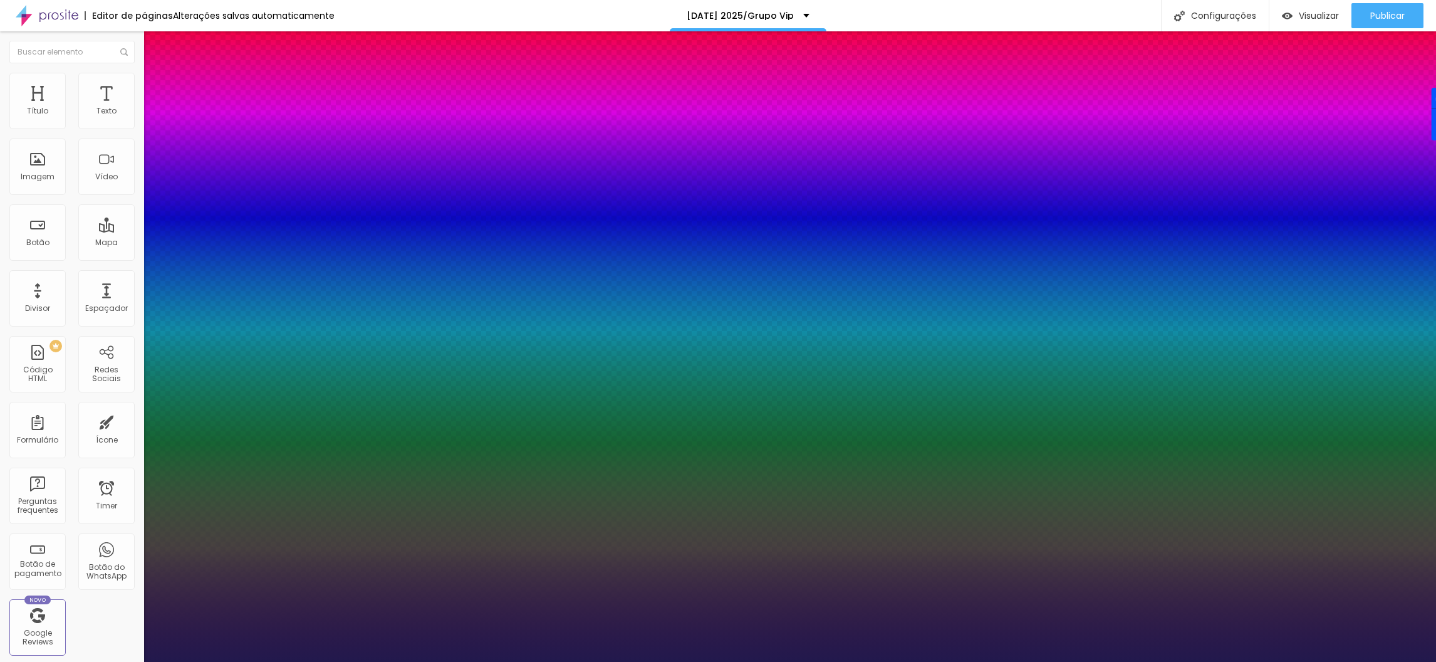
type input "11"
type input "10"
type input "8"
drag, startPoint x: 191, startPoint y: 211, endPoint x: 206, endPoint y: 232, distance: 25.2
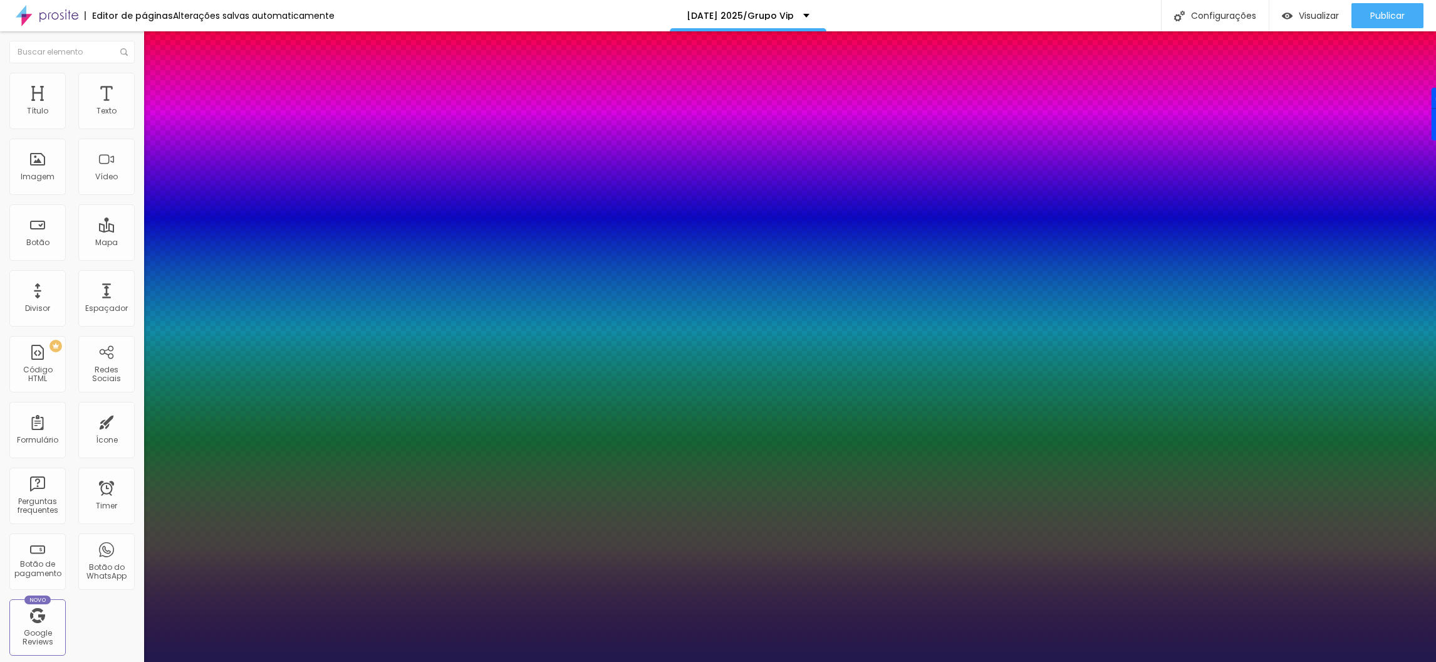
click at [954, 661] on div at bounding box center [718, 662] width 1436 height 0
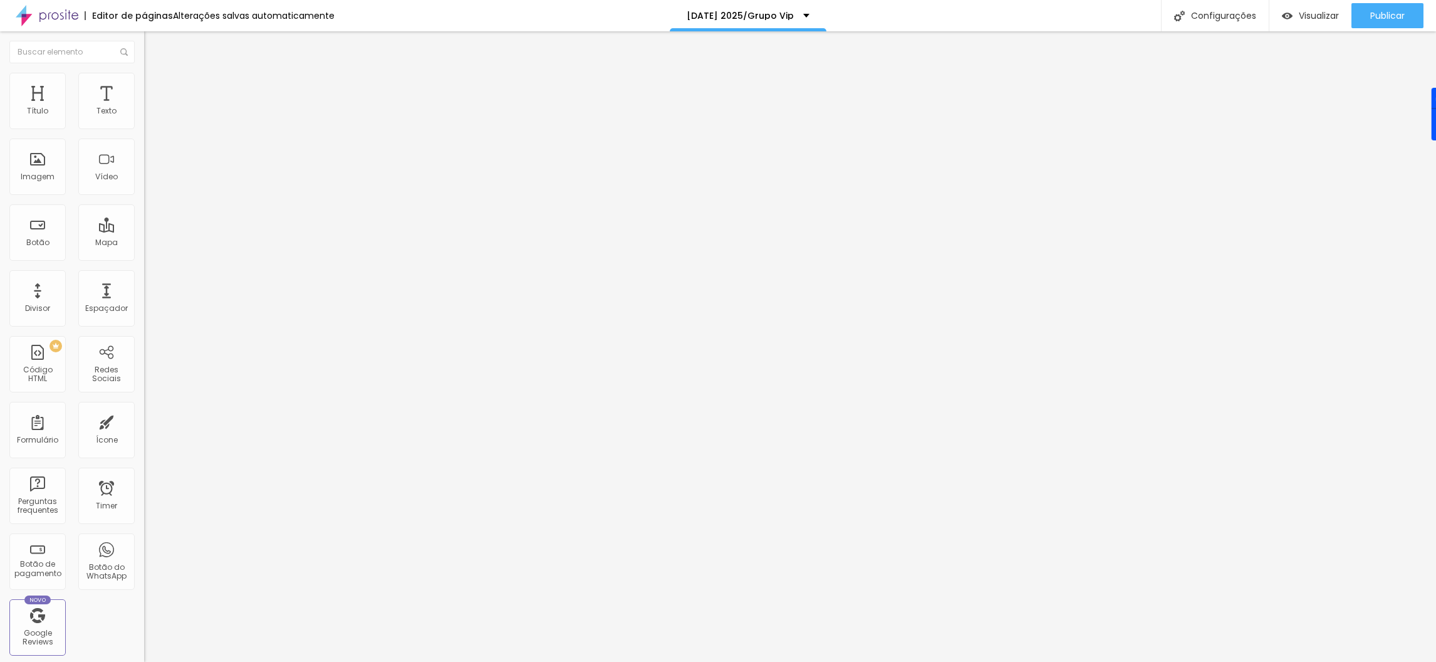
click at [144, 77] on li "Avançado" at bounding box center [216, 79] width 144 height 13
click at [144, 73] on li "Estilo" at bounding box center [216, 66] width 144 height 13
click at [150, 156] on icon "button" at bounding box center [152, 154] width 5 height 5
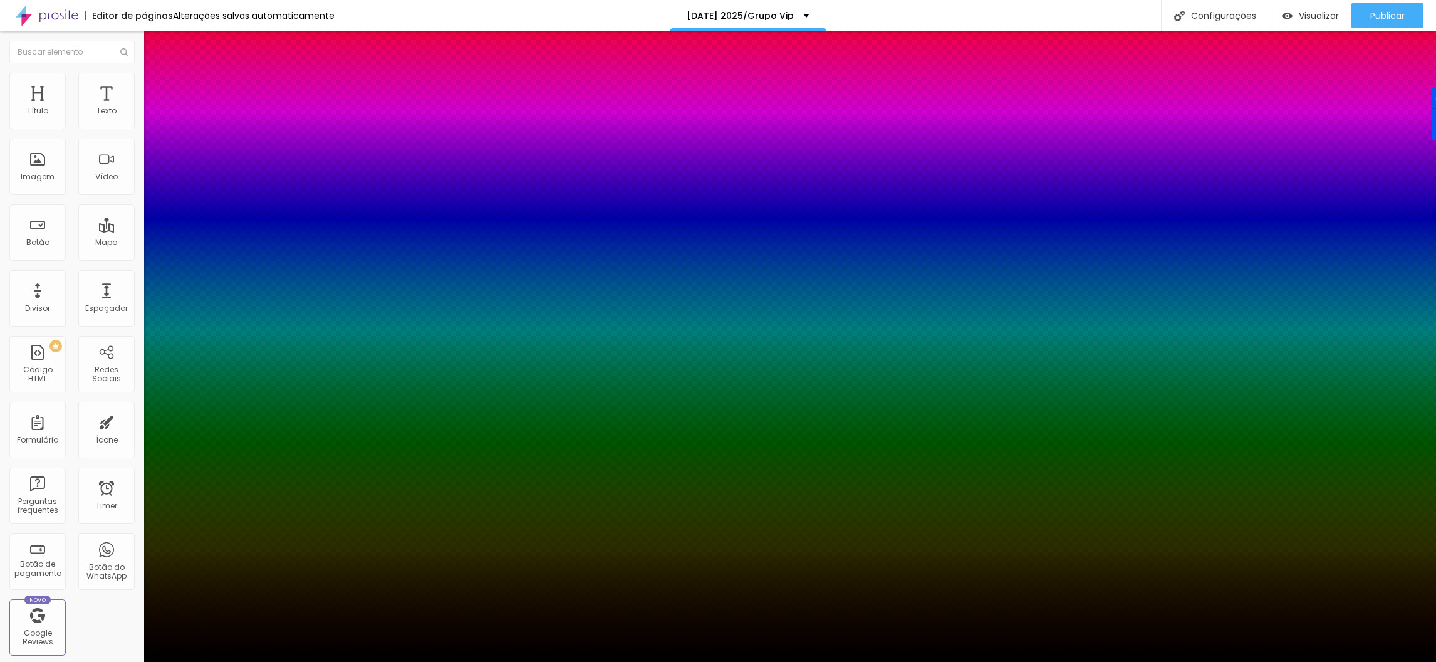
click at [125, 661] on div at bounding box center [718, 662] width 1436 height 0
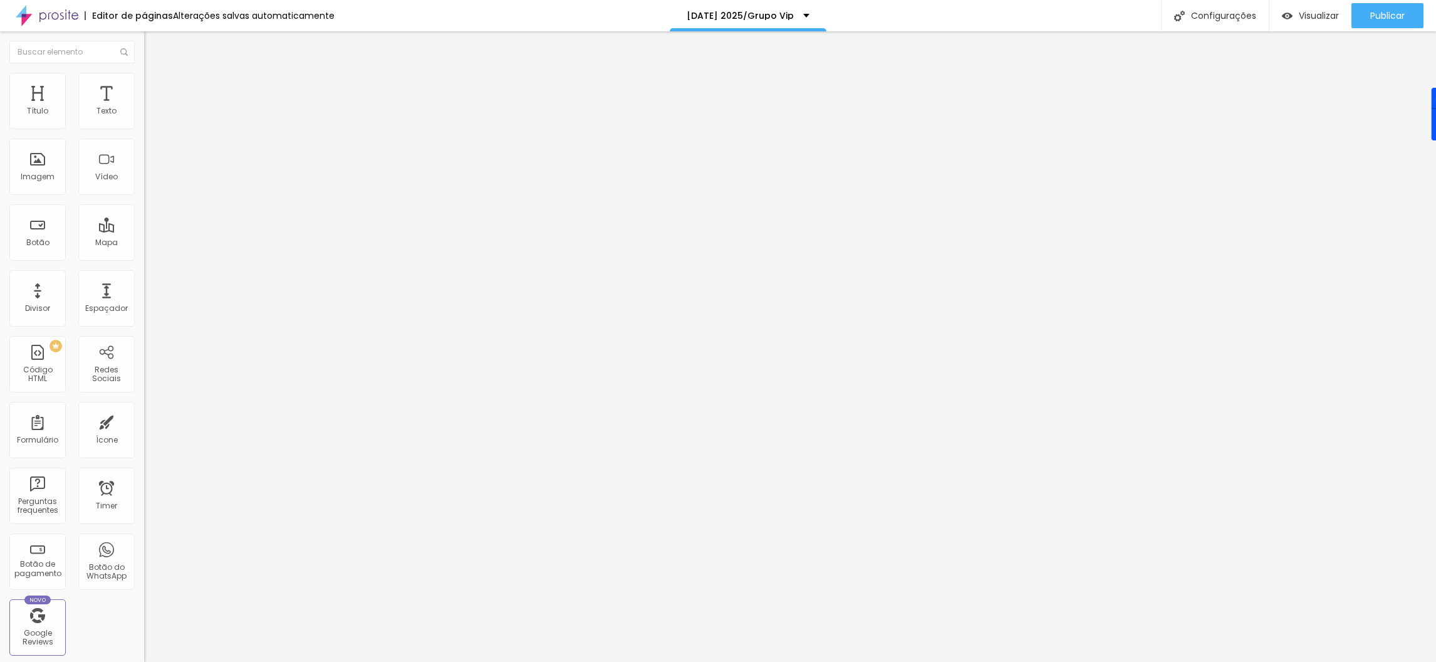
click at [155, 86] on span "Avançado" at bounding box center [175, 81] width 41 height 11
click at [1382, 25] on div "Publicar" at bounding box center [1387, 15] width 34 height 25
click at [1324, 17] on span "Visualizar" at bounding box center [1308, 16] width 40 height 10
click at [1226, 13] on div "Configurações" at bounding box center [1215, 15] width 108 height 31
click at [939, 661] on div at bounding box center [718, 674] width 1436 height 11
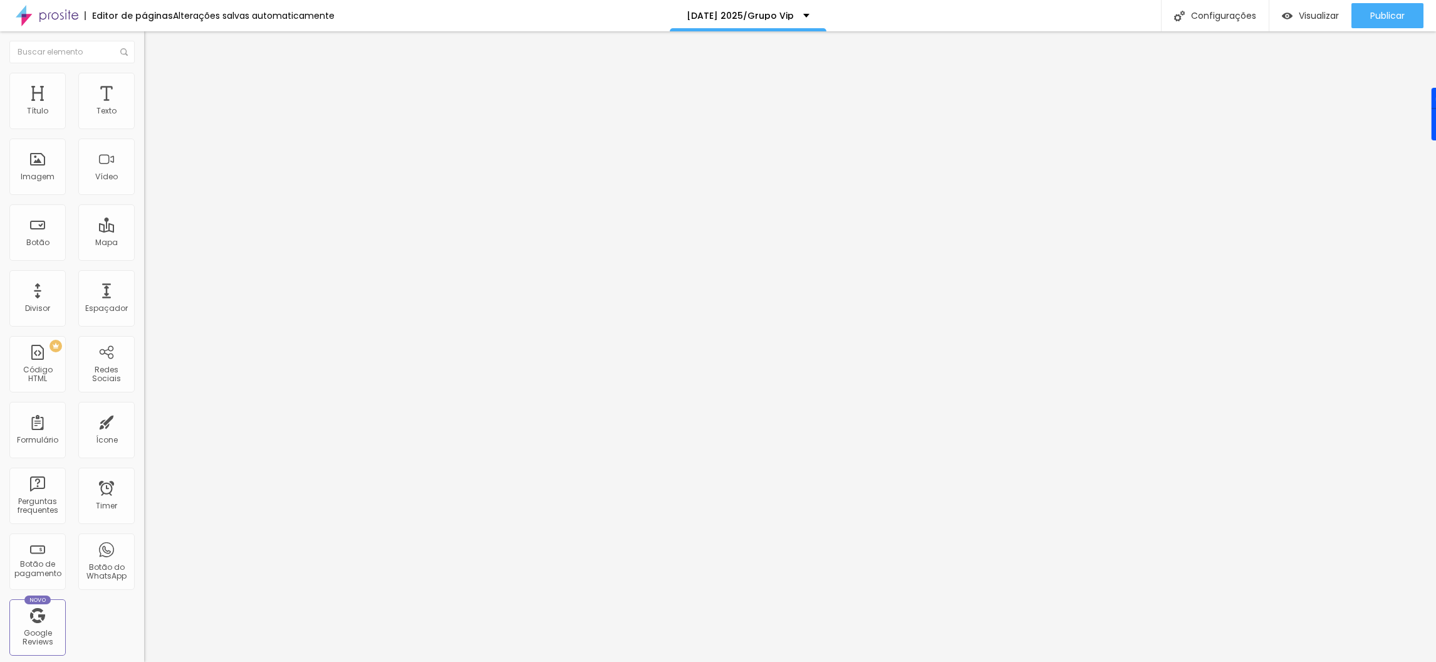
click at [149, 117] on icon "button" at bounding box center [153, 113] width 8 height 8
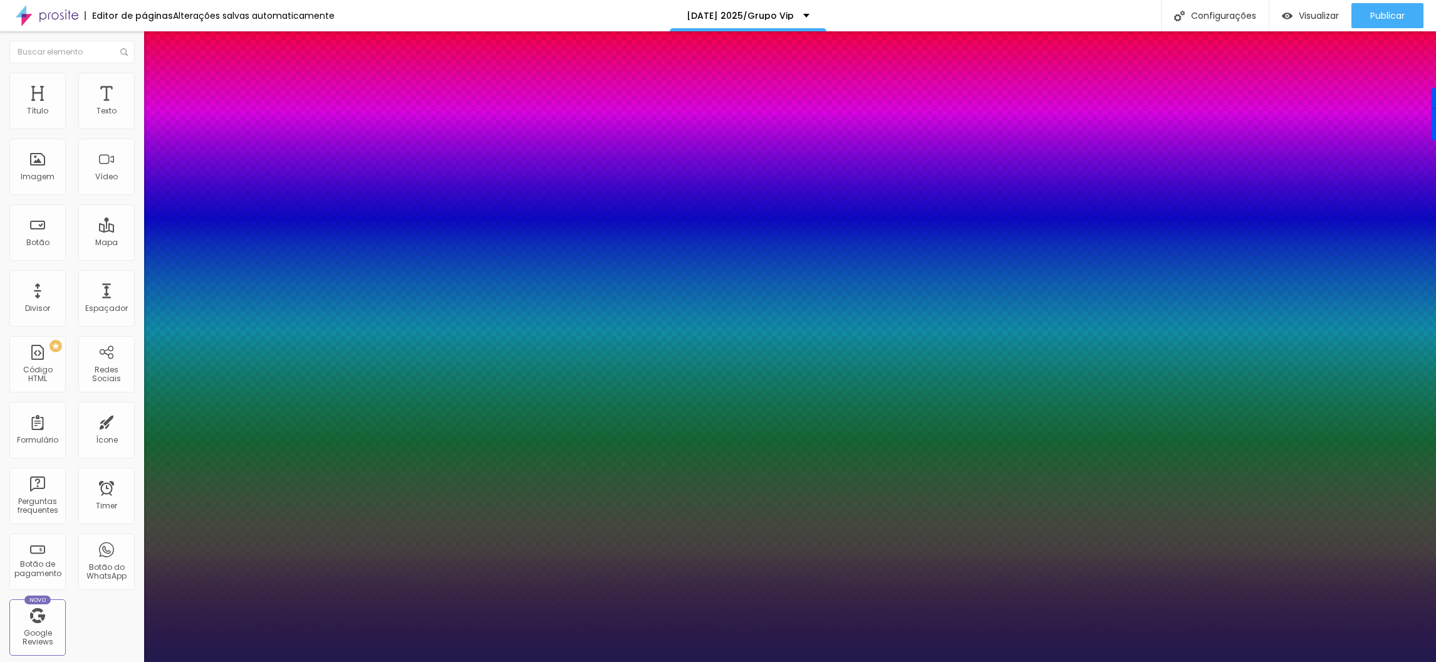
click at [542, 661] on div at bounding box center [718, 662] width 1436 height 0
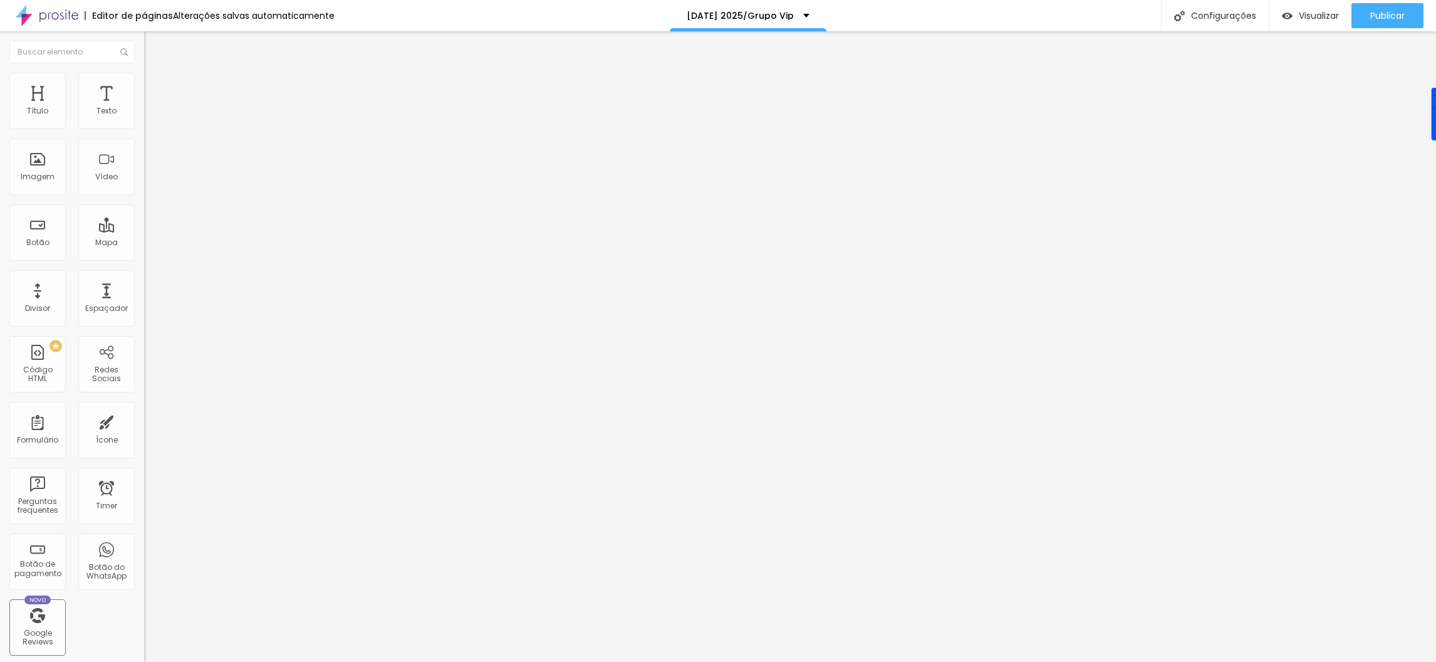
click at [155, 84] on span "Avançado" at bounding box center [175, 81] width 41 height 11
click at [144, 39] on button "Editar Texto" at bounding box center [216, 45] width 144 height 29
click at [144, 120] on button "button" at bounding box center [153, 113] width 18 height 13
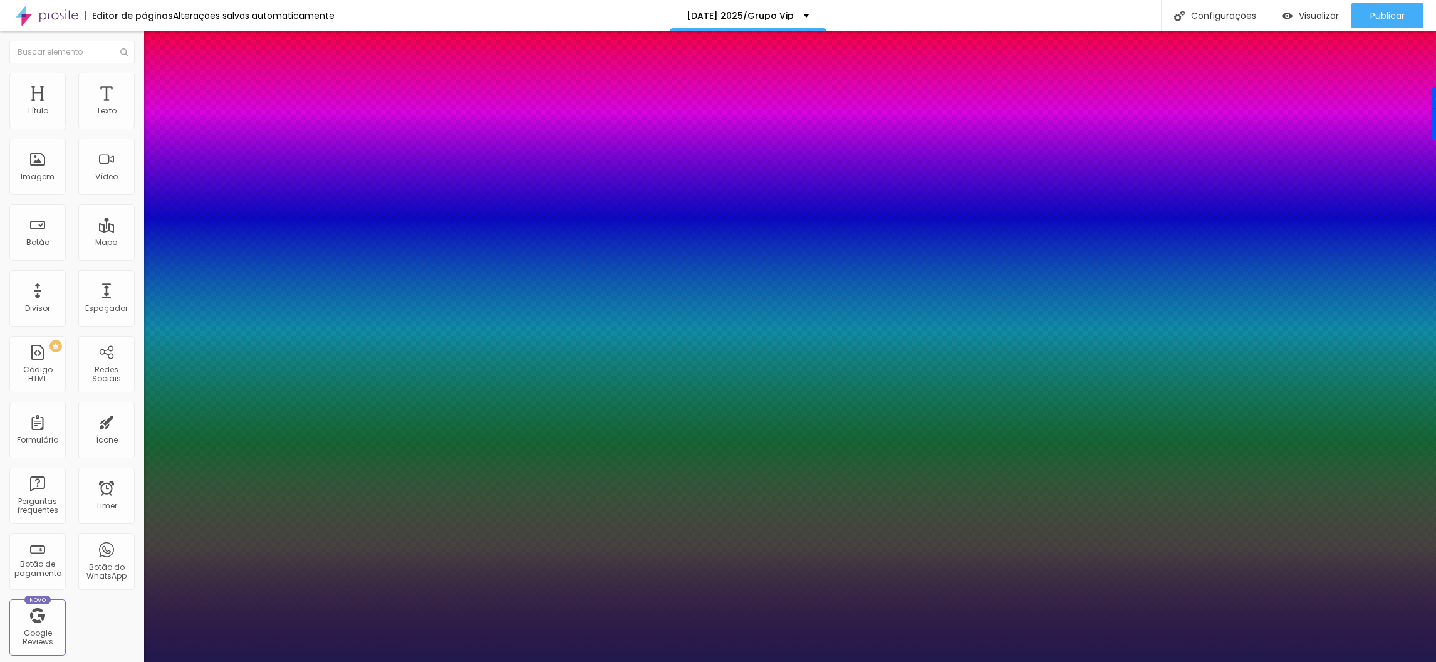
click at [264, 661] on div at bounding box center [718, 662] width 1436 height 0
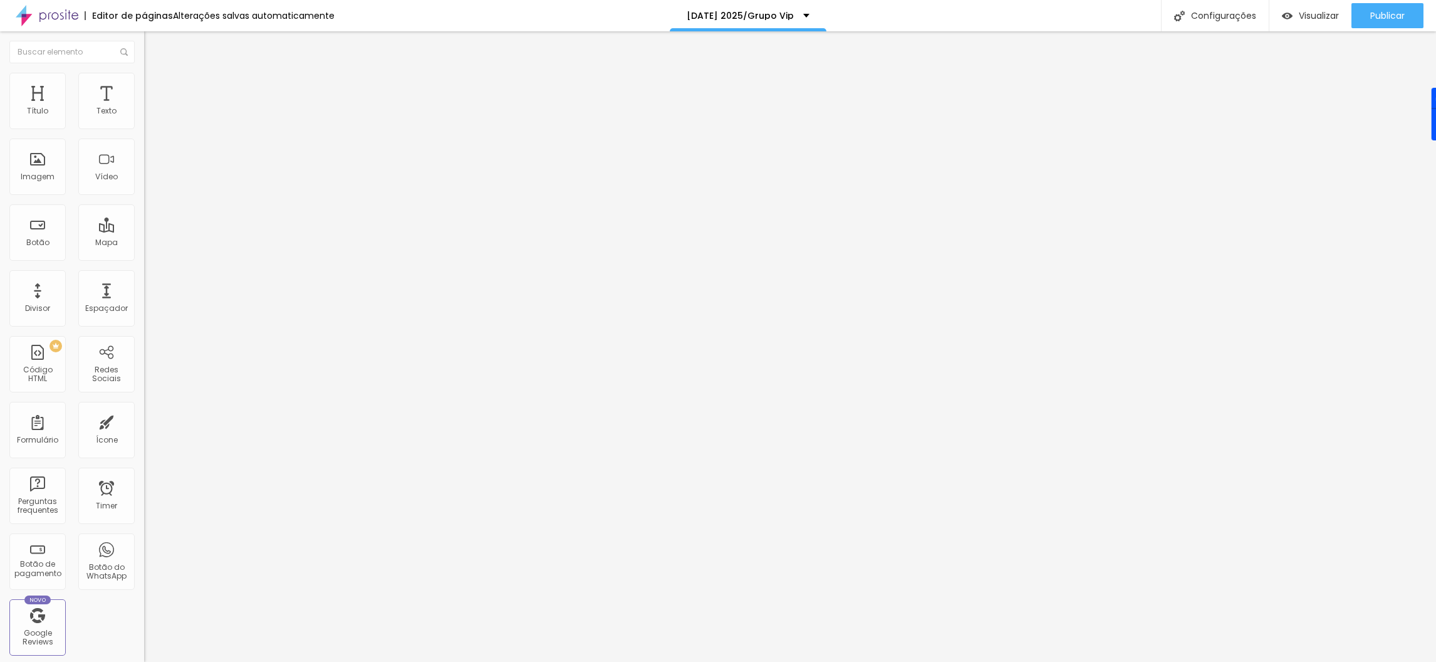
click at [149, 117] on icon "button" at bounding box center [153, 113] width 8 height 8
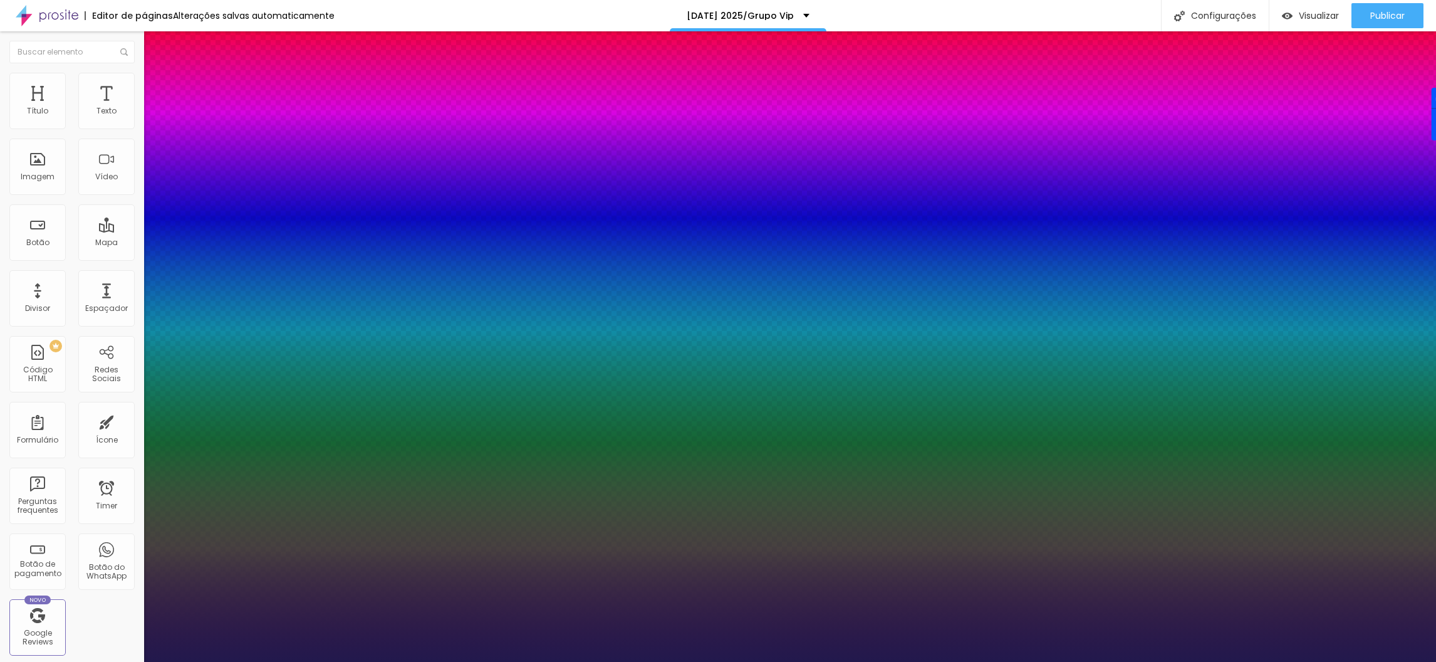
click at [273, 661] on div at bounding box center [718, 662] width 1436 height 0
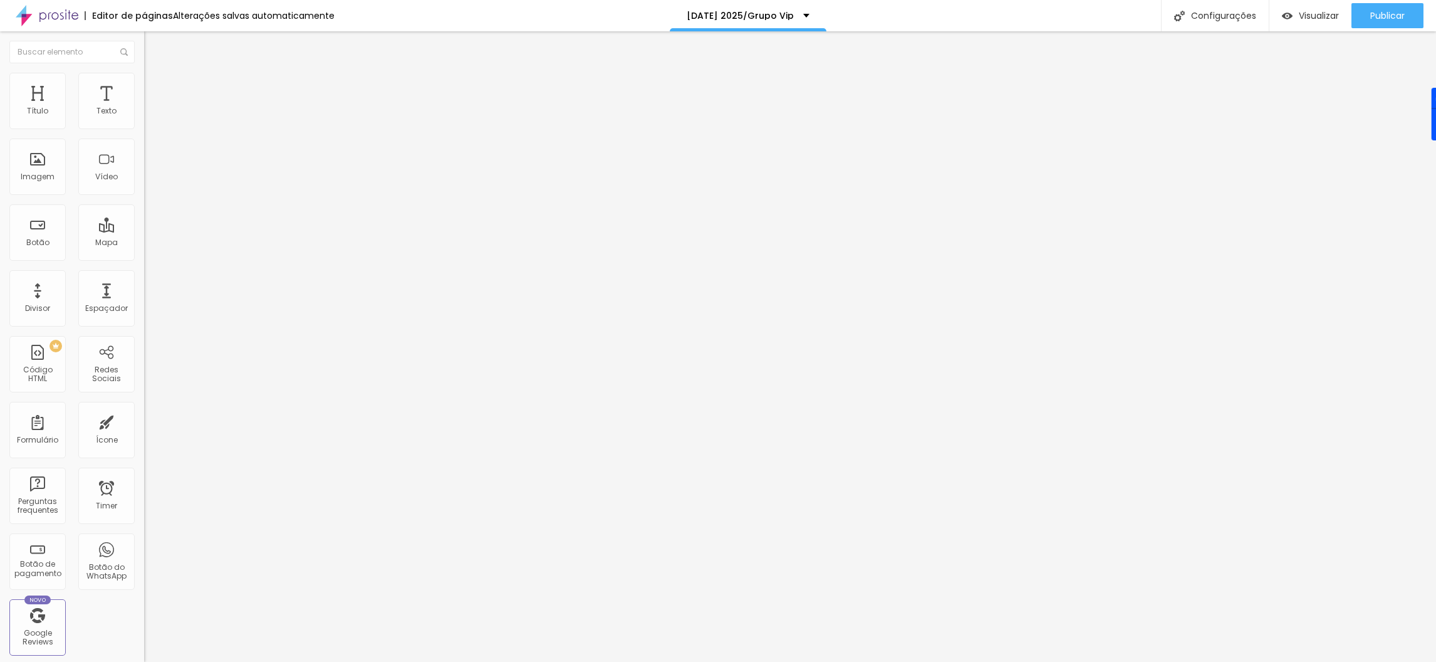
click at [150, 115] on icon "button" at bounding box center [152, 112] width 5 height 5
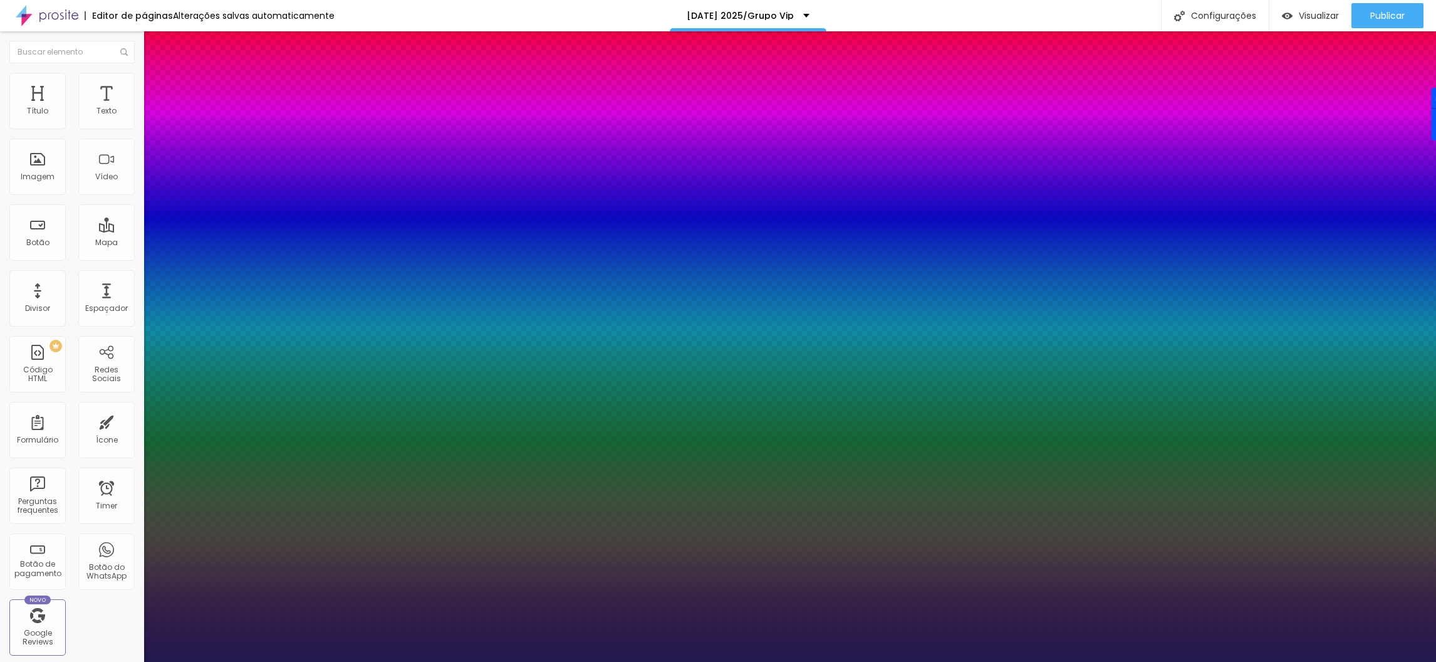
click at [221, 661] on div at bounding box center [718, 662] width 1436 height 0
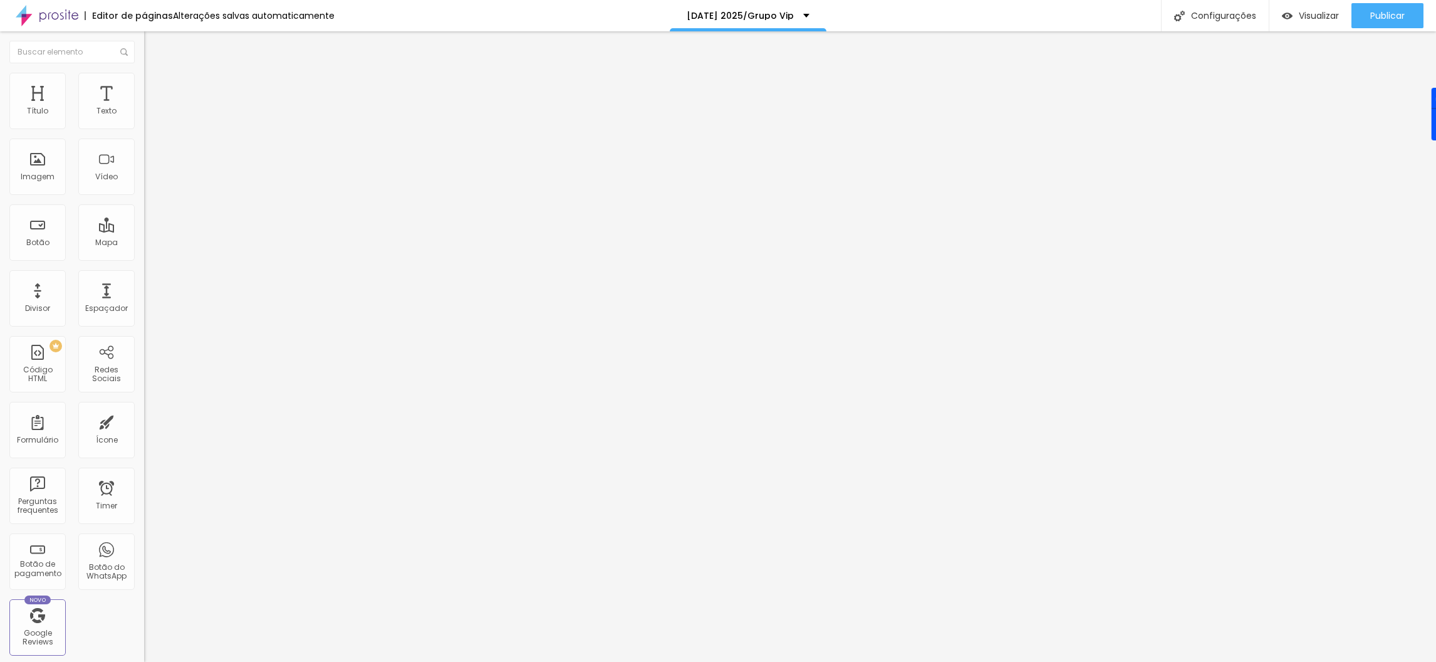
click at [154, 112] on icon "button" at bounding box center [155, 110] width 3 height 3
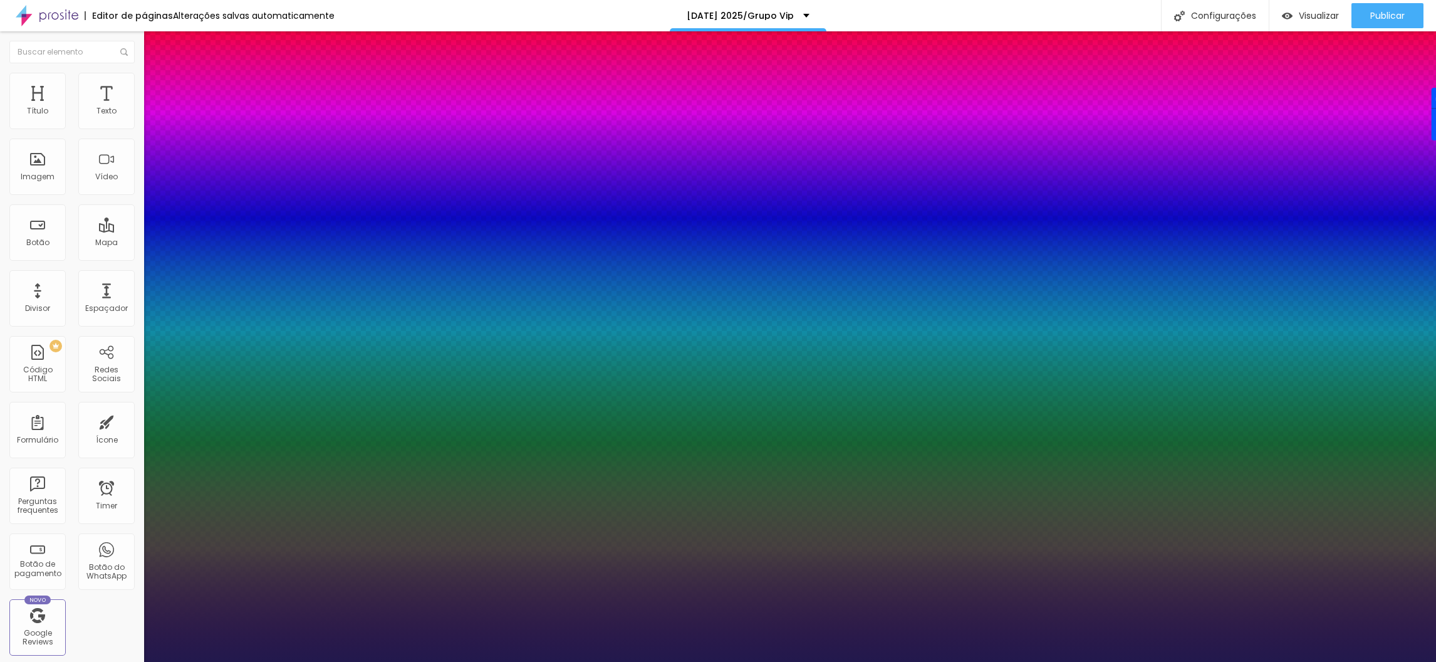
drag, startPoint x: 206, startPoint y: 211, endPoint x: 204, endPoint y: 205, distance: 6.4
click at [1181, 661] on div at bounding box center [718, 662] width 1436 height 0
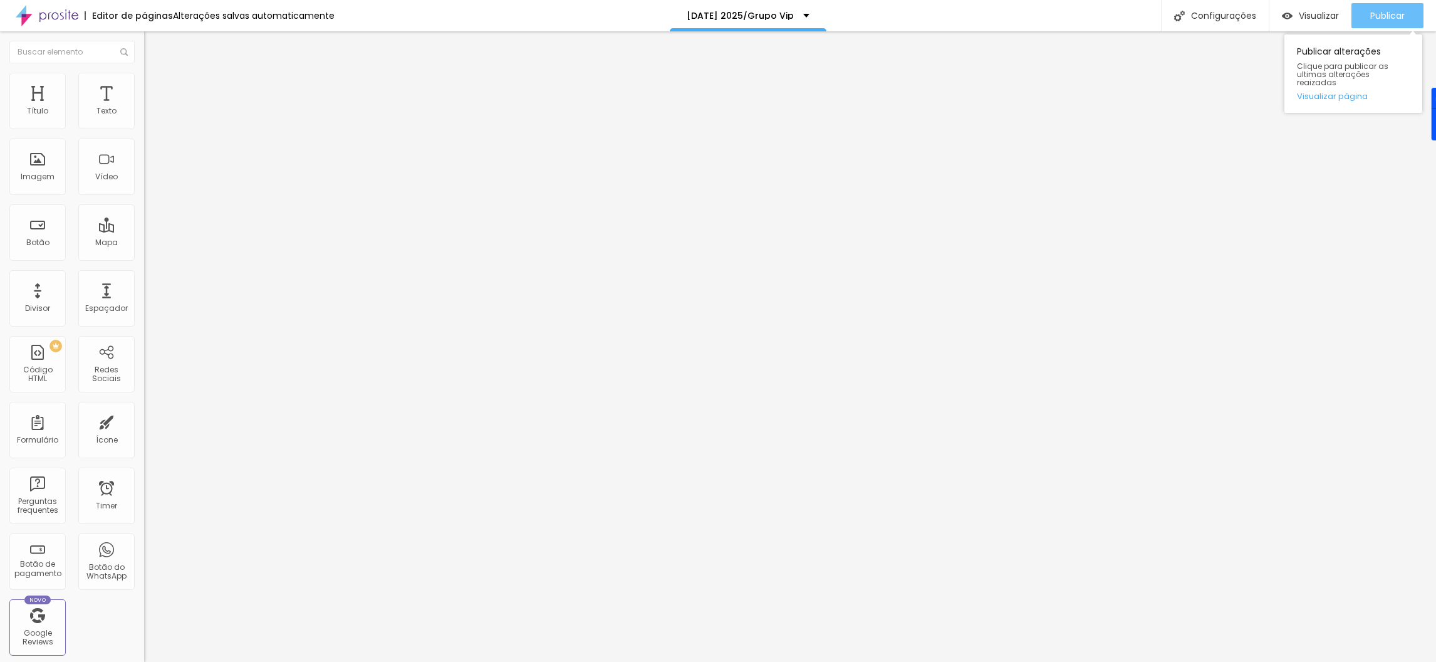
click at [1392, 16] on span "Publicar" at bounding box center [1387, 16] width 34 height 10
click at [1321, 14] on span "Visualizar" at bounding box center [1308, 16] width 40 height 10
click at [144, 73] on li "Avançado" at bounding box center [216, 79] width 144 height 13
click at [155, 74] on span "Estilo" at bounding box center [164, 68] width 19 height 11
click at [154, 43] on img "button" at bounding box center [159, 46] width 10 height 10
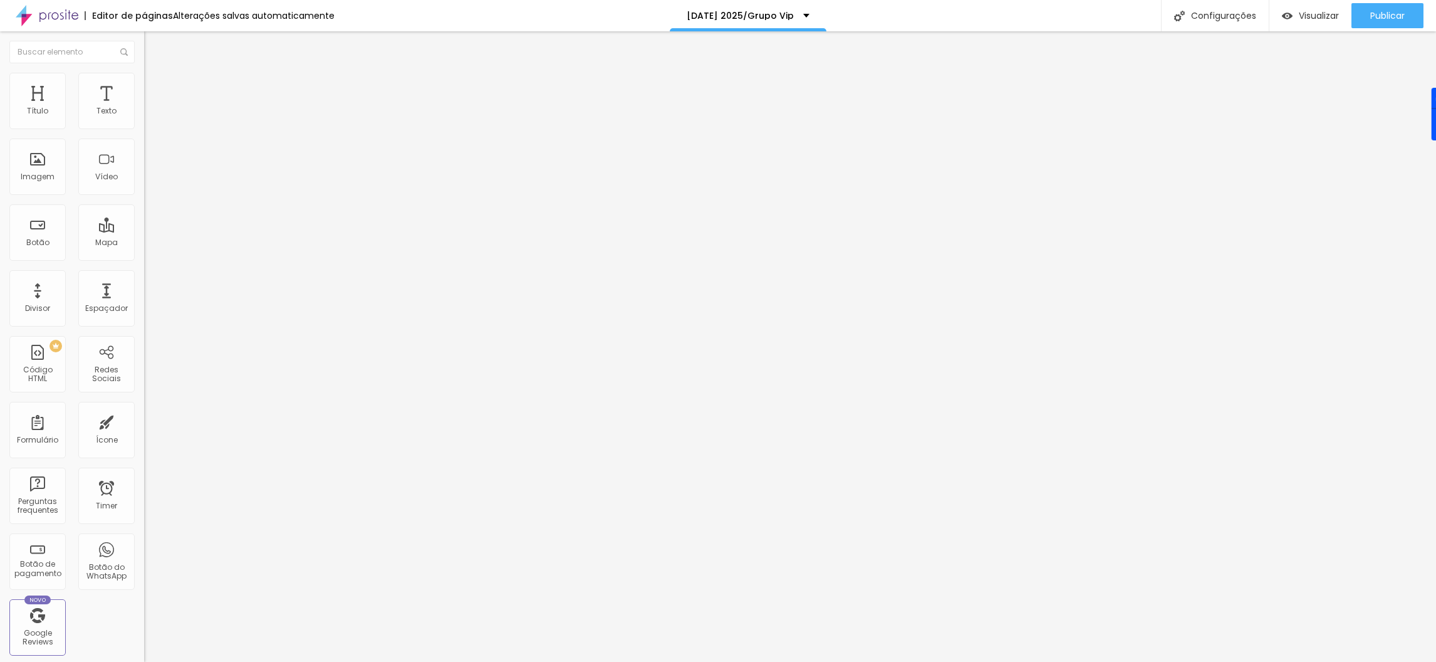
click at [155, 88] on span "Avançado" at bounding box center [175, 93] width 41 height 11
click at [144, 81] on li "Estilo" at bounding box center [216, 79] width 144 height 13
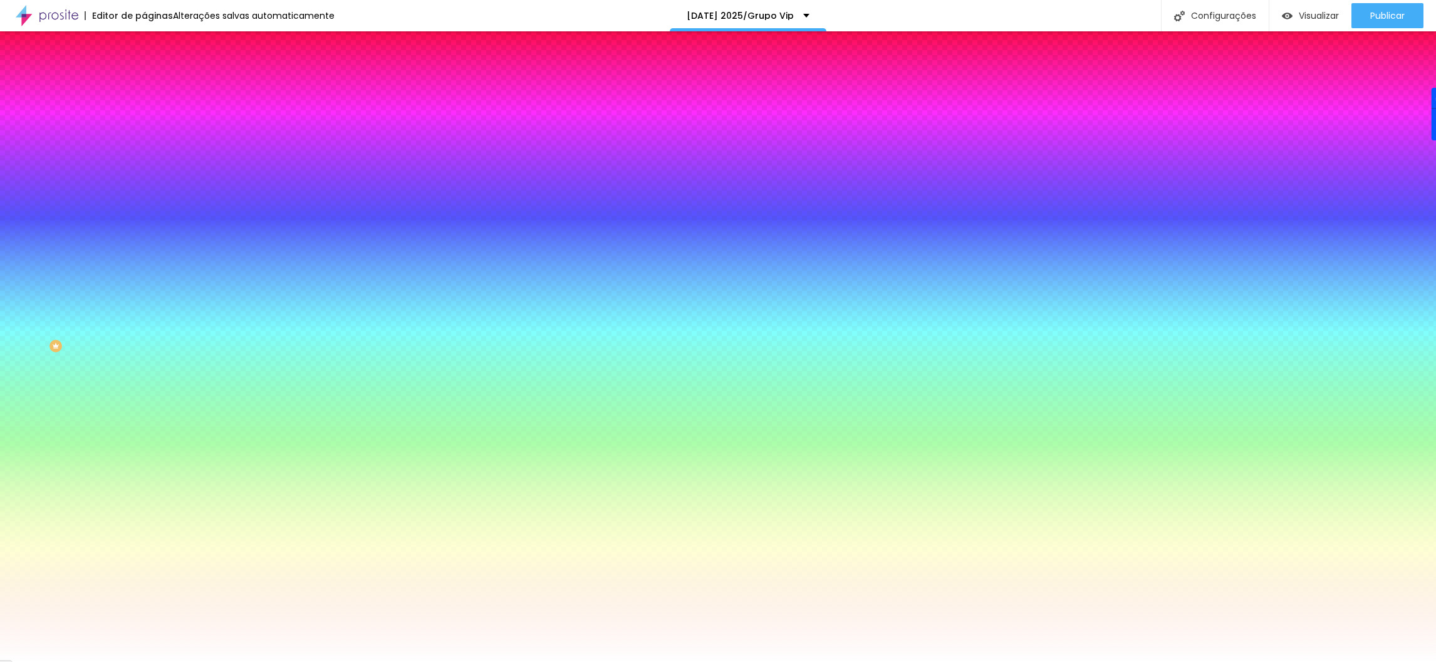
click at [144, 73] on li "Conteúdo" at bounding box center [216, 66] width 144 height 13
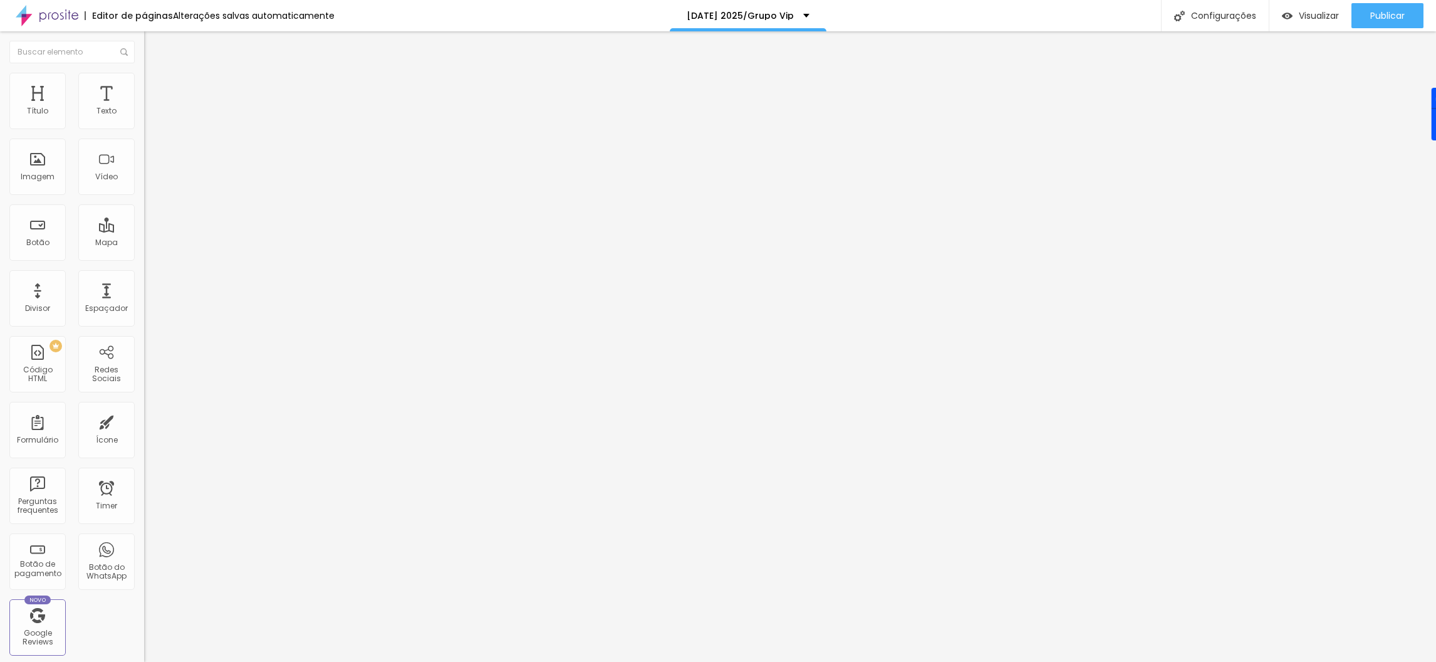
click at [144, 114] on span "Encaixotado" at bounding box center [168, 108] width 49 height 11
click at [144, 133] on span "Completo" at bounding box center [163, 128] width 38 height 11
click at [144, 82] on li "Estilo" at bounding box center [216, 79] width 144 height 13
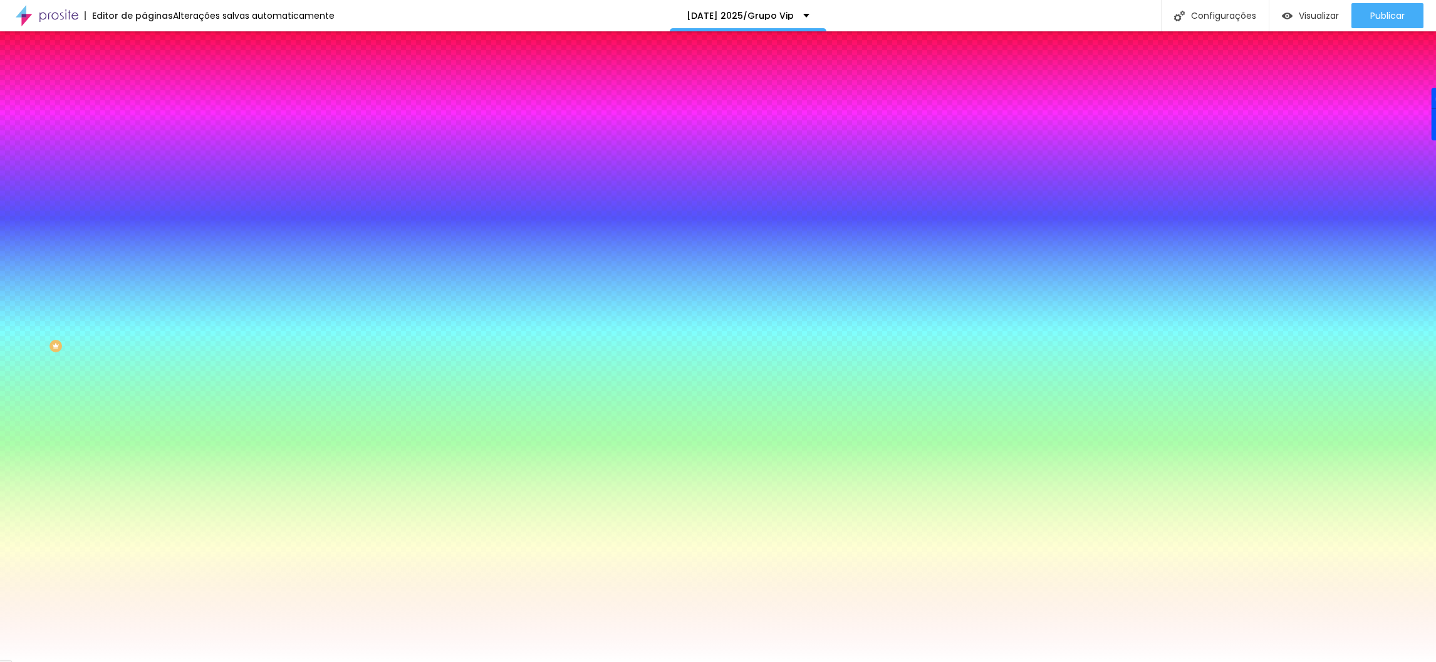
drag, startPoint x: 83, startPoint y: 230, endPoint x: 108, endPoint y: 226, distance: 25.3
click at [144, 183] on input "#FFFFFF" at bounding box center [219, 176] width 150 height 13
click at [144, 170] on div at bounding box center [216, 170] width 144 height 0
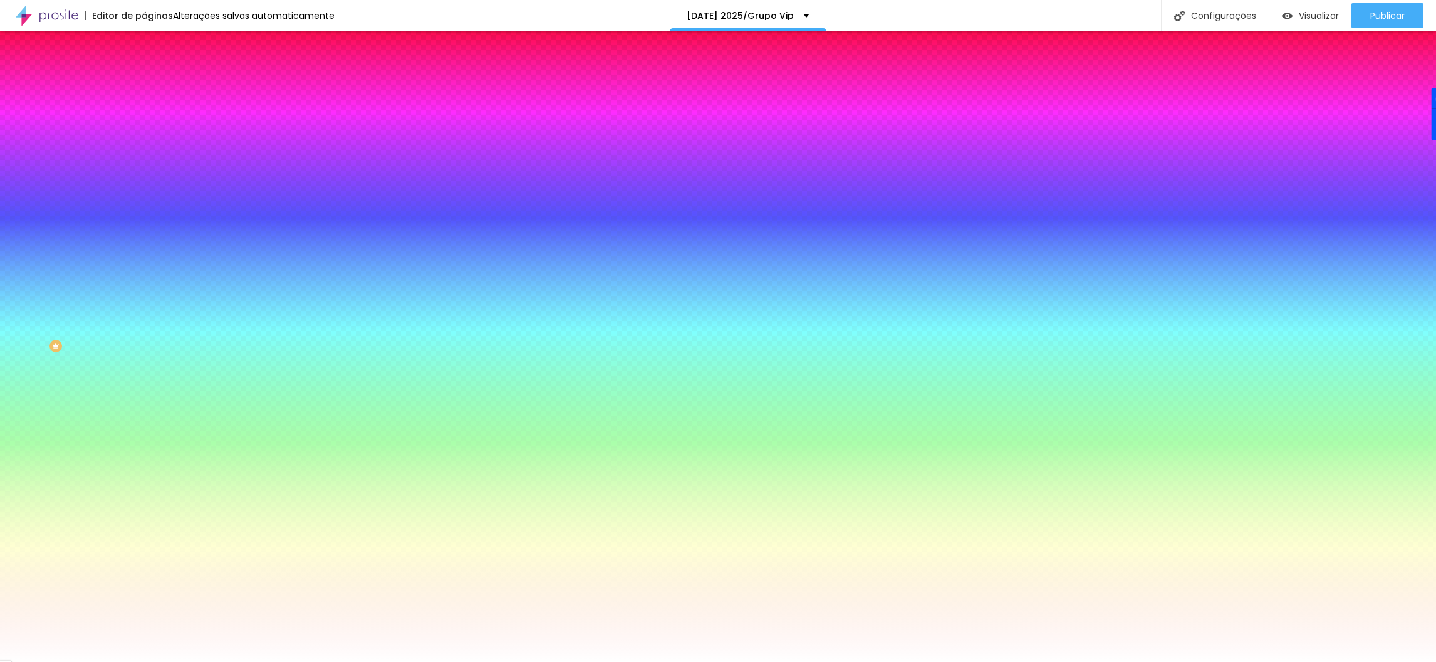
click at [144, 170] on div at bounding box center [216, 170] width 144 height 0
click at [28, 329] on div at bounding box center [718, 331] width 1436 height 662
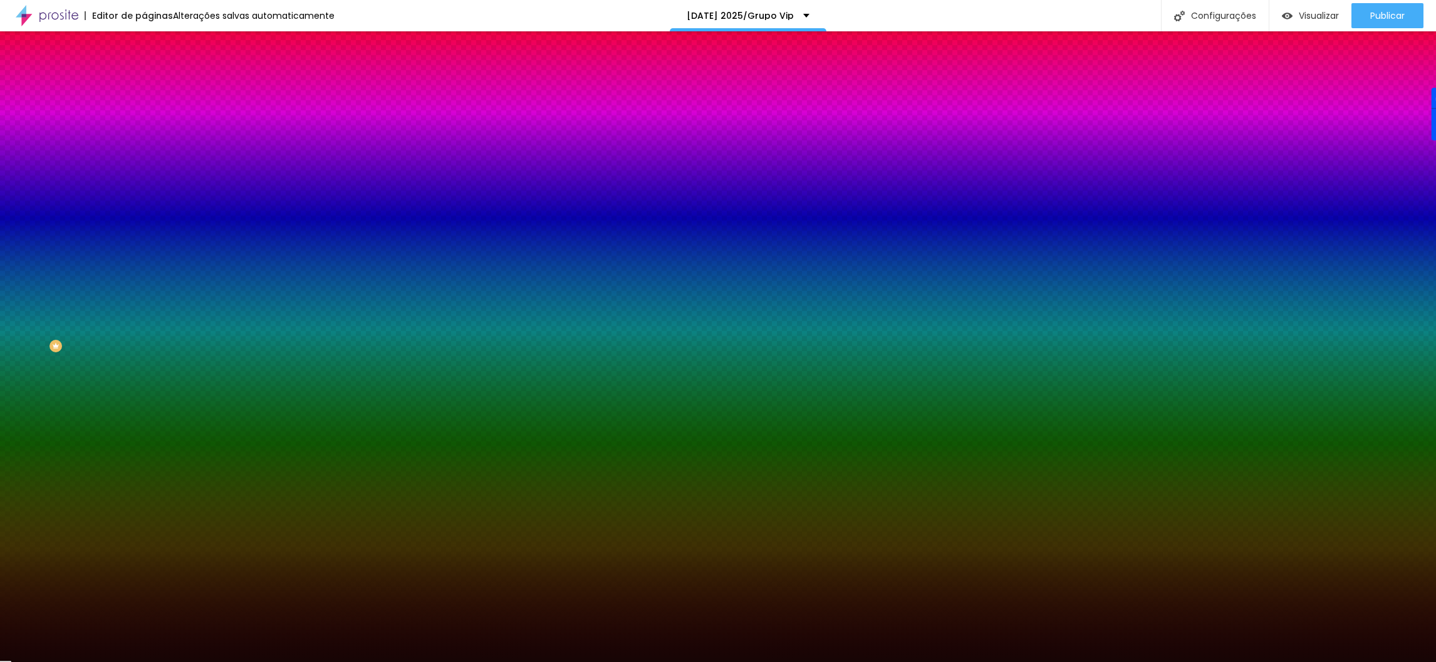
drag, startPoint x: 28, startPoint y: 329, endPoint x: 84, endPoint y: 329, distance: 56.4
click at [1124, 602] on div at bounding box center [1125, 603] width 3 height 3
click at [107, 331] on div at bounding box center [718, 331] width 1436 height 662
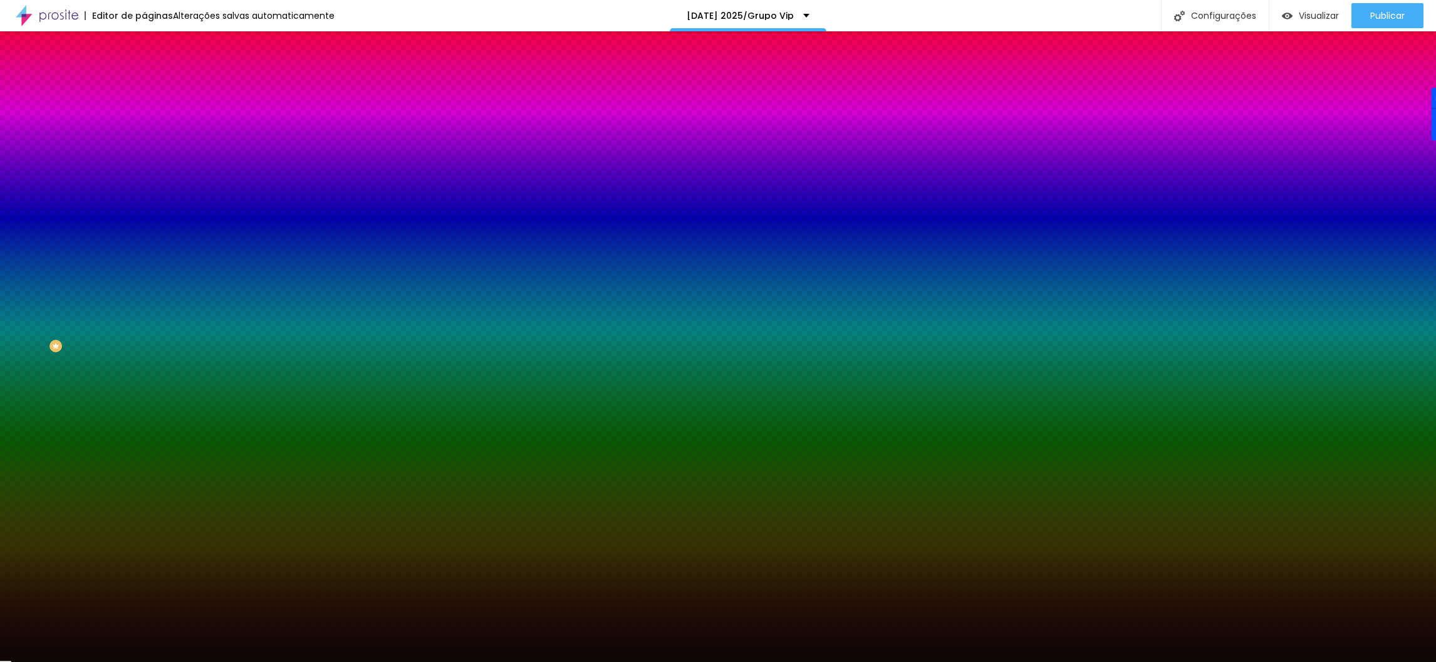
drag, startPoint x: 83, startPoint y: 328, endPoint x: 68, endPoint y: 332, distance: 15.7
click at [821, 625] on div at bounding box center [822, 626] width 3 height 3
click at [546, 606] on div at bounding box center [547, 607] width 3 height 3
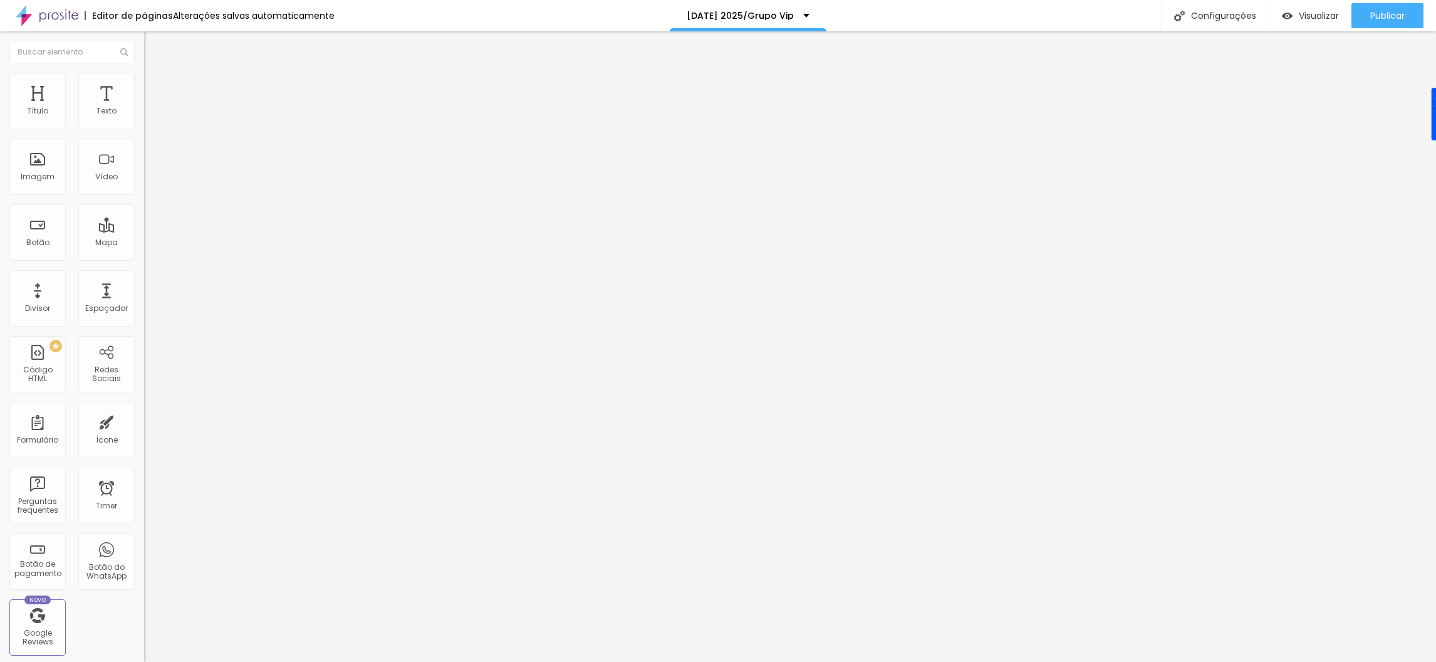
click at [144, 77] on img at bounding box center [149, 78] width 11 height 11
click at [144, 71] on img at bounding box center [149, 65] width 11 height 11
click at [154, 43] on img "button" at bounding box center [159, 46] width 10 height 10
click at [34, 181] on div "Imagem" at bounding box center [38, 176] width 34 height 9
click at [31, 195] on div "Imagem" at bounding box center [37, 166] width 56 height 56
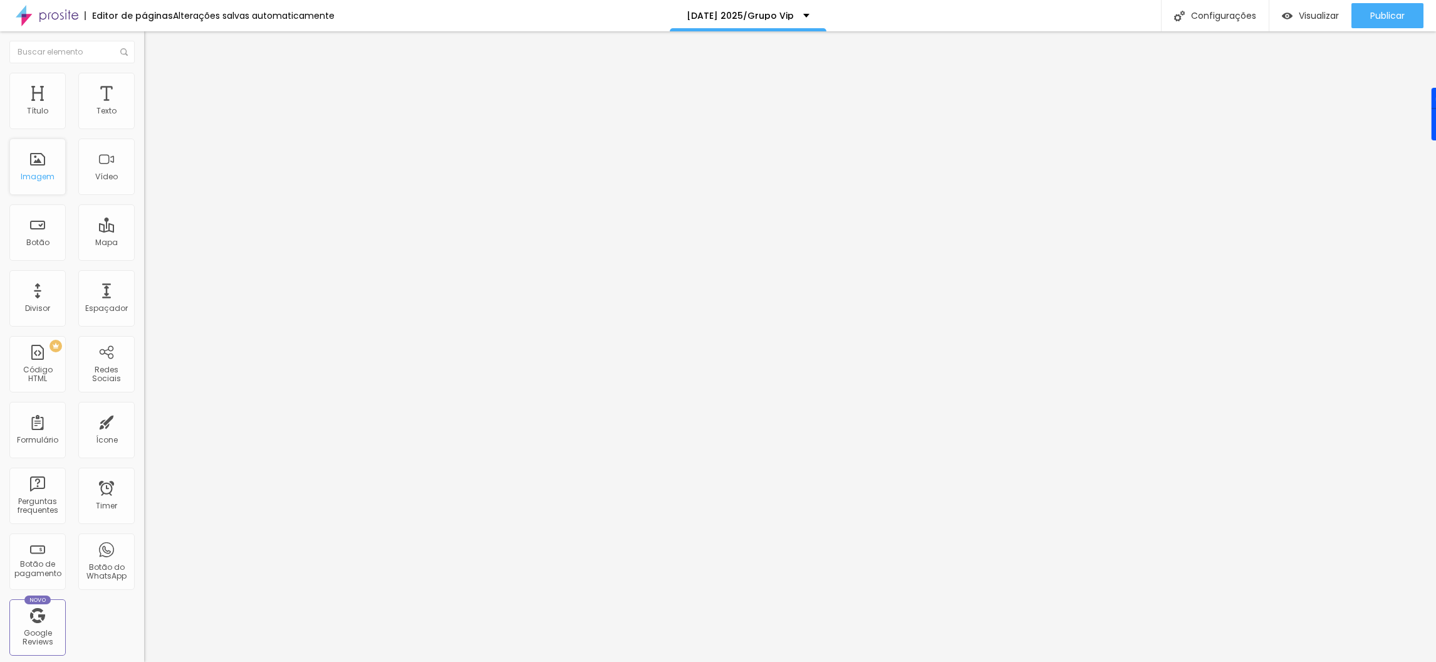
click at [31, 195] on div "Imagem" at bounding box center [37, 166] width 56 height 56
click at [43, 195] on div "Imagem" at bounding box center [37, 166] width 56 height 56
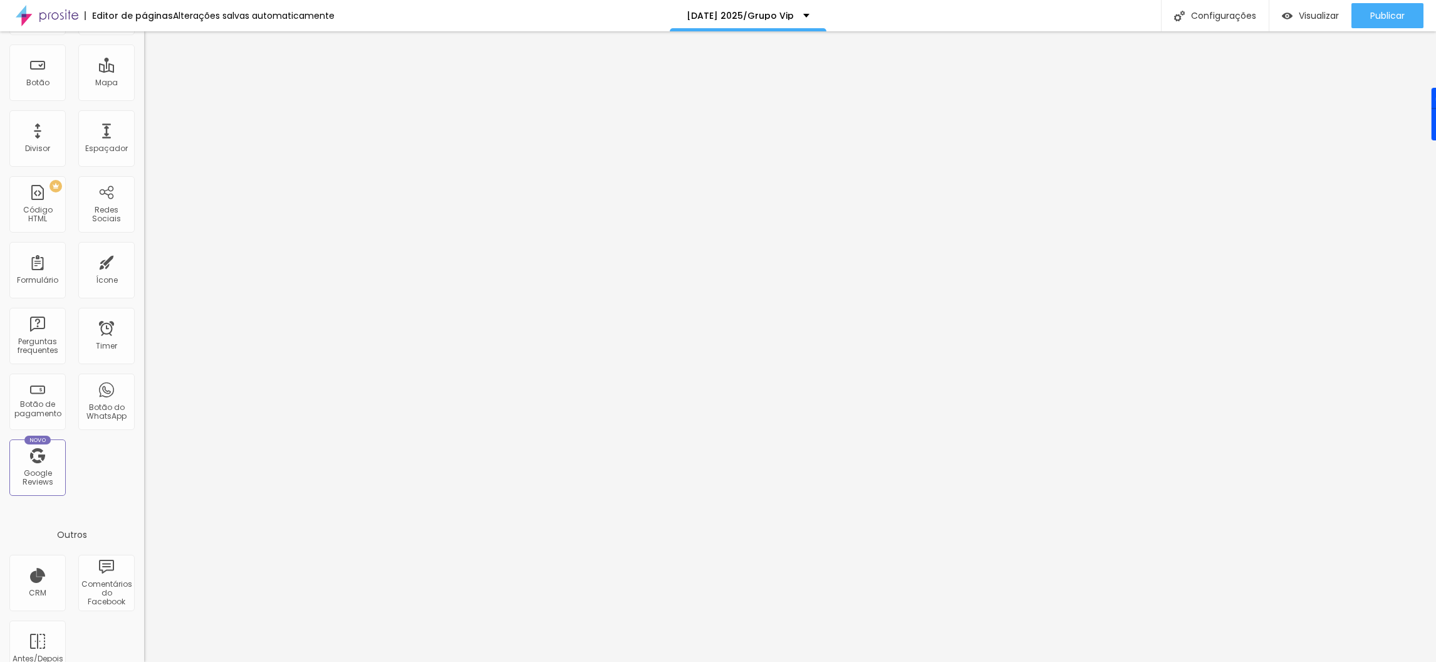
scroll to position [192, 0]
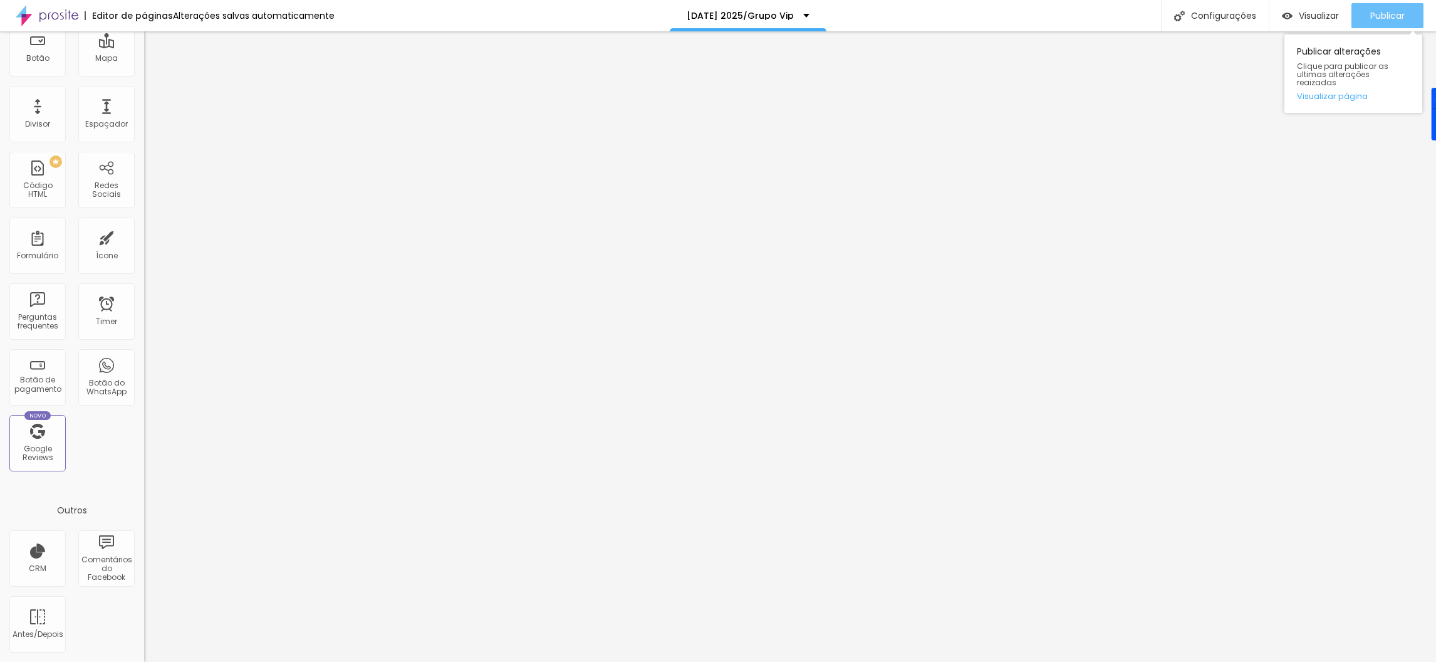
click at [1389, 8] on div "Publicar" at bounding box center [1387, 15] width 34 height 25
click at [1305, 17] on span "Visualizar" at bounding box center [1308, 16] width 40 height 10
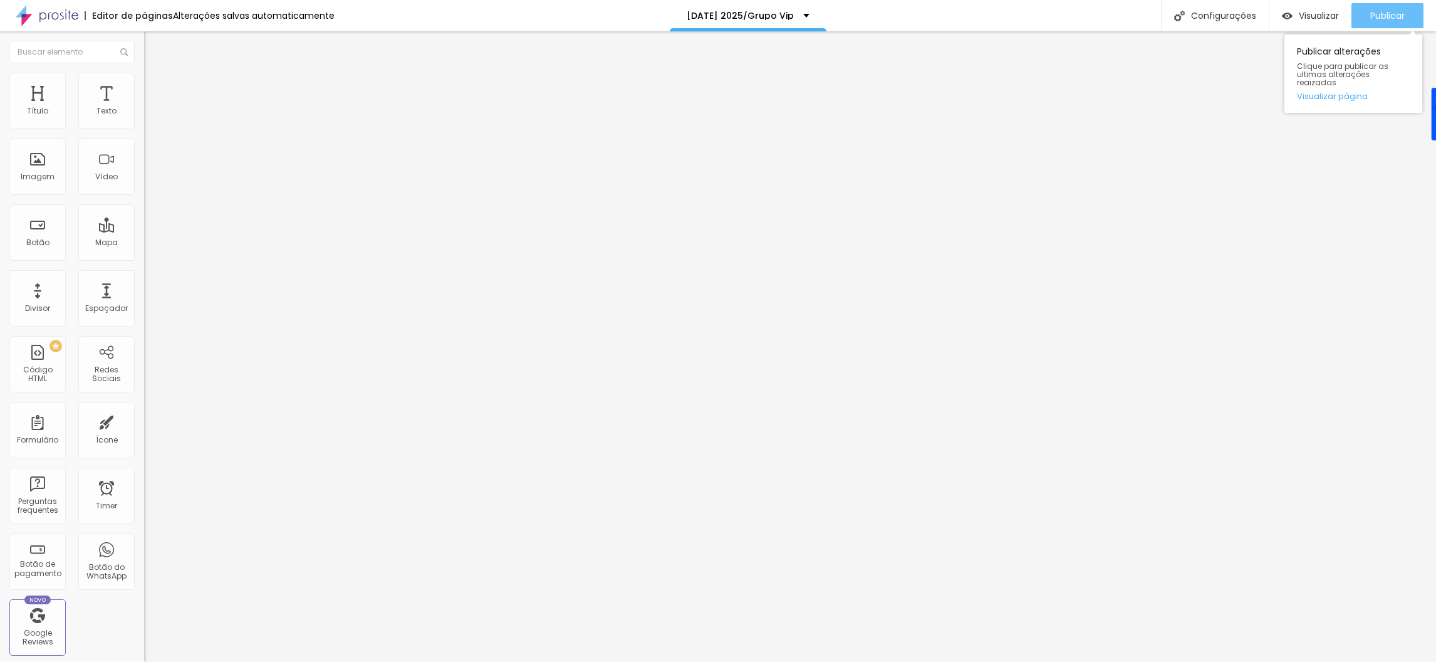
click at [1412, 18] on button "Publicar" at bounding box center [1388, 15] width 72 height 25
